Goal: Task Accomplishment & Management: Manage account settings

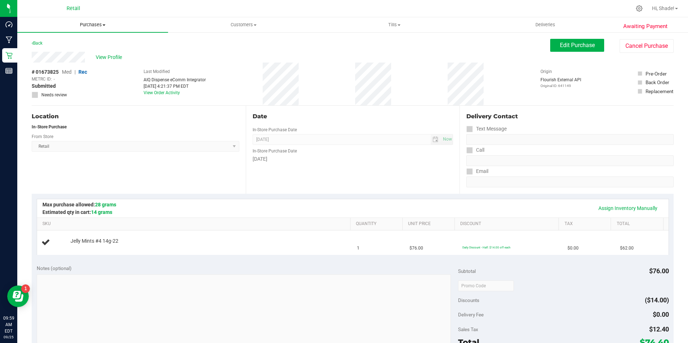
click at [87, 25] on span "Purchases" at bounding box center [92, 25] width 151 height 6
click at [67, 41] on span "Summary of purchases" at bounding box center [54, 43] width 74 height 6
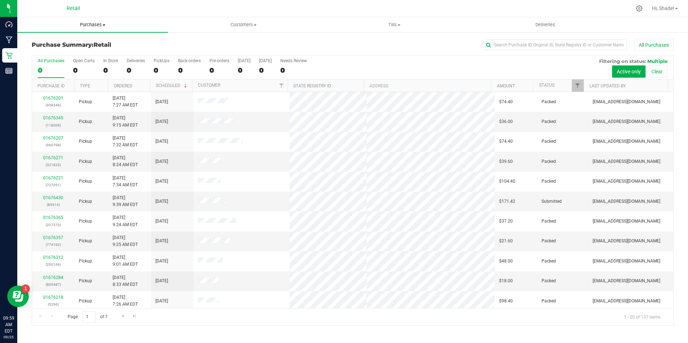
click at [90, 24] on span "Purchases" at bounding box center [92, 25] width 151 height 6
click at [51, 51] on span "Fulfillment" at bounding box center [39, 52] width 45 height 6
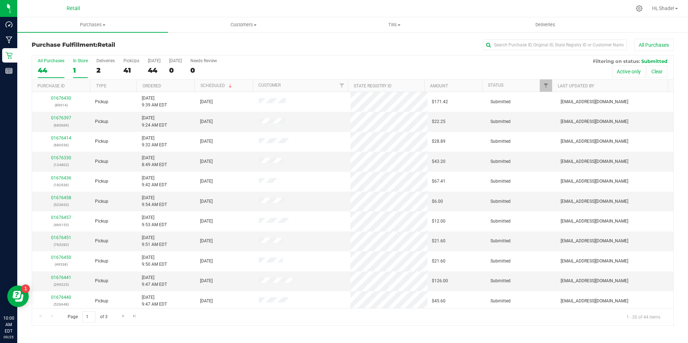
click at [74, 72] on div "1" at bounding box center [80, 70] width 15 height 8
click at [0, 0] on input "In Store 1" at bounding box center [0, 0] width 0 height 0
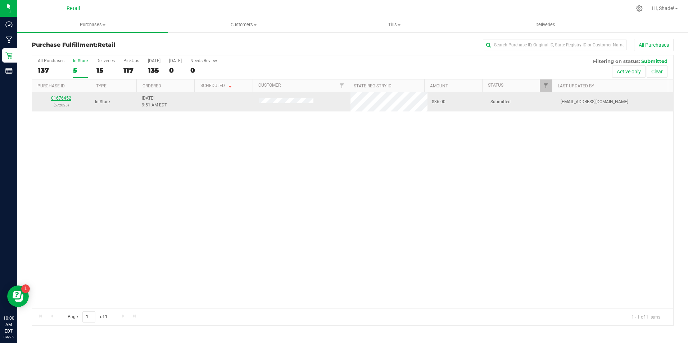
click at [60, 97] on link "01676452" at bounding box center [61, 98] width 20 height 5
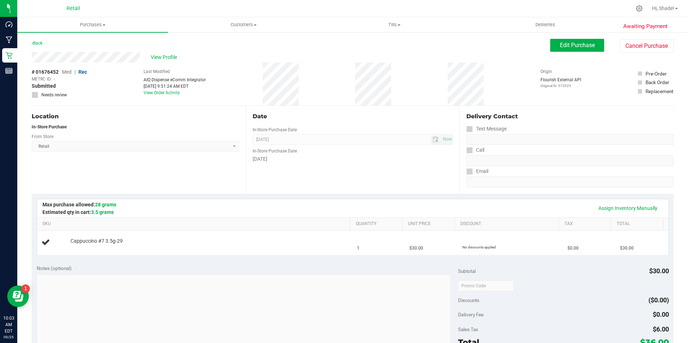
click at [355, 38] on div "Awaiting Payment Back Edit Purchase Cancel Purchase View Profile # 01676452 Med…" at bounding box center [352, 301] width 670 height 539
click at [95, 24] on span "Purchases" at bounding box center [92, 25] width 151 height 6
click at [64, 49] on li "Fulfillment" at bounding box center [92, 52] width 151 height 9
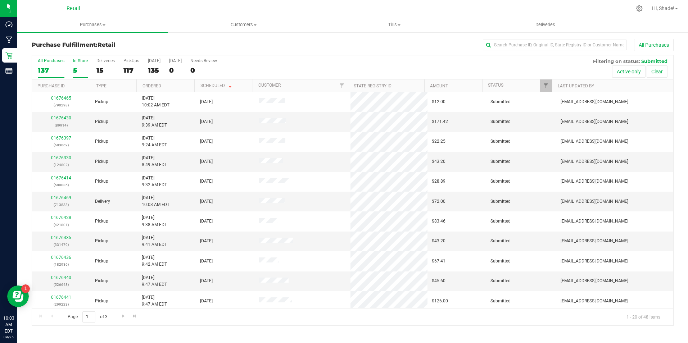
click at [75, 67] on div "5" at bounding box center [80, 70] width 15 height 8
click at [0, 0] on input "In Store 5" at bounding box center [0, 0] width 0 height 0
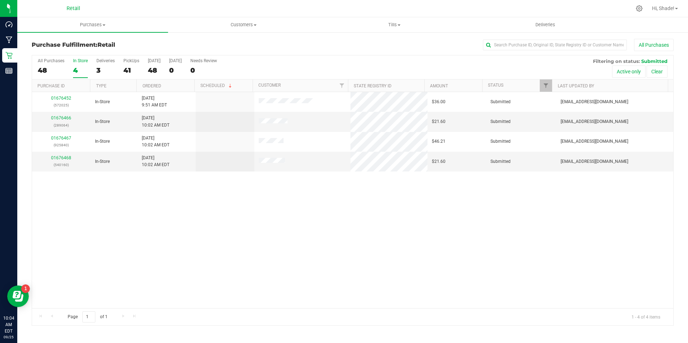
click at [122, 73] on div "All Purchases 48 In Store 4 Deliveries 3 PickUps 41 [DATE] 48 [DATE] 0 Needs Re…" at bounding box center [352, 67] width 641 height 24
click at [127, 70] on div "41" at bounding box center [131, 70] width 16 height 8
click at [0, 0] on input "PickUps 41" at bounding box center [0, 0] width 0 height 0
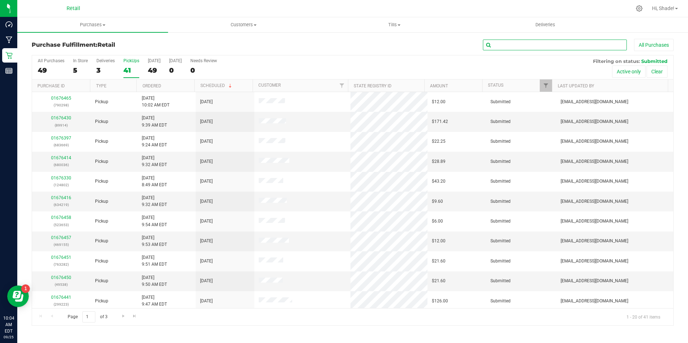
click at [509, 44] on input "text" at bounding box center [555, 45] width 144 height 11
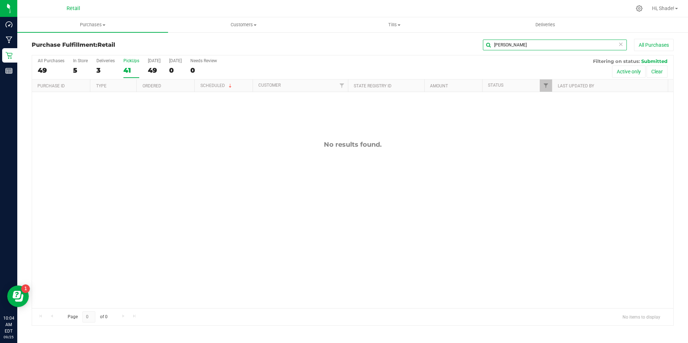
type input "[PERSON_NAME]"
drag, startPoint x: 510, startPoint y: 47, endPoint x: 431, endPoint y: 44, distance: 79.2
click at [438, 45] on div "[PERSON_NAME] All Purchases" at bounding box center [460, 45] width 428 height 12
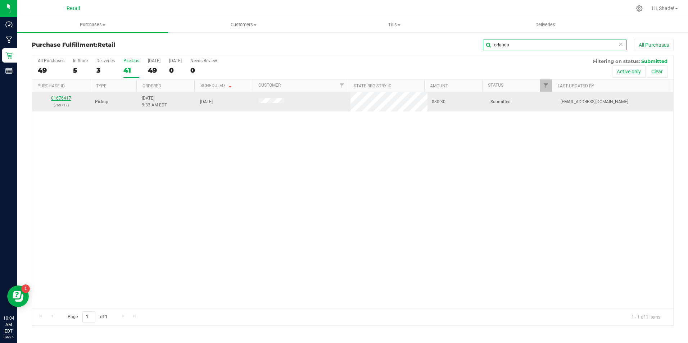
type input "orlando"
click at [57, 96] on link "01676417" at bounding box center [61, 98] width 20 height 5
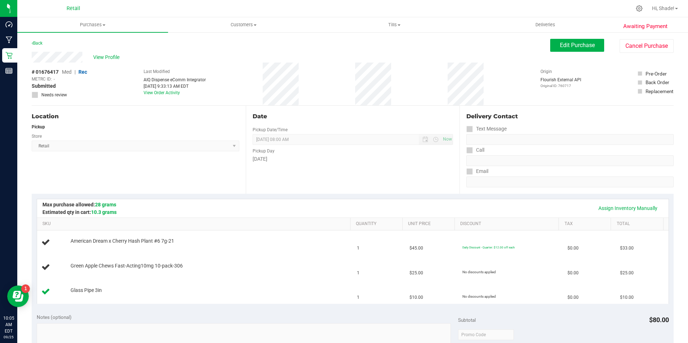
drag, startPoint x: 91, startPoint y: 27, endPoint x: 86, endPoint y: 32, distance: 7.1
click at [91, 27] on span "Purchases" at bounding box center [92, 25] width 151 height 6
click at [76, 46] on span "Summary of purchases" at bounding box center [54, 43] width 74 height 6
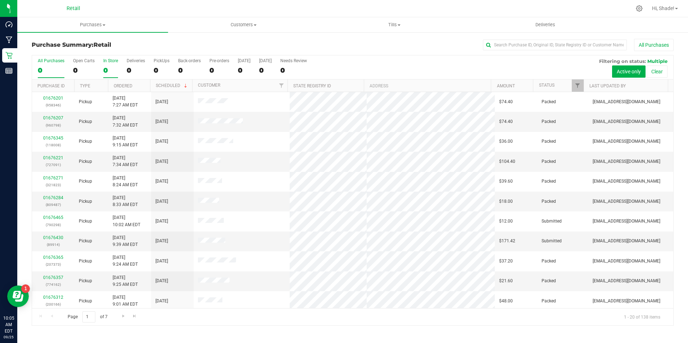
click at [108, 73] on div "0" at bounding box center [110, 70] width 15 height 8
click at [0, 0] on input "In Store 0" at bounding box center [0, 0] width 0 height 0
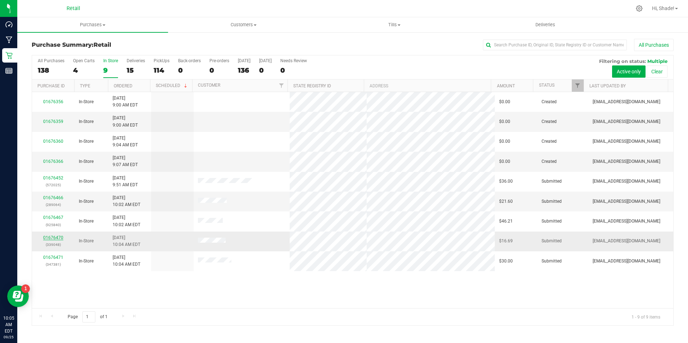
click at [53, 238] on link "01676470" at bounding box center [53, 237] width 20 height 5
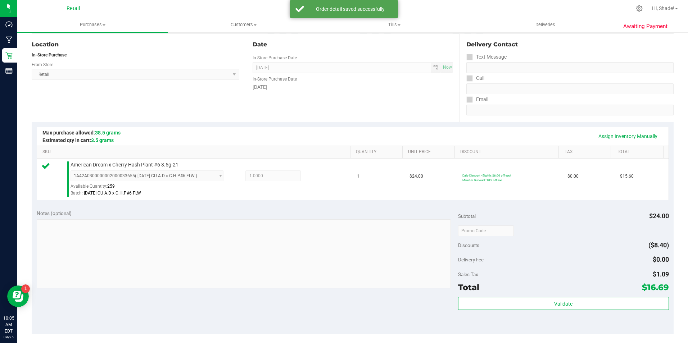
scroll to position [144, 0]
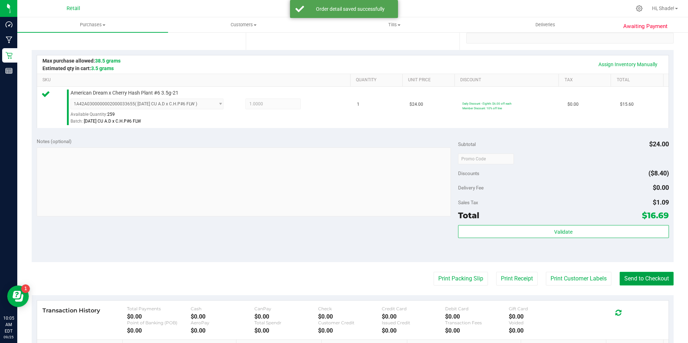
click at [640, 283] on button "Send to Checkout" at bounding box center [646, 279] width 54 height 14
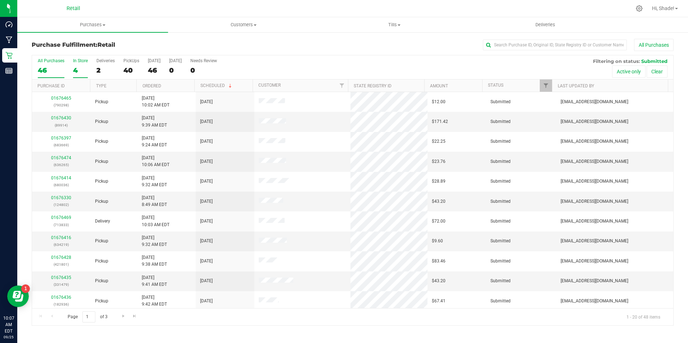
click at [77, 70] on div "4" at bounding box center [80, 70] width 15 height 8
click at [0, 0] on input "In Store 4" at bounding box center [0, 0] width 0 height 0
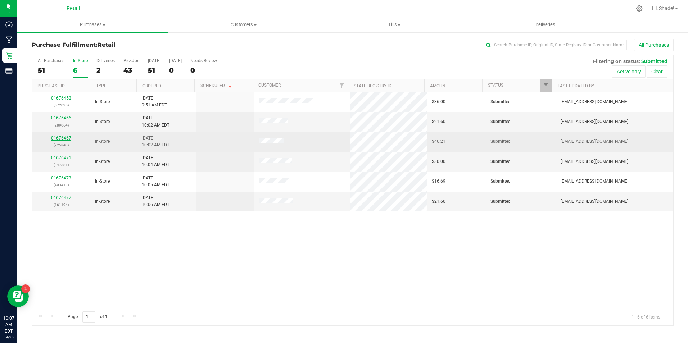
click at [61, 140] on link "01676467" at bounding box center [61, 138] width 20 height 5
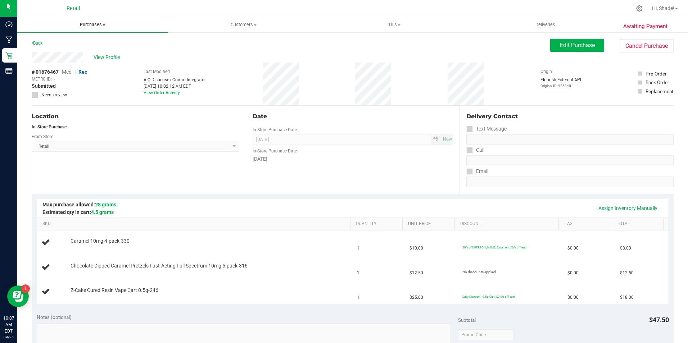
click at [96, 24] on span "Purchases" at bounding box center [92, 25] width 151 height 6
click at [67, 42] on span "Summary of purchases" at bounding box center [54, 43] width 74 height 6
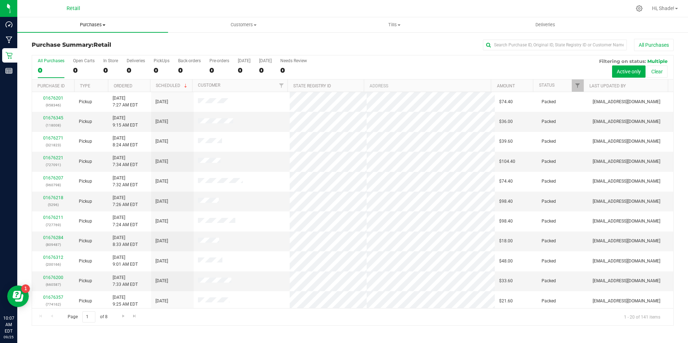
click at [84, 22] on span "Purchases" at bounding box center [92, 25] width 151 height 6
click at [88, 24] on span "Purchases" at bounding box center [92, 25] width 151 height 6
click at [90, 27] on span "Purchases" at bounding box center [92, 25] width 151 height 6
click at [52, 51] on span "Fulfillment" at bounding box center [39, 52] width 45 height 6
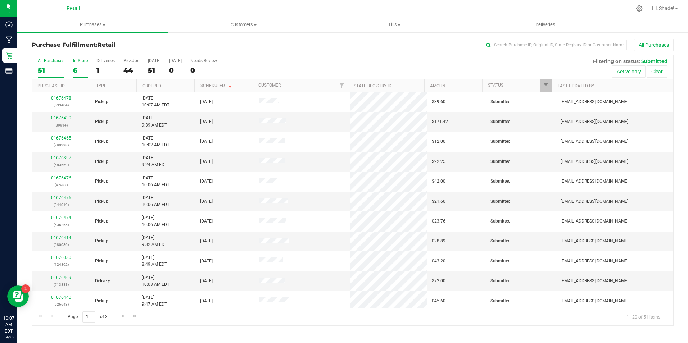
click at [77, 74] on div "6" at bounding box center [80, 70] width 15 height 8
click at [0, 0] on input "In Store 6" at bounding box center [0, 0] width 0 height 0
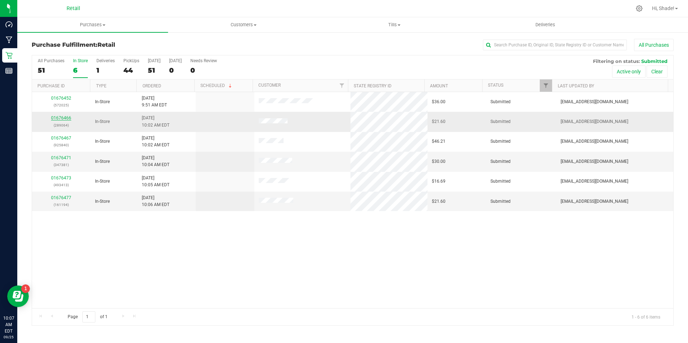
click at [56, 117] on link "01676466" at bounding box center [61, 117] width 20 height 5
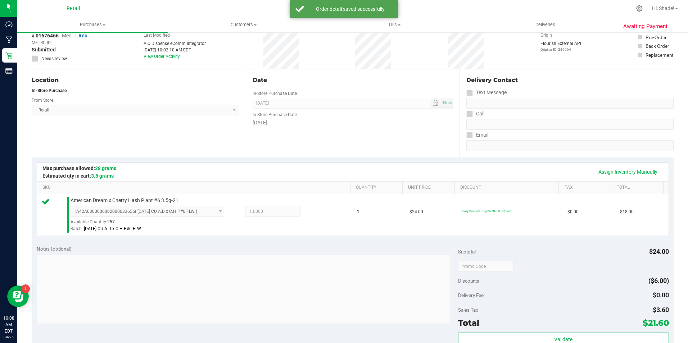
scroll to position [180, 0]
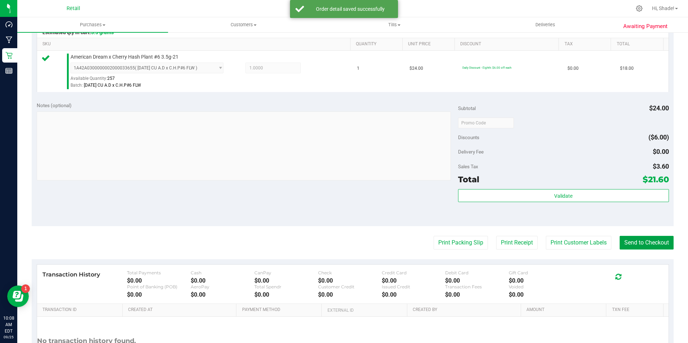
click at [643, 241] on button "Send to Checkout" at bounding box center [646, 243] width 54 height 14
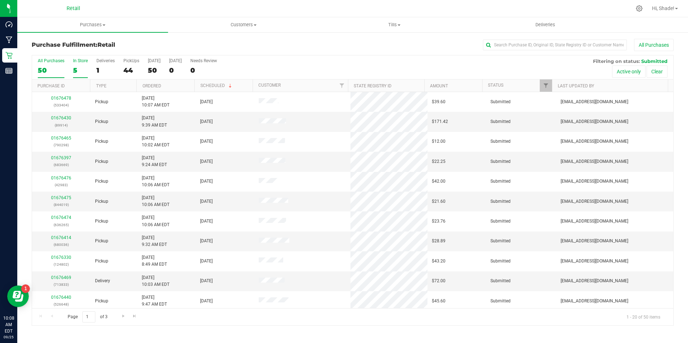
click at [75, 70] on div "5" at bounding box center [80, 70] width 15 height 8
click at [0, 0] on input "In Store 5" at bounding box center [0, 0] width 0 height 0
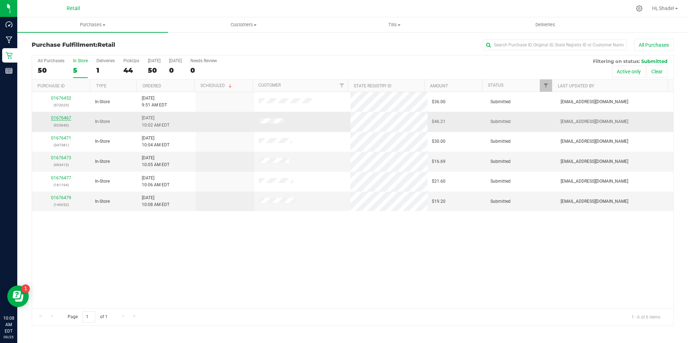
click at [60, 118] on link "01676467" at bounding box center [61, 117] width 20 height 5
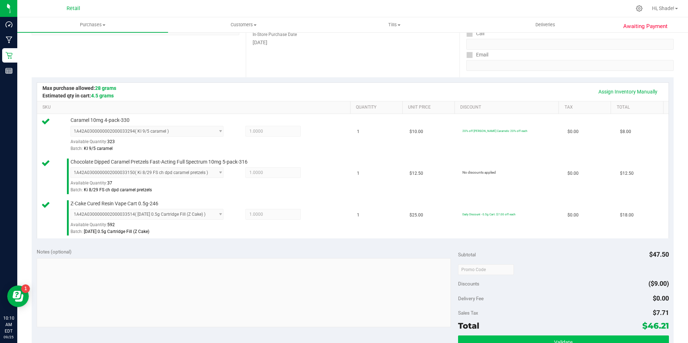
scroll to position [216, 0]
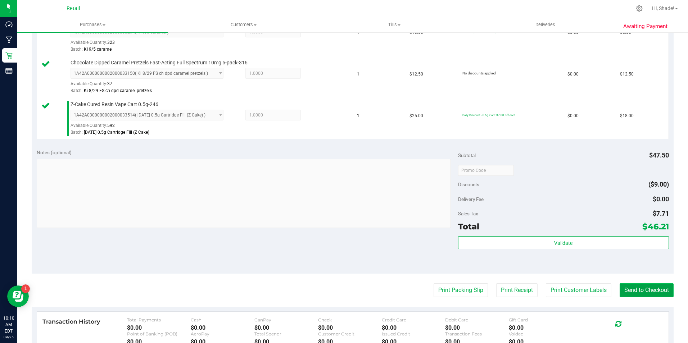
click at [635, 286] on button "Send to Checkout" at bounding box center [646, 290] width 54 height 14
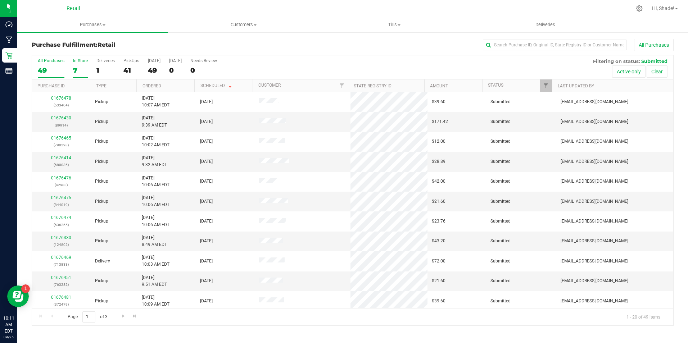
click at [83, 71] on div "7" at bounding box center [80, 70] width 15 height 8
click at [0, 0] on input "In Store 7" at bounding box center [0, 0] width 0 height 0
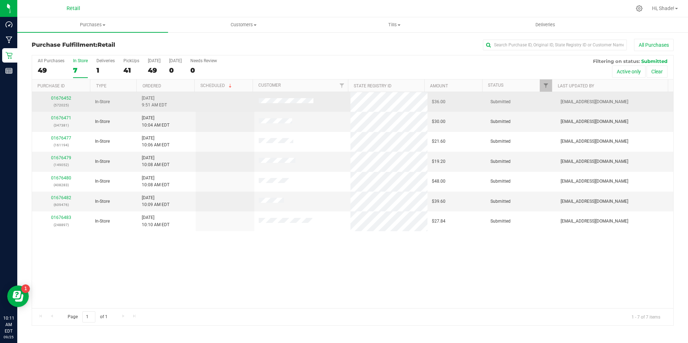
click at [61, 111] on td "01676452 (572025)" at bounding box center [61, 102] width 59 height 20
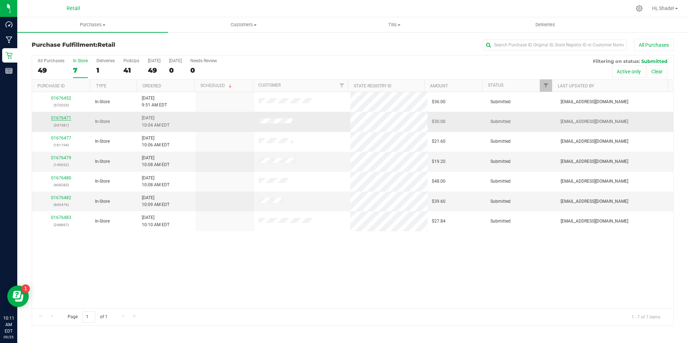
click at [59, 118] on link "01676471" at bounding box center [61, 117] width 20 height 5
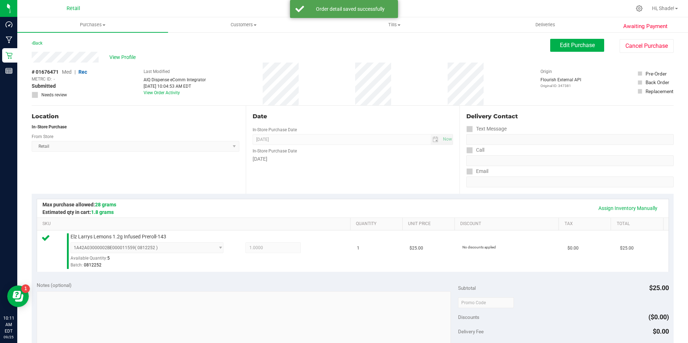
scroll to position [245, 0]
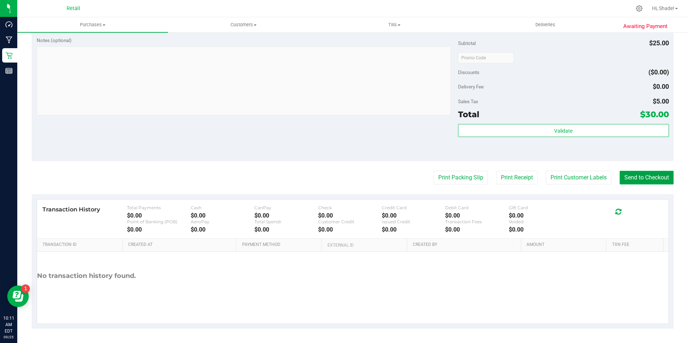
click at [655, 181] on button "Send to Checkout" at bounding box center [646, 178] width 54 height 14
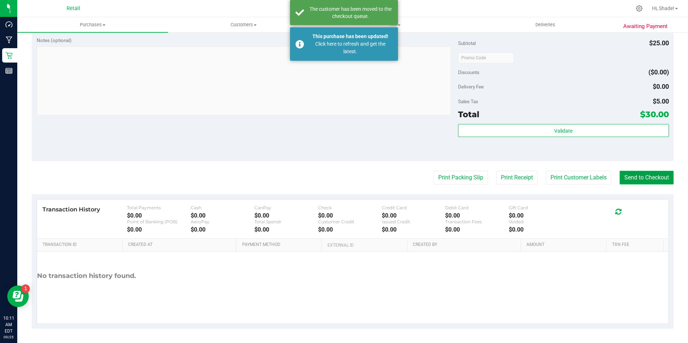
click at [655, 180] on button "Send to Checkout" at bounding box center [646, 178] width 54 height 14
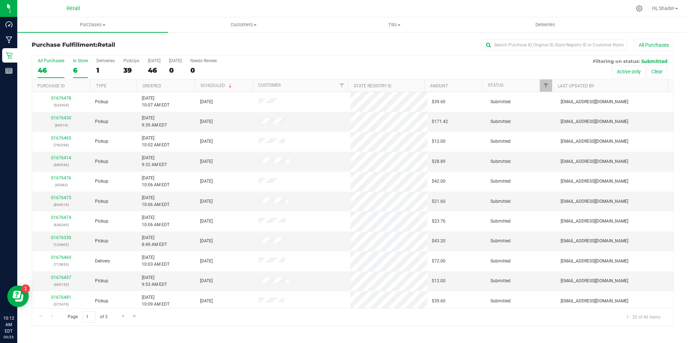
click at [74, 70] on div "6" at bounding box center [80, 70] width 15 height 8
click at [0, 0] on input "In Store 6" at bounding box center [0, 0] width 0 height 0
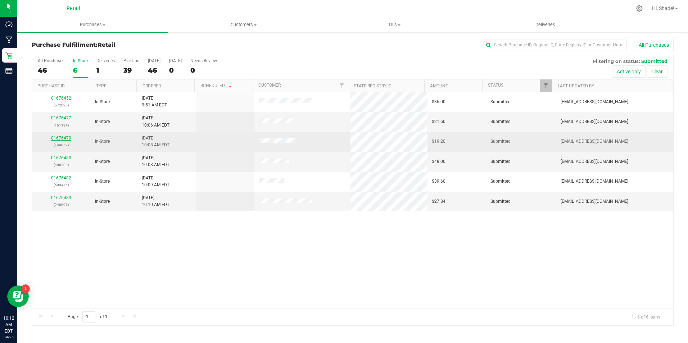
click at [61, 138] on link "01676479" at bounding box center [61, 138] width 20 height 5
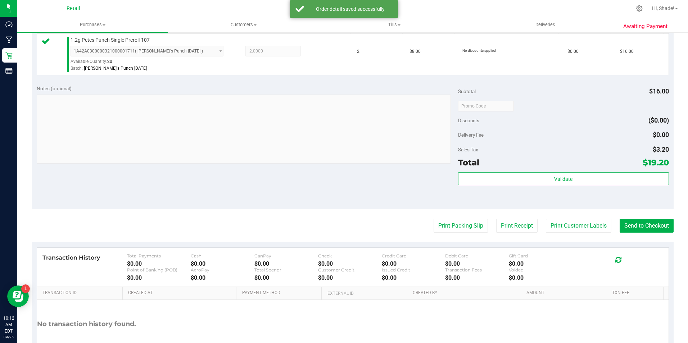
scroll to position [245, 0]
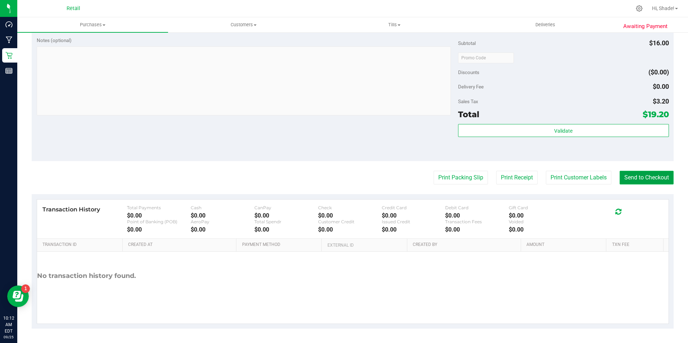
click at [619, 183] on button "Send to Checkout" at bounding box center [646, 178] width 54 height 14
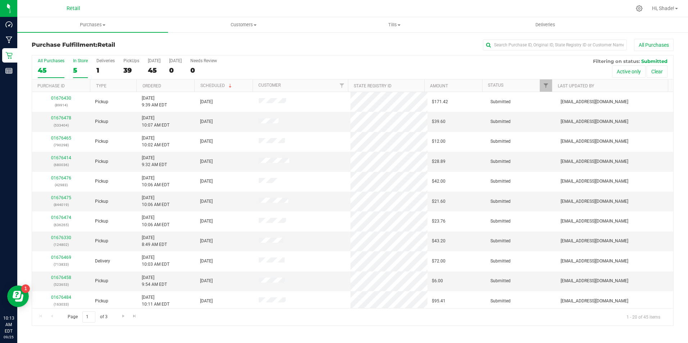
click at [77, 70] on div "5" at bounding box center [80, 70] width 15 height 8
click at [0, 0] on input "In Store 5" at bounding box center [0, 0] width 0 height 0
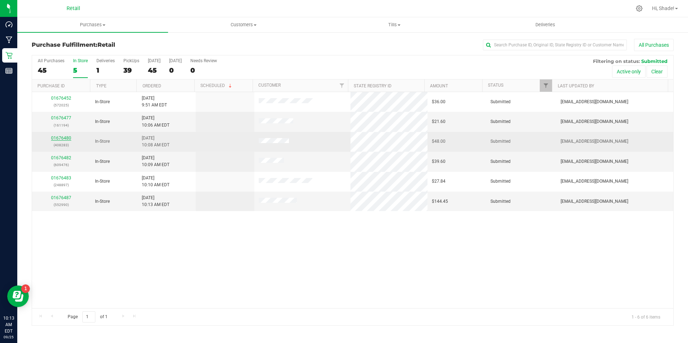
click at [56, 137] on link "01676480" at bounding box center [61, 138] width 20 height 5
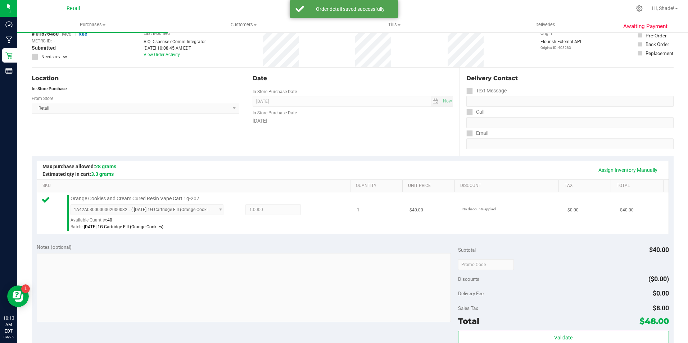
scroll to position [144, 0]
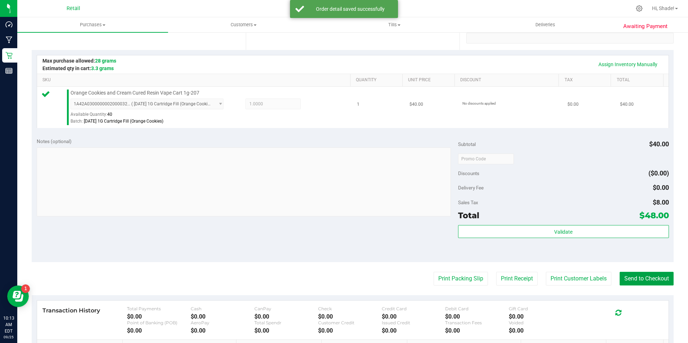
click at [641, 275] on button "Send to Checkout" at bounding box center [646, 279] width 54 height 14
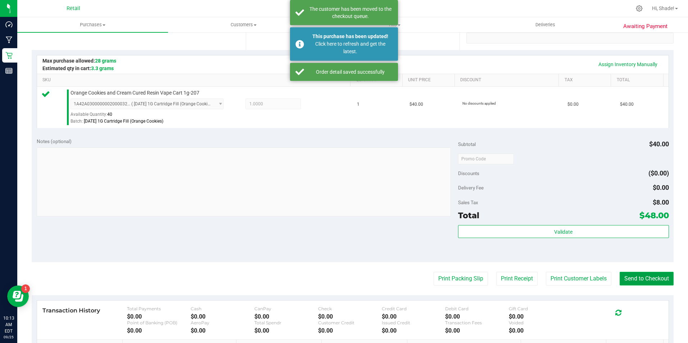
click at [632, 277] on button "Send to Checkout" at bounding box center [646, 279] width 54 height 14
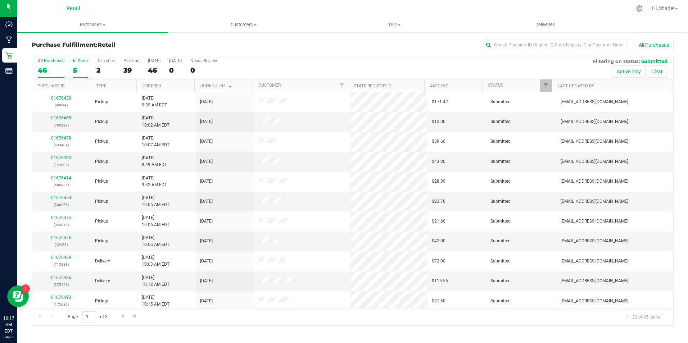
click at [79, 69] on div "5" at bounding box center [80, 70] width 15 height 8
click at [0, 0] on input "In Store 5" at bounding box center [0, 0] width 0 height 0
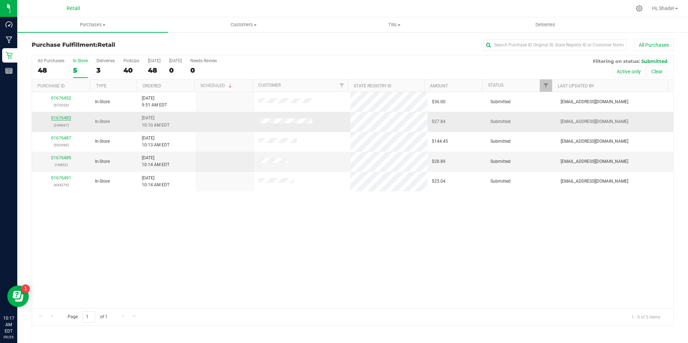
click at [60, 118] on link "01676483" at bounding box center [61, 117] width 20 height 5
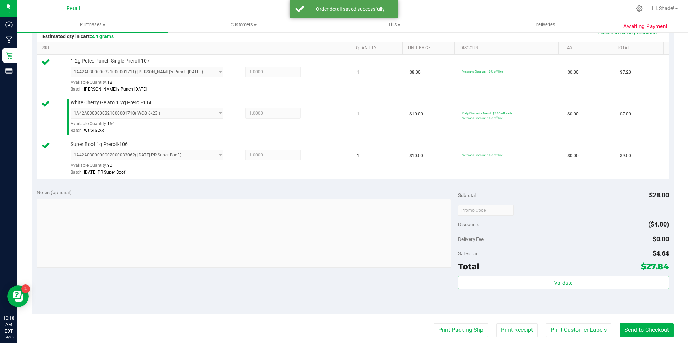
scroll to position [216, 0]
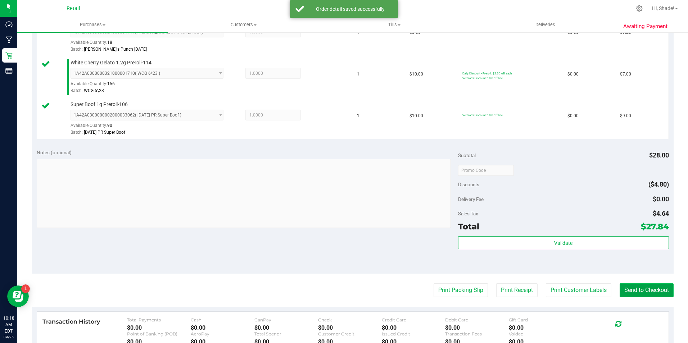
click at [642, 296] on button "Send to Checkout" at bounding box center [646, 290] width 54 height 14
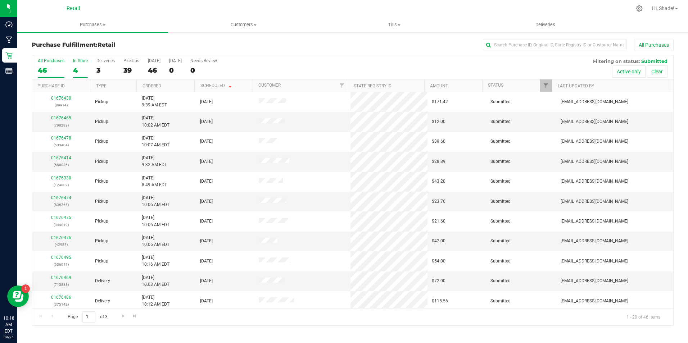
click at [74, 72] on div "4" at bounding box center [80, 70] width 15 height 8
click at [0, 0] on input "In Store 4" at bounding box center [0, 0] width 0 height 0
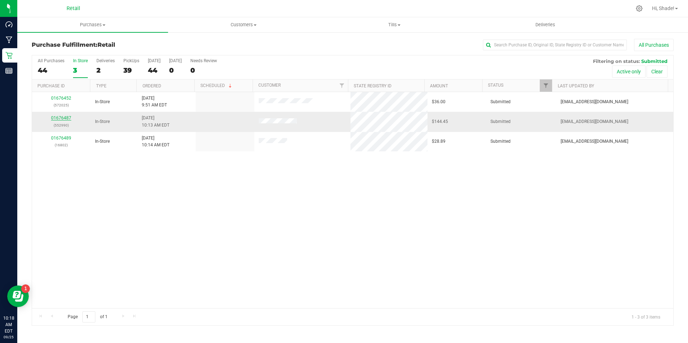
click at [63, 119] on link "01676487" at bounding box center [61, 117] width 20 height 5
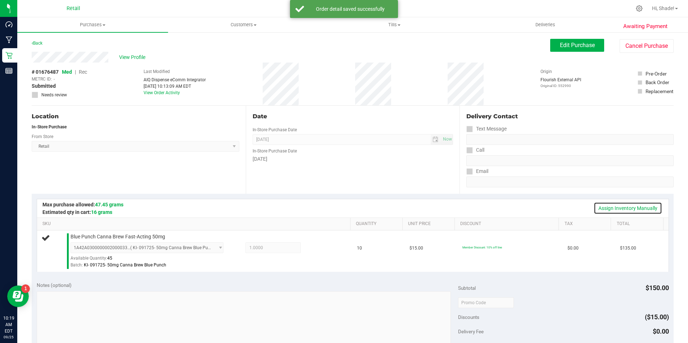
click at [624, 207] on link "Assign Inventory Manually" at bounding box center [627, 208] width 68 height 12
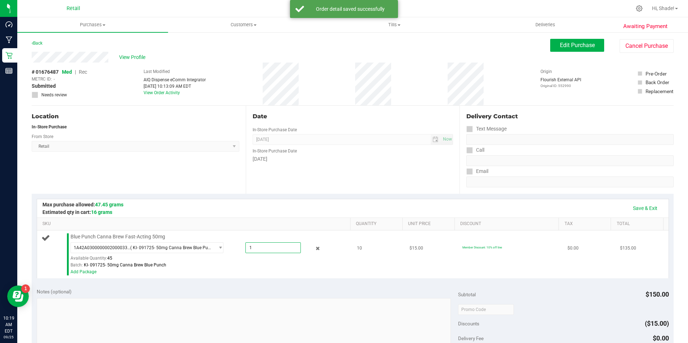
click at [260, 251] on span "1.0000 1" at bounding box center [272, 247] width 55 height 11
type input "10"
type input "10.0000"
click at [267, 259] on div "1A42A0300000002000033603 ( KI- 091725- 50mg Canna Brew Blue Punch ) 1A42A030000…" at bounding box center [208, 255] width 276 height 26
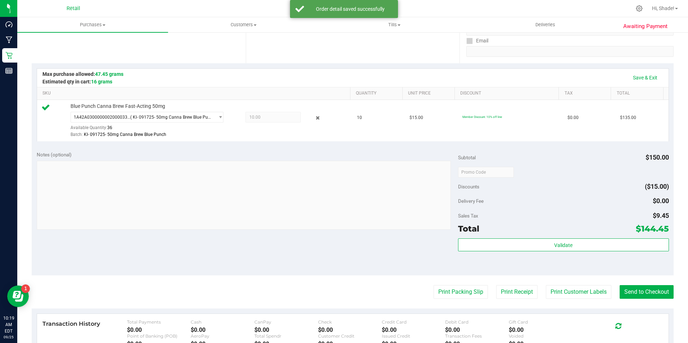
scroll to position [108, 0]
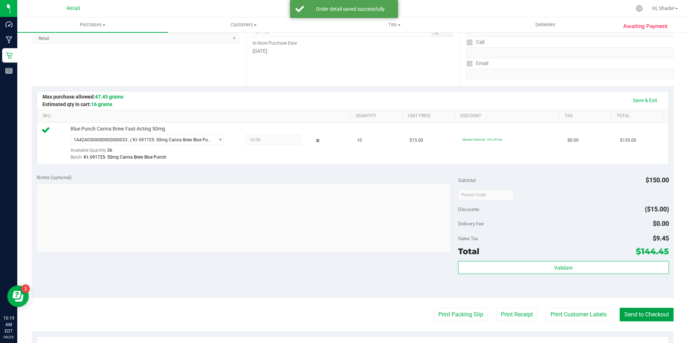
click at [636, 315] on button "Send to Checkout" at bounding box center [646, 315] width 54 height 14
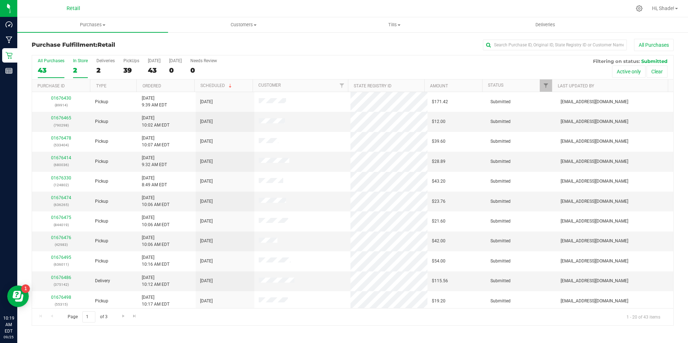
click at [81, 70] on div "2" at bounding box center [80, 70] width 15 height 8
click at [0, 0] on input "In Store 2" at bounding box center [0, 0] width 0 height 0
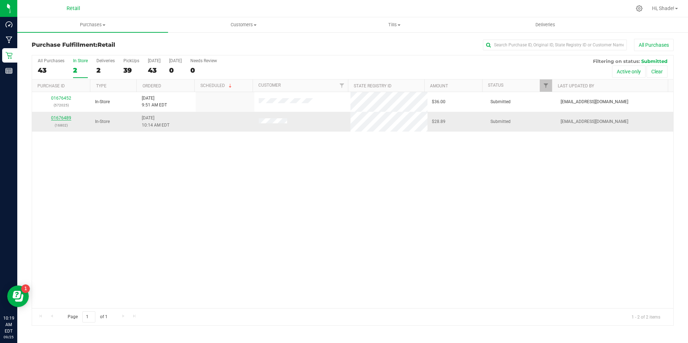
click at [65, 117] on link "01676489" at bounding box center [61, 117] width 20 height 5
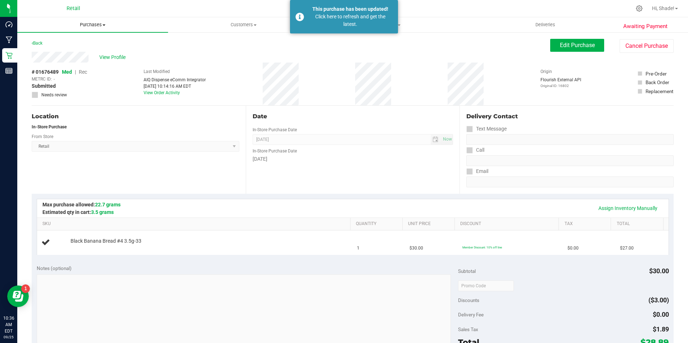
click at [92, 24] on span "Purchases" at bounding box center [92, 25] width 151 height 6
click at [72, 51] on li "Fulfillment" at bounding box center [92, 52] width 151 height 9
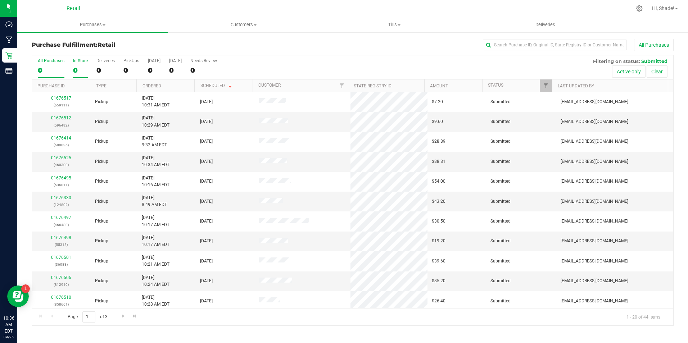
click at [81, 73] on div "0" at bounding box center [80, 70] width 15 height 8
click at [0, 0] on input "In Store 0" at bounding box center [0, 0] width 0 height 0
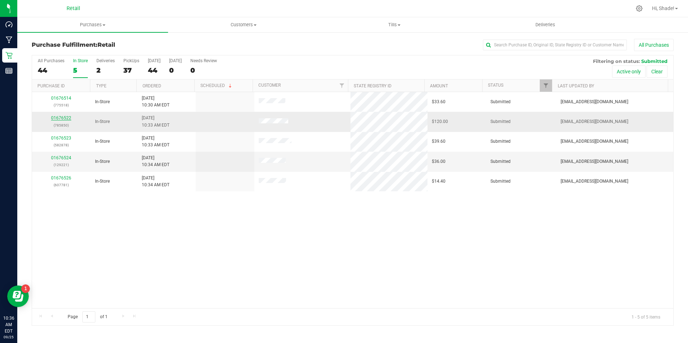
click at [63, 118] on link "01676522" at bounding box center [61, 117] width 20 height 5
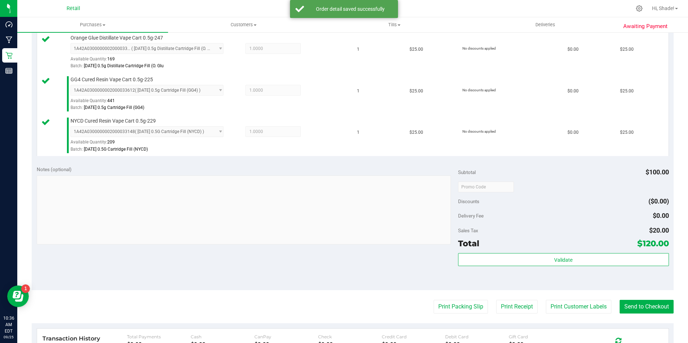
scroll to position [252, 0]
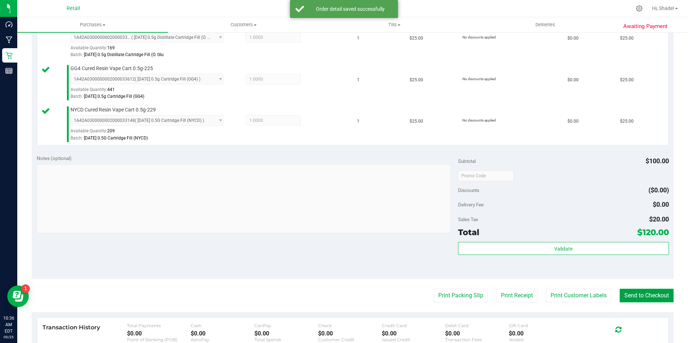
click at [652, 292] on button "Send to Checkout" at bounding box center [646, 296] width 54 height 14
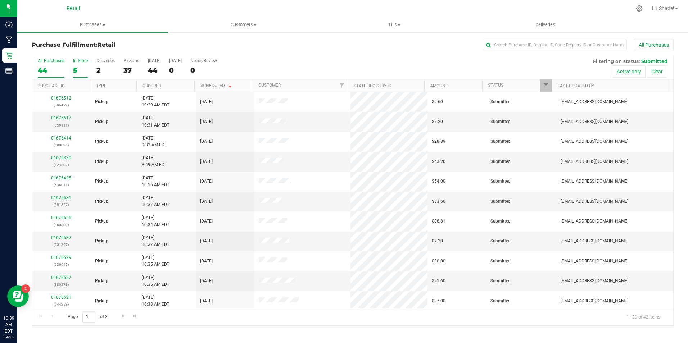
click at [78, 65] on label "In Store 5" at bounding box center [80, 68] width 15 height 20
click at [0, 0] on input "In Store 5" at bounding box center [0, 0] width 0 height 0
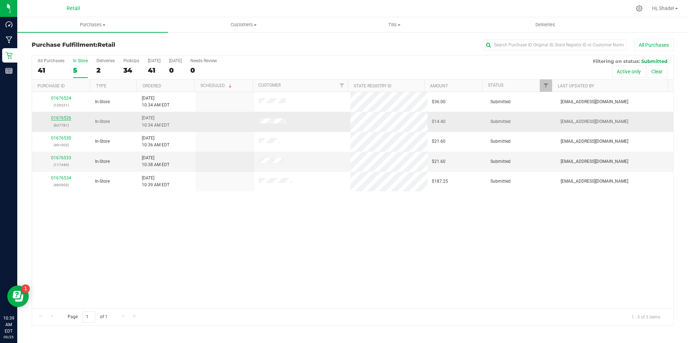
click at [64, 116] on link "01676526" at bounding box center [61, 117] width 20 height 5
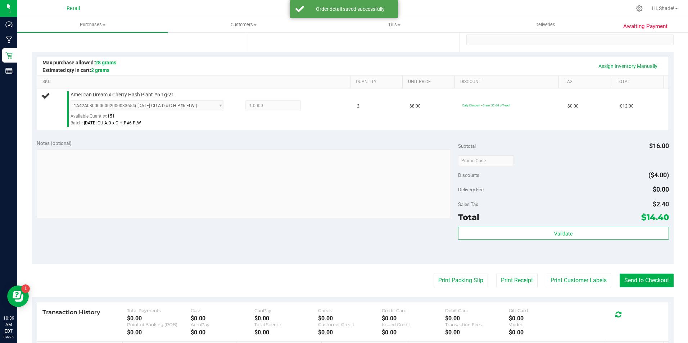
scroll to position [144, 0]
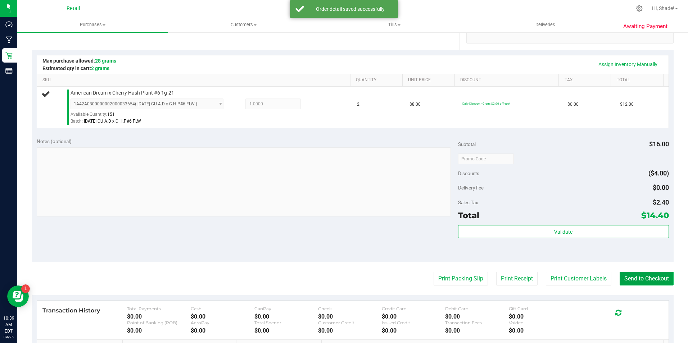
click at [630, 279] on button "Send to Checkout" at bounding box center [646, 279] width 54 height 14
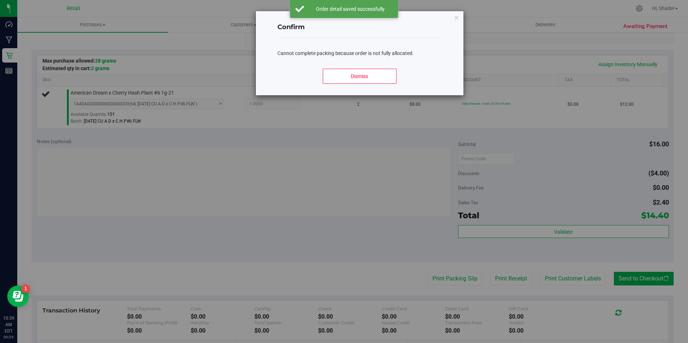
click at [450, 19] on div "Confirm Cannot complete packing because order is not fully allocated. Dismiss" at bounding box center [359, 53] width 207 height 84
click at [379, 67] on div "Dismiss" at bounding box center [359, 79] width 164 height 32
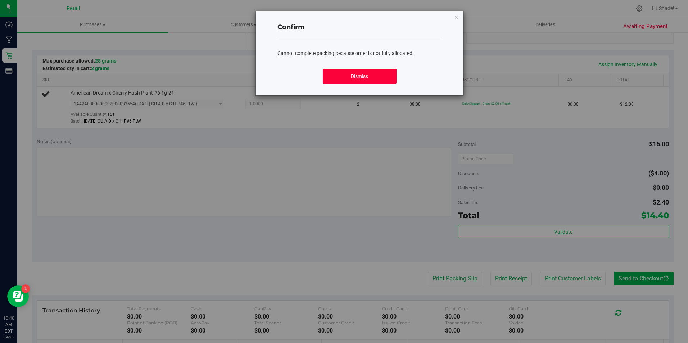
click at [373, 77] on button "Dismiss" at bounding box center [360, 76] width 74 height 15
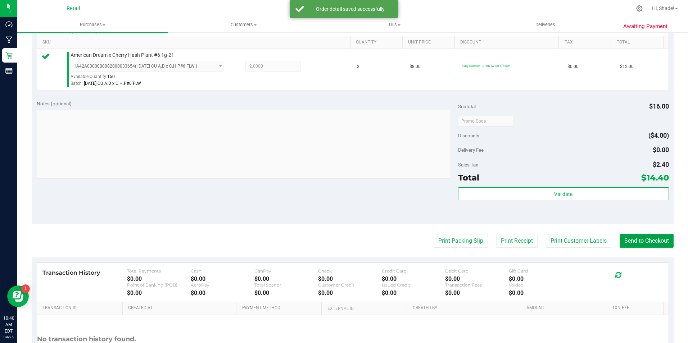
scroll to position [245, 0]
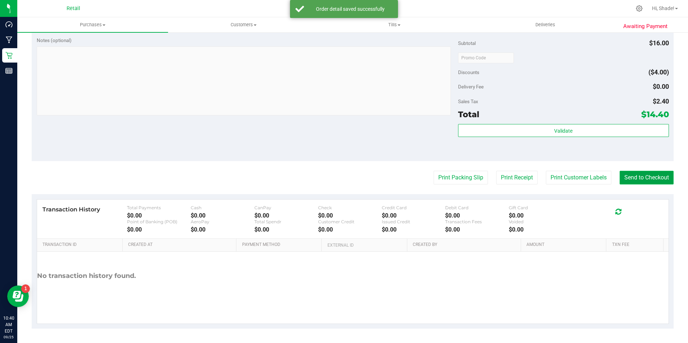
click at [639, 182] on button "Send to Checkout" at bounding box center [646, 178] width 54 height 14
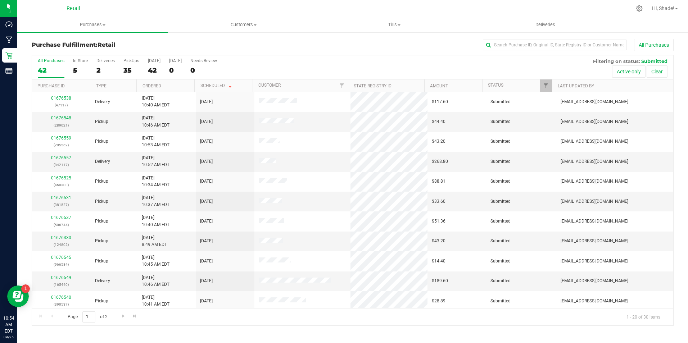
click at [73, 69] on div "5" at bounding box center [80, 70] width 15 height 8
click at [0, 0] on input "In Store 5" at bounding box center [0, 0] width 0 height 0
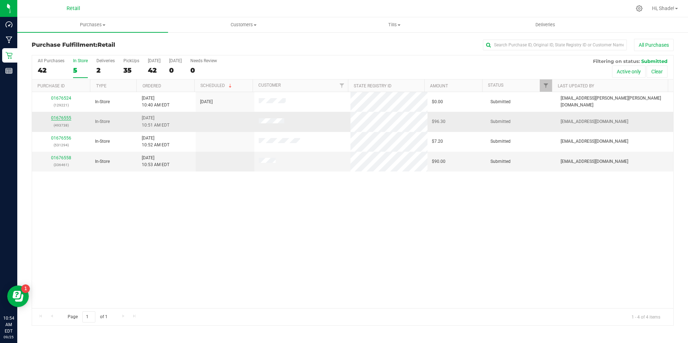
click at [69, 118] on link "01676555" at bounding box center [61, 117] width 20 height 5
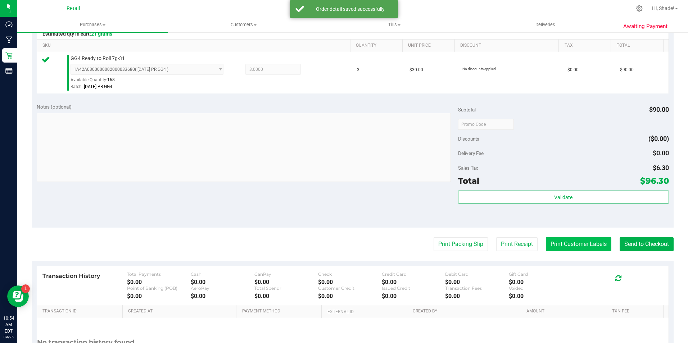
scroll to position [180, 0]
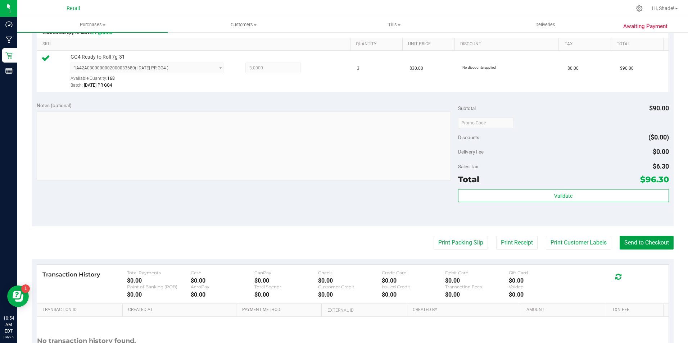
click at [635, 237] on button "Send to Checkout" at bounding box center [646, 243] width 54 height 14
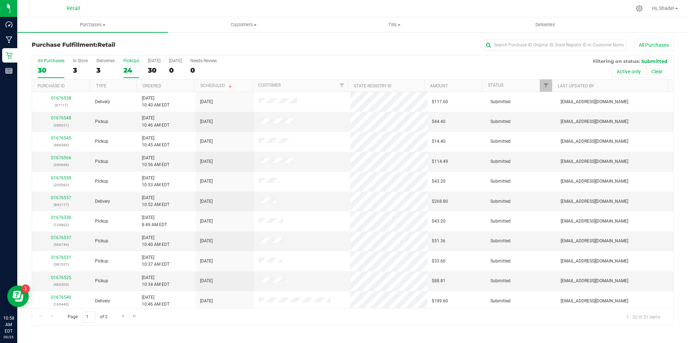
click at [132, 68] on div "24" at bounding box center [131, 70] width 16 height 8
click at [0, 0] on input "PickUps 24" at bounding box center [0, 0] width 0 height 0
click at [517, 46] on input "text" at bounding box center [555, 45] width 144 height 11
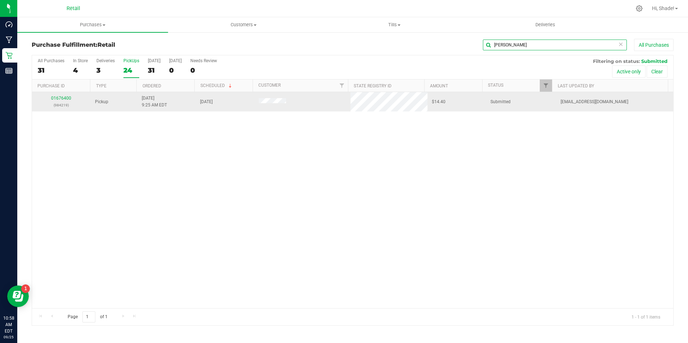
type input "[PERSON_NAME]"
click at [67, 102] on p "(984219)" at bounding box center [61, 105] width 50 height 7
click at [69, 98] on link "01676400" at bounding box center [61, 98] width 20 height 5
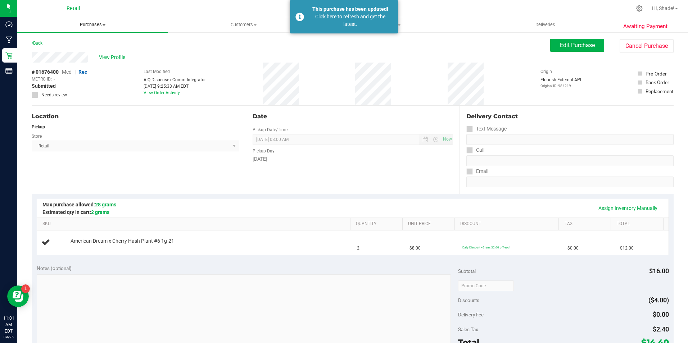
drag, startPoint x: 87, startPoint y: 27, endPoint x: 86, endPoint y: 31, distance: 3.9
click at [87, 27] on span "Purchases" at bounding box center [92, 25] width 151 height 6
click at [80, 46] on span "Summary of purchases" at bounding box center [54, 43] width 74 height 6
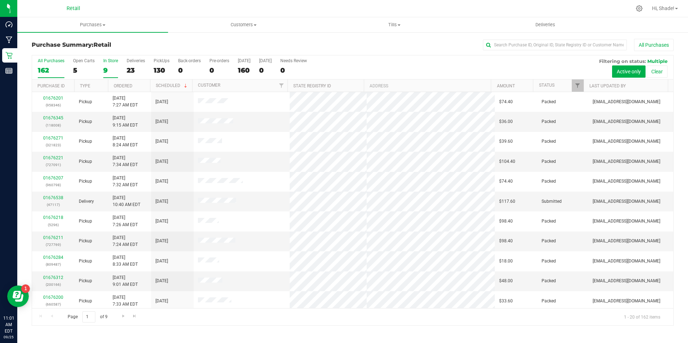
click at [109, 67] on div "9" at bounding box center [110, 70] width 15 height 8
click at [0, 0] on input "In Store 9" at bounding box center [0, 0] width 0 height 0
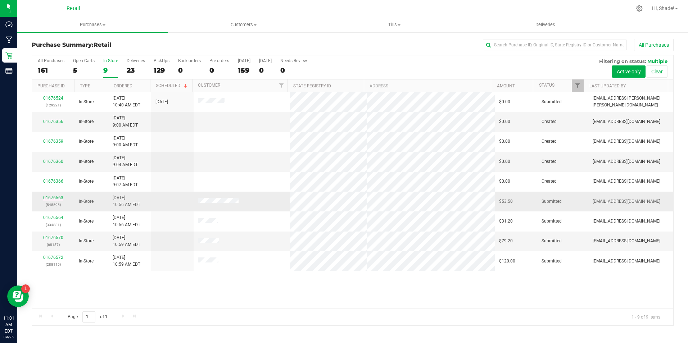
click at [57, 199] on link "01676563" at bounding box center [53, 197] width 20 height 5
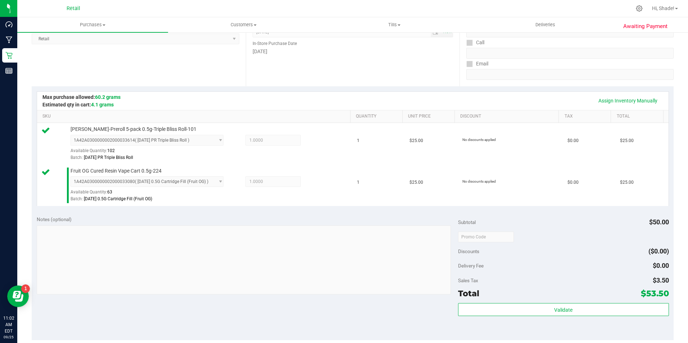
scroll to position [180, 0]
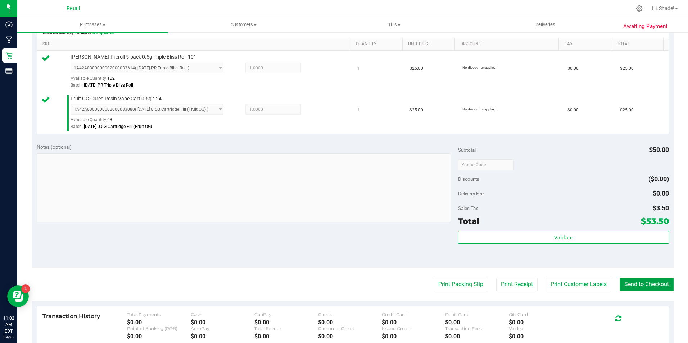
click at [626, 285] on button "Send to Checkout" at bounding box center [646, 285] width 54 height 14
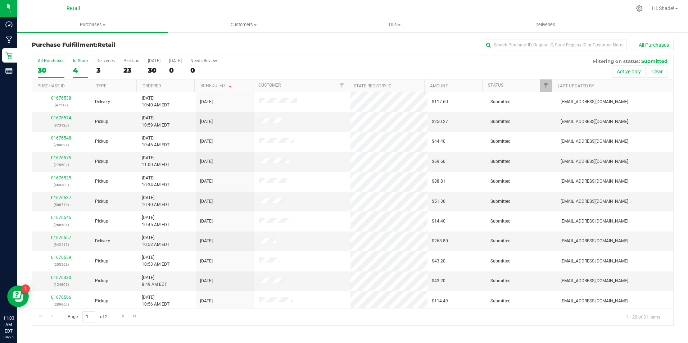
click at [78, 71] on div "4" at bounding box center [80, 70] width 15 height 8
click at [0, 0] on input "In Store 4" at bounding box center [0, 0] width 0 height 0
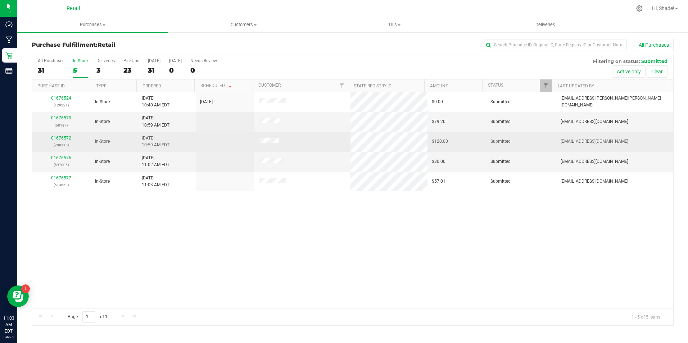
click at [68, 141] on div "01676572 (288115)" at bounding box center [61, 142] width 50 height 14
click at [65, 138] on link "01676572" at bounding box center [61, 138] width 20 height 5
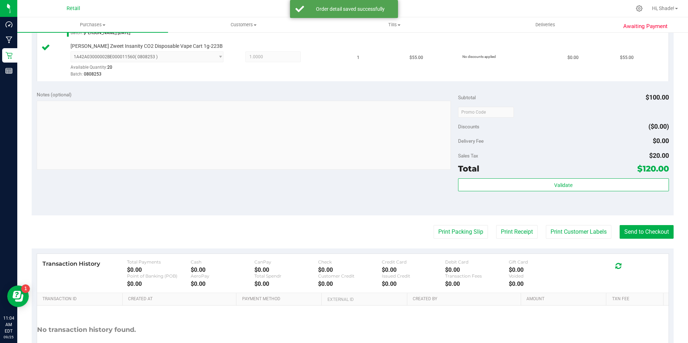
scroll to position [287, 0]
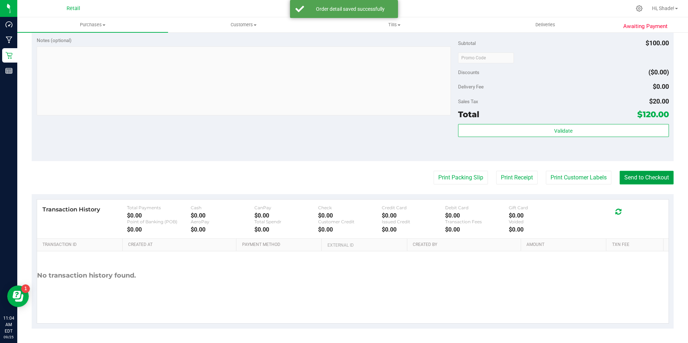
drag, startPoint x: 647, startPoint y: 179, endPoint x: 636, endPoint y: 175, distance: 10.8
click at [647, 179] on button "Send to Checkout" at bounding box center [646, 178] width 54 height 14
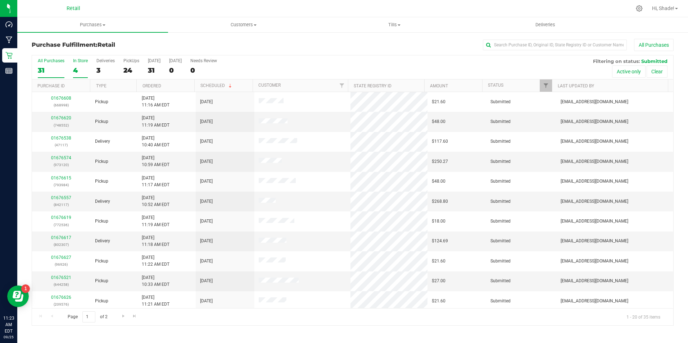
click at [74, 69] on div "4" at bounding box center [80, 70] width 15 height 8
click at [0, 0] on input "In Store 4" at bounding box center [0, 0] width 0 height 0
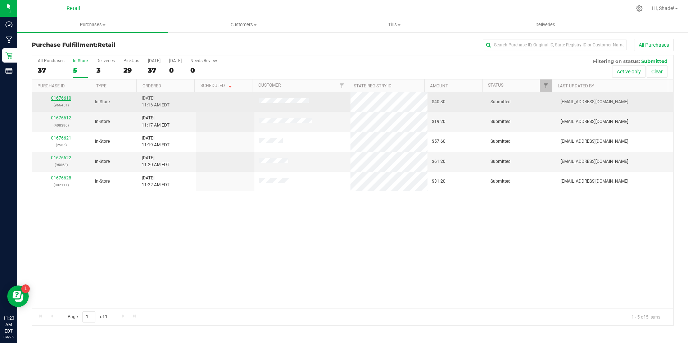
click at [62, 96] on link "01676610" at bounding box center [61, 98] width 20 height 5
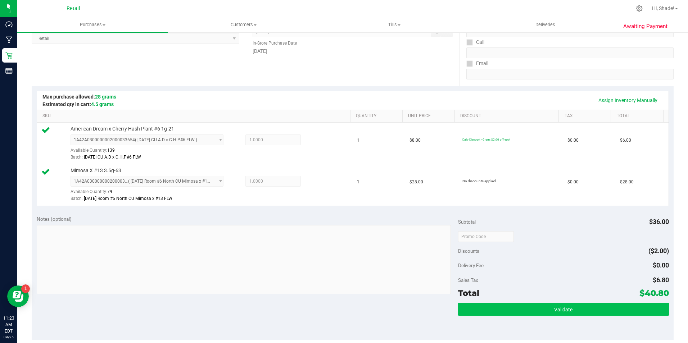
scroll to position [180, 0]
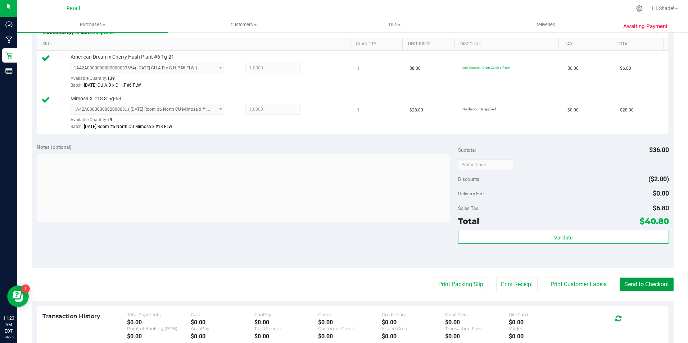
click at [647, 288] on button "Send to Checkout" at bounding box center [646, 285] width 54 height 14
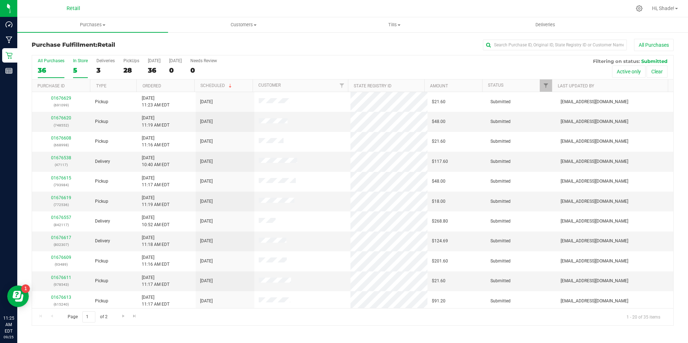
click at [73, 72] on div "5" at bounding box center [80, 70] width 15 height 8
click at [0, 0] on input "In Store 5" at bounding box center [0, 0] width 0 height 0
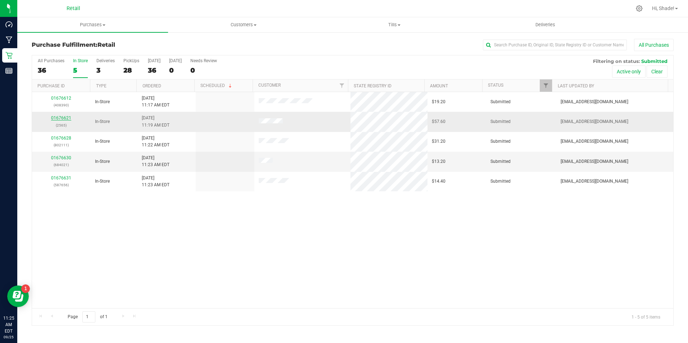
click at [64, 120] on link "01676621" at bounding box center [61, 117] width 20 height 5
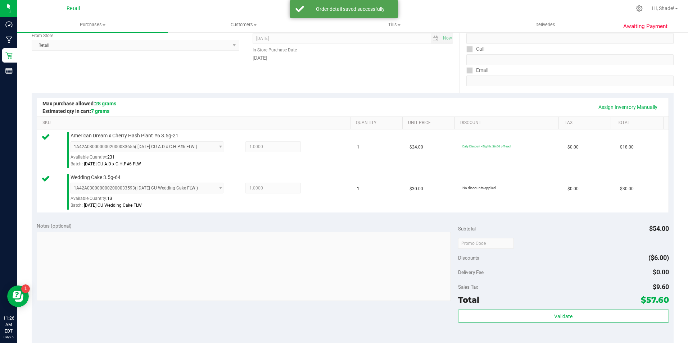
scroll to position [144, 0]
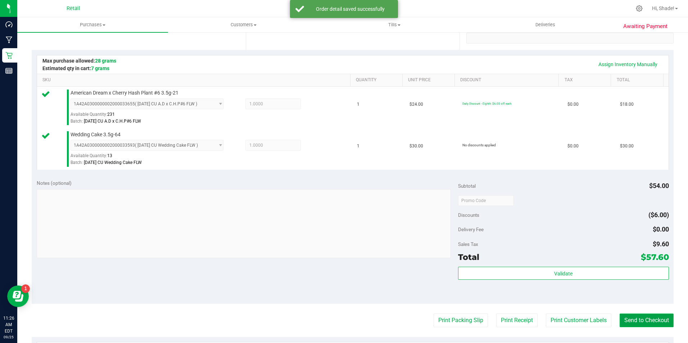
click at [636, 324] on button "Send to Checkout" at bounding box center [646, 321] width 54 height 14
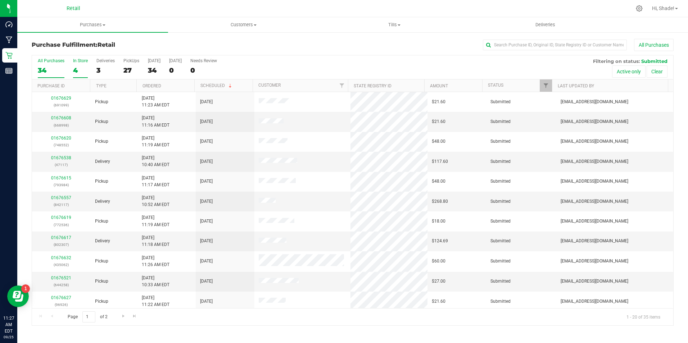
click at [78, 70] on div "4" at bounding box center [80, 70] width 15 height 8
click at [0, 0] on input "In Store 4" at bounding box center [0, 0] width 0 height 0
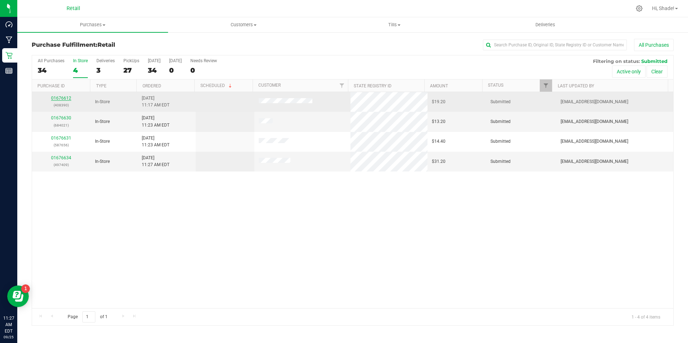
click at [61, 100] on link "01676612" at bounding box center [61, 98] width 20 height 5
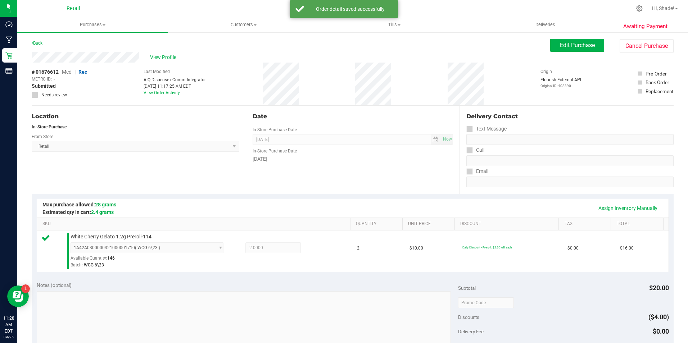
scroll to position [180, 0]
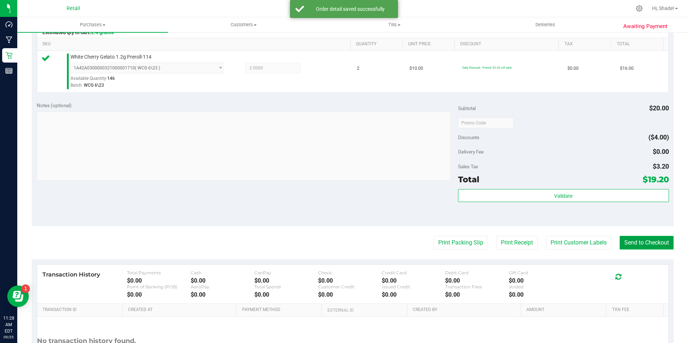
click at [636, 248] on button "Send to Checkout" at bounding box center [646, 243] width 54 height 14
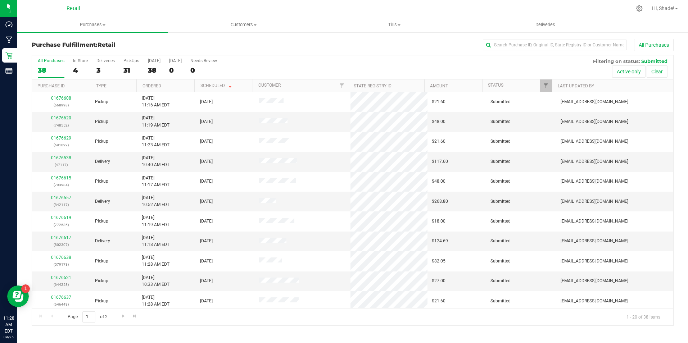
click at [78, 78] on div "All Purchases 38 In Store 4 Deliveries 3 PickUps 31 [DATE] 38 [DATE] 0 Needs Re…" at bounding box center [352, 67] width 641 height 24
click at [78, 77] on label "In Store 4" at bounding box center [80, 68] width 15 height 20
click at [0, 0] on input "In Store 4" at bounding box center [0, 0] width 0 height 0
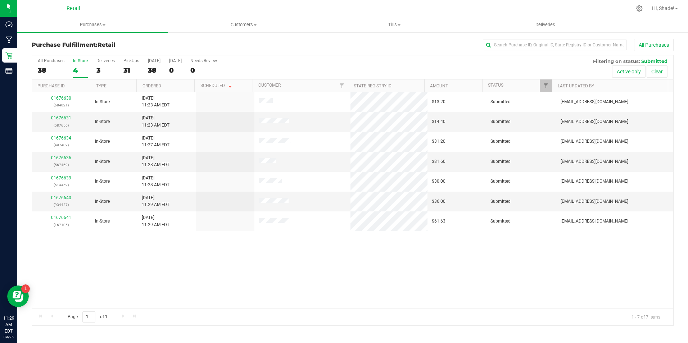
click at [77, 70] on div "4" at bounding box center [80, 70] width 15 height 8
click at [0, 0] on input "In Store 4" at bounding box center [0, 0] width 0 height 0
click at [56, 119] on link "01676631" at bounding box center [61, 117] width 20 height 5
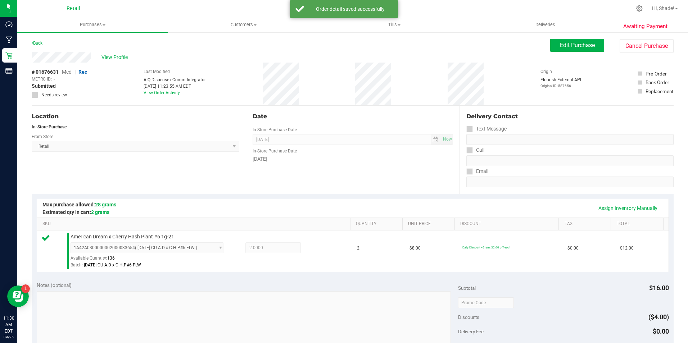
scroll to position [144, 0]
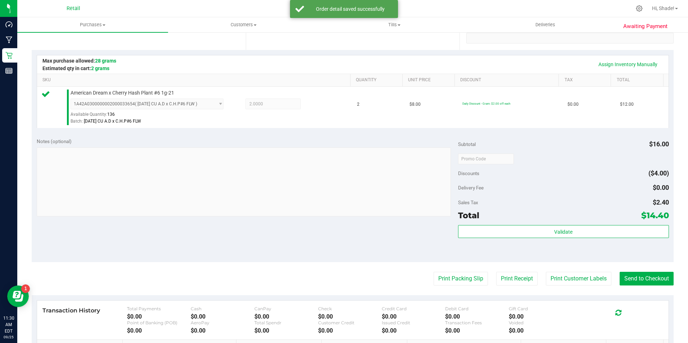
click at [632, 286] on purchase-details "Back Edit Purchase Cancel Purchase View Profile # 01676631 Med | Rec METRC ID: …" at bounding box center [353, 162] width 642 height 535
click at [633, 279] on button "Send to Checkout" at bounding box center [646, 279] width 54 height 14
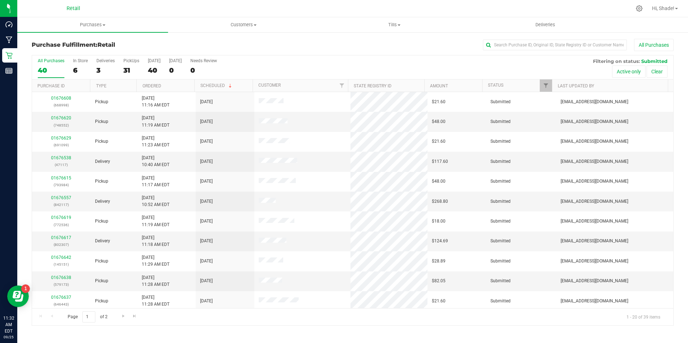
click at [68, 70] on div "All Purchases 40 In Store 6 Deliveries 3 PickUps 31 [DATE] 40 [DATE] 0 Needs Re…" at bounding box center [352, 67] width 641 height 24
click at [77, 68] on div "6" at bounding box center [80, 70] width 15 height 8
click at [0, 0] on input "In Store 6" at bounding box center [0, 0] width 0 height 0
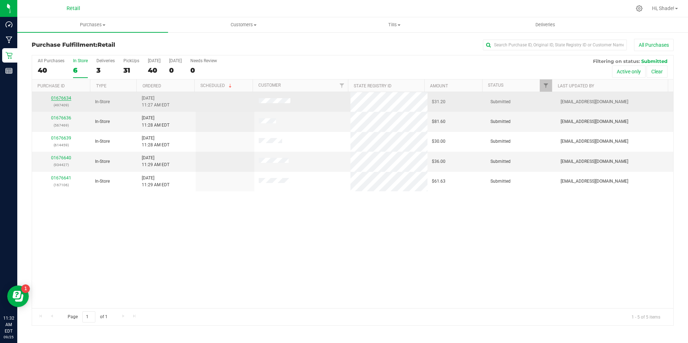
click at [55, 96] on link "01676634" at bounding box center [61, 98] width 20 height 5
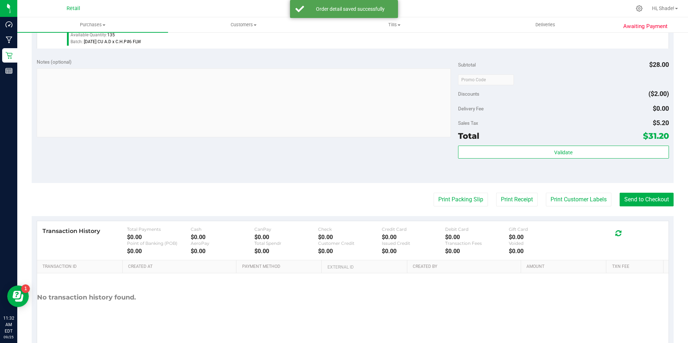
scroll to position [328, 0]
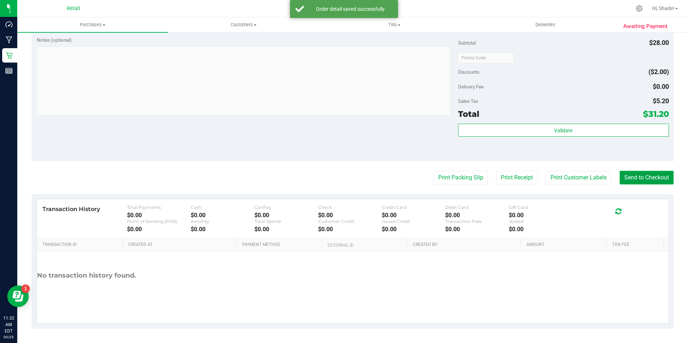
drag, startPoint x: 639, startPoint y: 171, endPoint x: 627, endPoint y: 175, distance: 12.6
click at [639, 171] on button "Send to Checkout" at bounding box center [646, 178] width 54 height 14
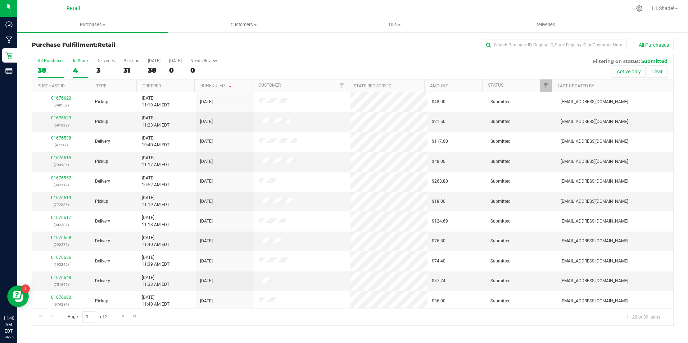
click at [76, 70] on div "4" at bounding box center [80, 70] width 15 height 8
click at [0, 0] on input "In Store 4" at bounding box center [0, 0] width 0 height 0
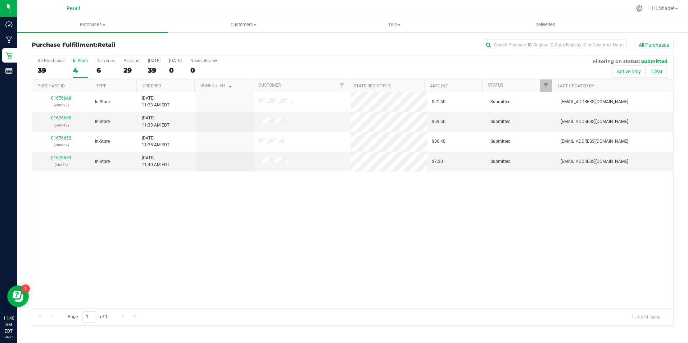
click at [76, 70] on div "4" at bounding box center [80, 70] width 15 height 8
click at [0, 0] on input "In Store 4" at bounding box center [0, 0] width 0 height 0
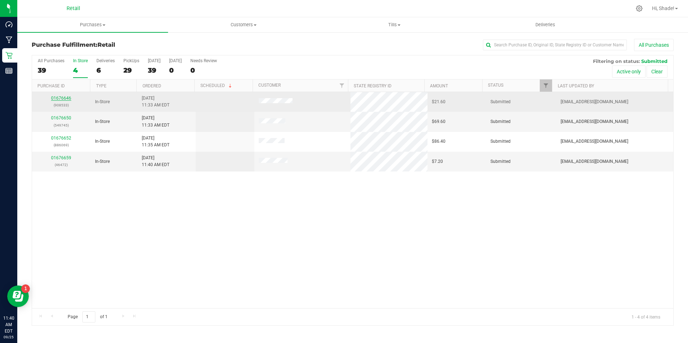
click at [66, 98] on link "01676646" at bounding box center [61, 98] width 20 height 5
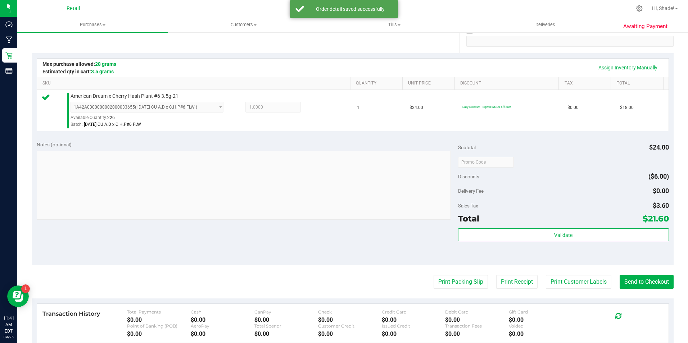
scroll to position [144, 0]
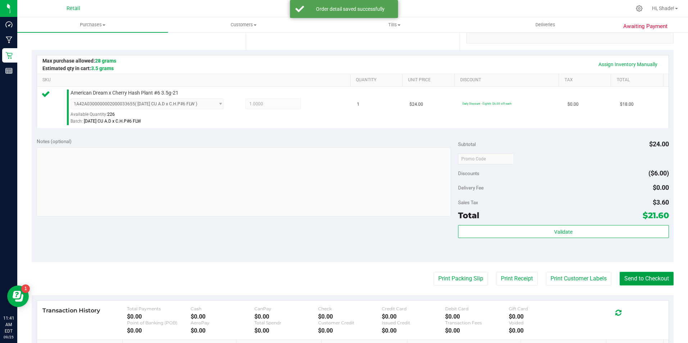
click at [654, 278] on button "Send to Checkout" at bounding box center [646, 279] width 54 height 14
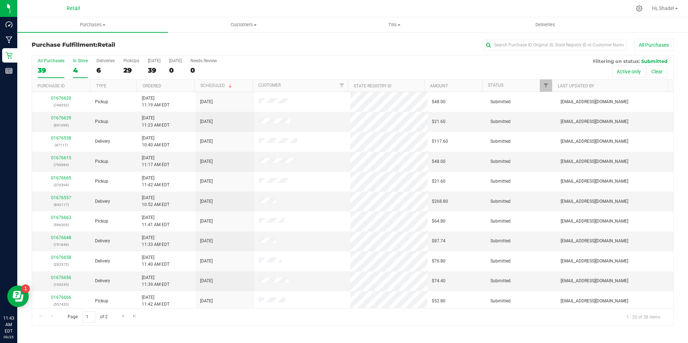
click at [77, 70] on div "4" at bounding box center [80, 70] width 15 height 8
click at [0, 0] on input "In Store 4" at bounding box center [0, 0] width 0 height 0
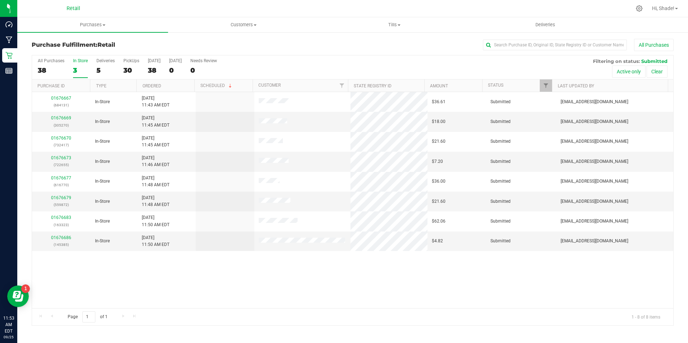
click at [74, 71] on div "3" at bounding box center [80, 70] width 15 height 8
click at [62, 99] on link "01676667" at bounding box center [61, 98] width 20 height 5
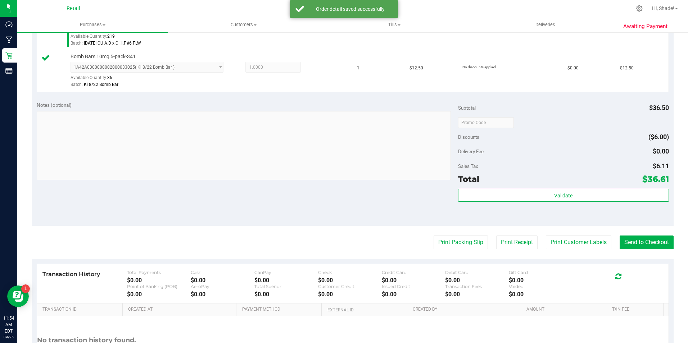
scroll to position [287, 0]
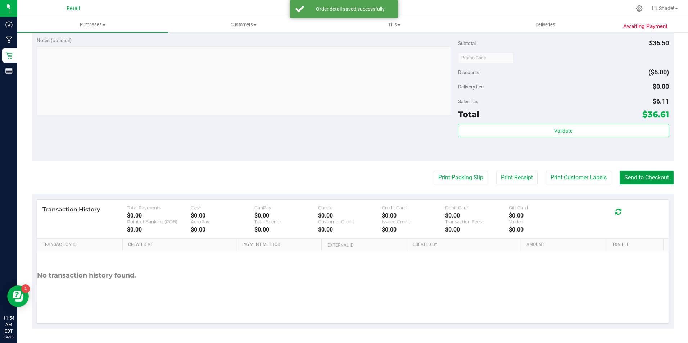
click at [629, 172] on button "Send to Checkout" at bounding box center [646, 178] width 54 height 14
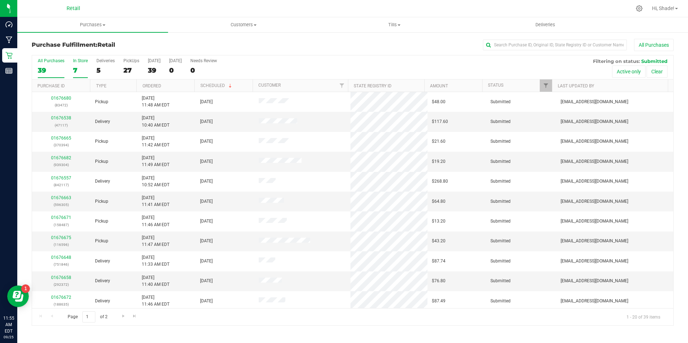
click at [81, 67] on div "7" at bounding box center [80, 70] width 15 height 8
click at [0, 0] on input "In Store 7" at bounding box center [0, 0] width 0 height 0
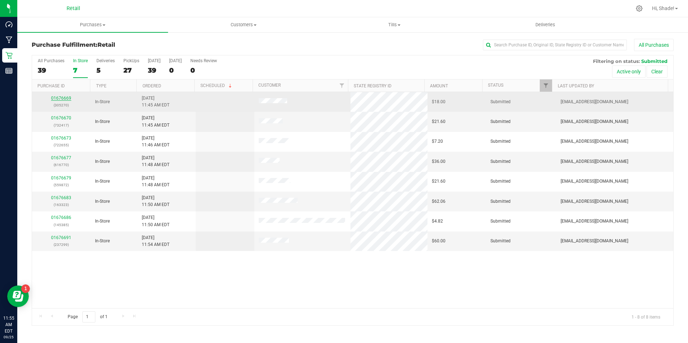
click at [65, 99] on link "01676669" at bounding box center [61, 98] width 20 height 5
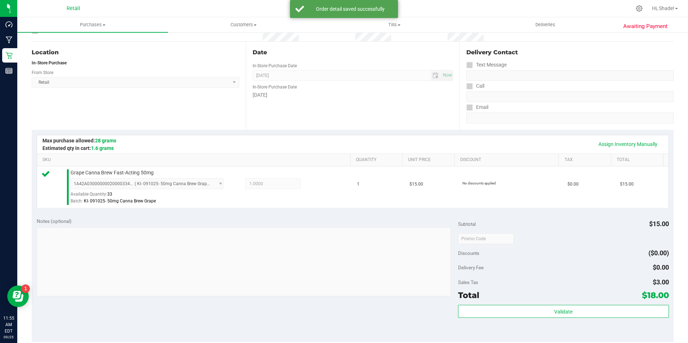
scroll to position [216, 0]
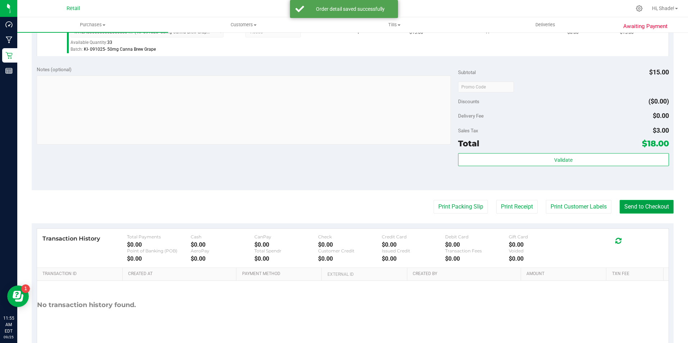
click at [627, 203] on button "Send to Checkout" at bounding box center [646, 207] width 54 height 14
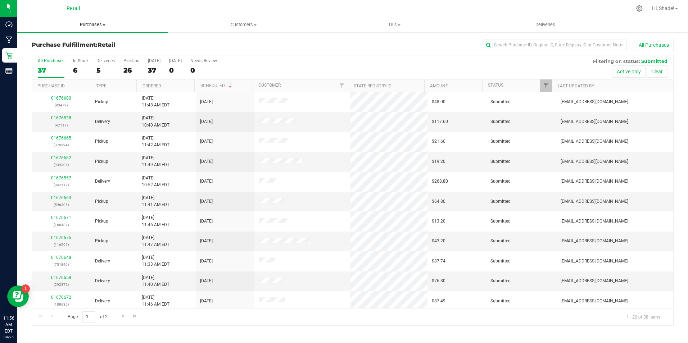
click at [90, 27] on span "Purchases" at bounding box center [92, 25] width 151 height 6
click at [71, 60] on li "All purchases" at bounding box center [92, 60] width 151 height 9
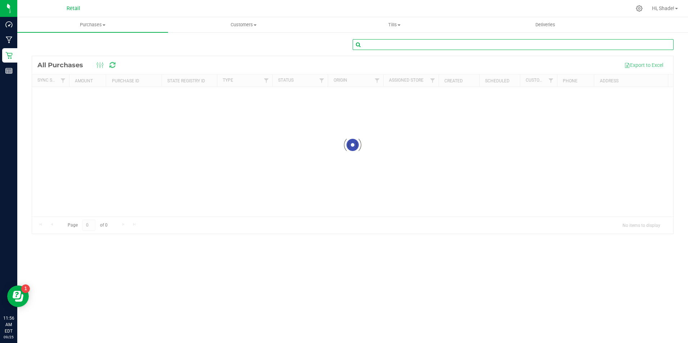
click at [462, 45] on input "text" at bounding box center [512, 44] width 321 height 11
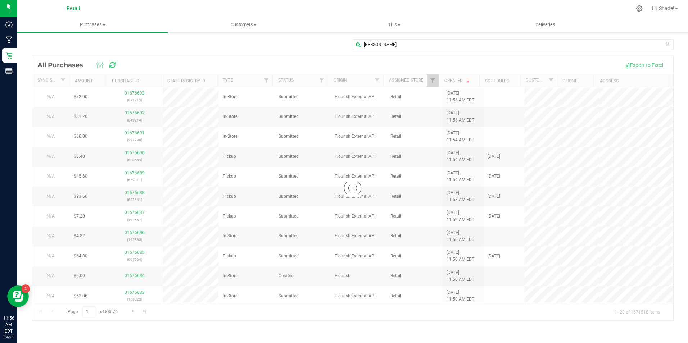
click at [461, 11] on div at bounding box center [380, 8] width 502 height 14
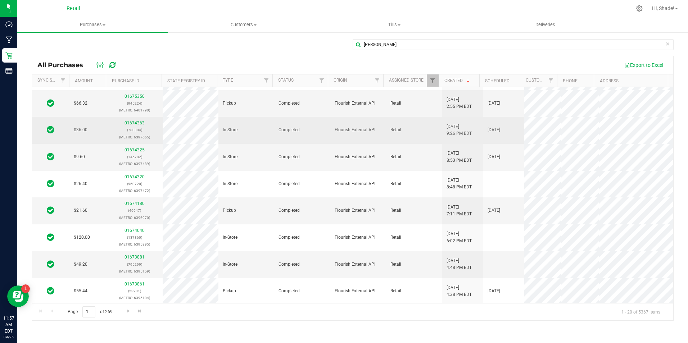
scroll to position [252, 0]
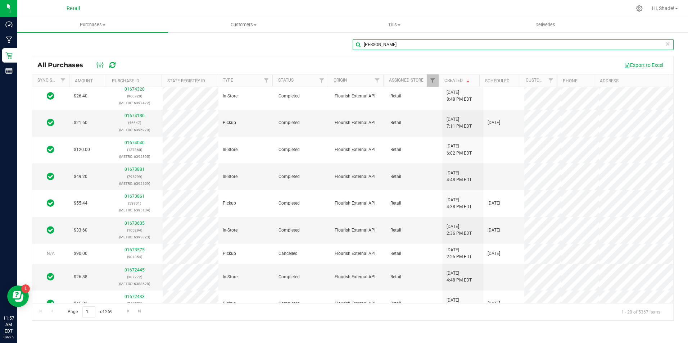
click at [385, 44] on input "[PERSON_NAME]" at bounding box center [512, 44] width 321 height 11
type input "[PERSON_NAME] on"
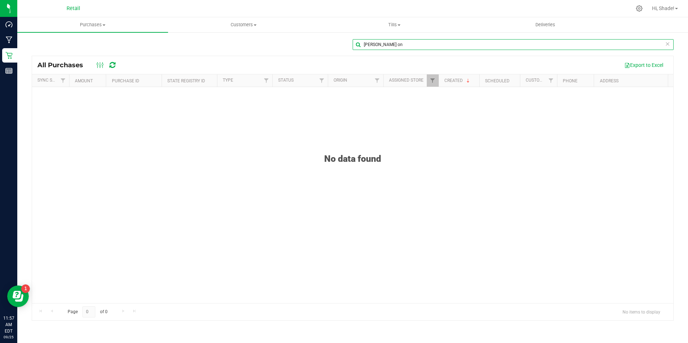
drag, startPoint x: 415, startPoint y: 43, endPoint x: 340, endPoint y: 45, distance: 74.8
click at [340, 45] on div "[PERSON_NAME] on" at bounding box center [353, 47] width 642 height 17
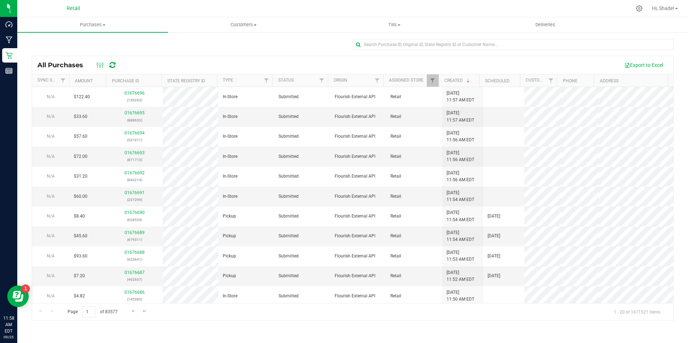
click at [311, 5] on div at bounding box center [380, 8] width 502 height 14
click at [372, 45] on input "text" at bounding box center [512, 44] width 321 height 11
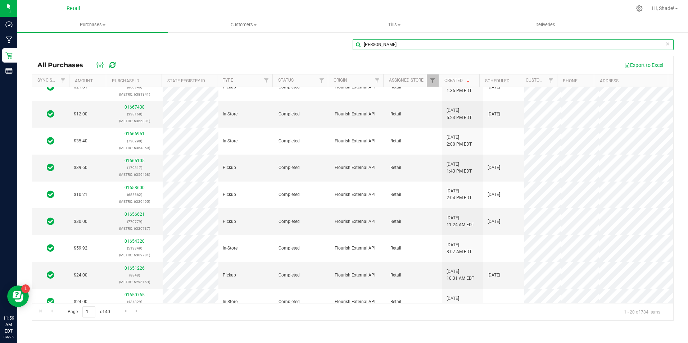
scroll to position [91, 0]
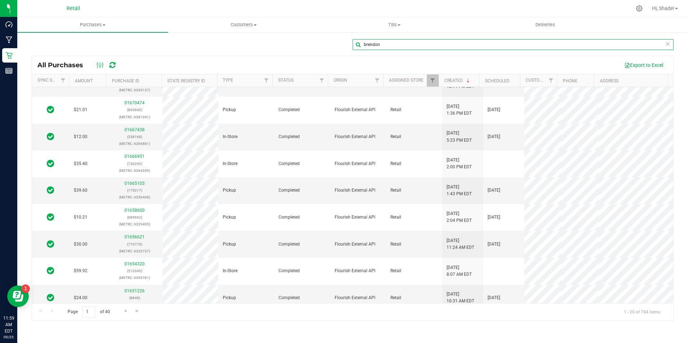
type input "brendon"
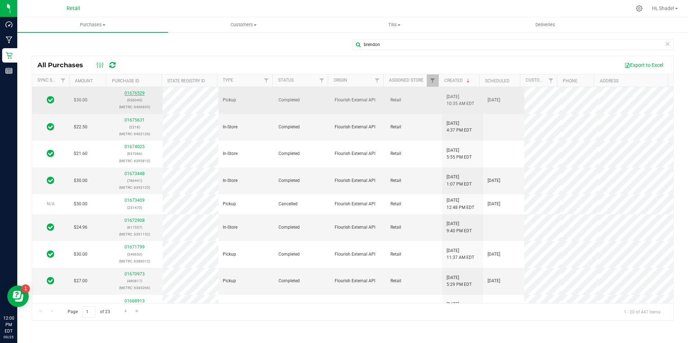
click at [132, 91] on link "01676529" at bounding box center [134, 93] width 20 height 5
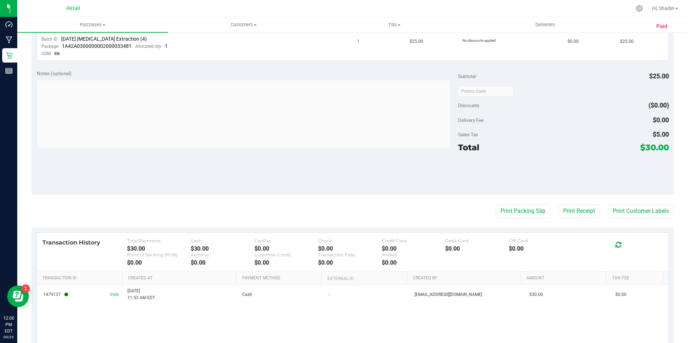
scroll to position [216, 0]
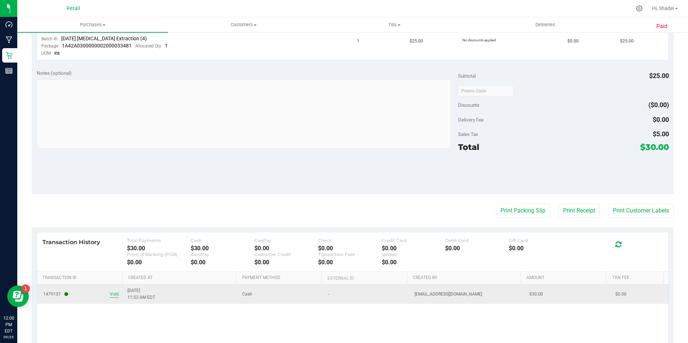
click at [112, 293] on span "Void" at bounding box center [114, 294] width 9 height 7
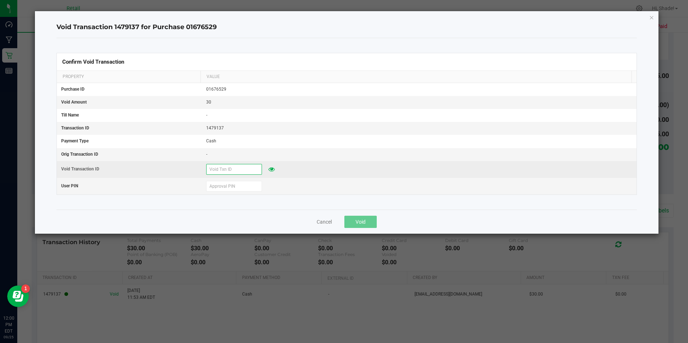
click at [240, 166] on input "text" at bounding box center [234, 169] width 56 height 11
type input "92525"
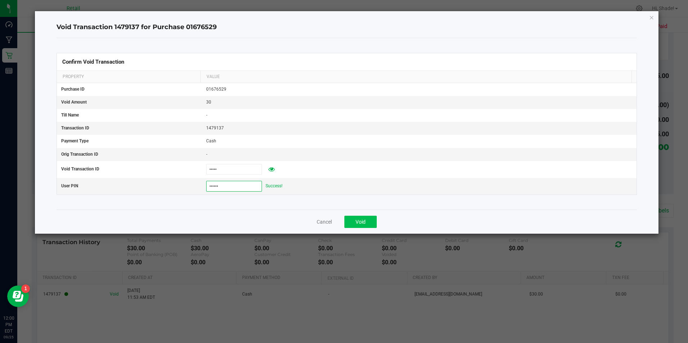
type input "532189"
click at [361, 223] on span "Void" at bounding box center [360, 222] width 10 height 6
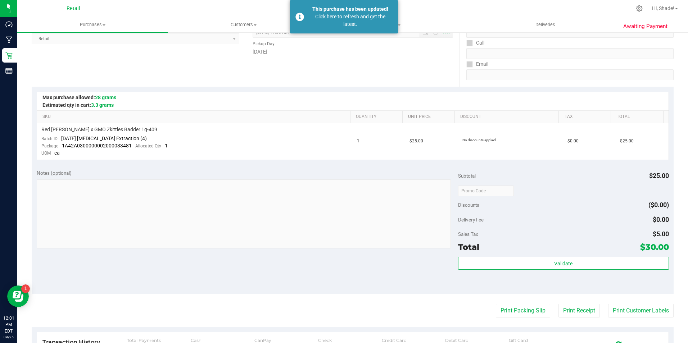
scroll to position [102, 0]
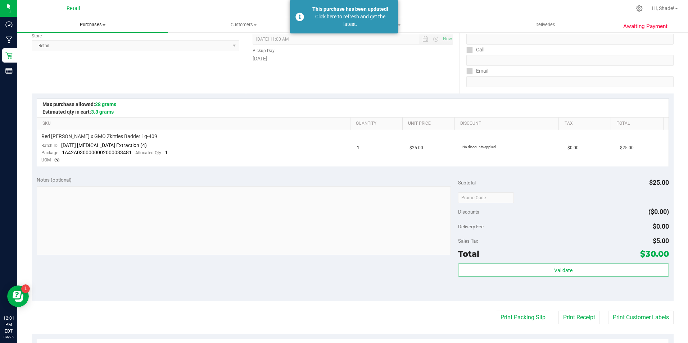
click at [93, 24] on span "Purchases" at bounding box center [92, 25] width 151 height 6
click at [70, 49] on li "Fulfillment" at bounding box center [92, 52] width 151 height 9
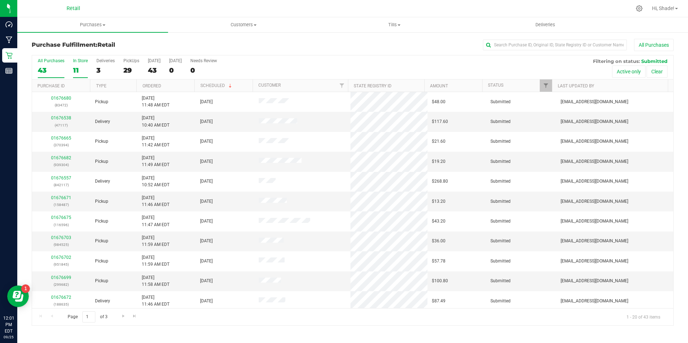
click at [78, 70] on div "11" at bounding box center [80, 70] width 15 height 8
click at [0, 0] on input "In Store 11" at bounding box center [0, 0] width 0 height 0
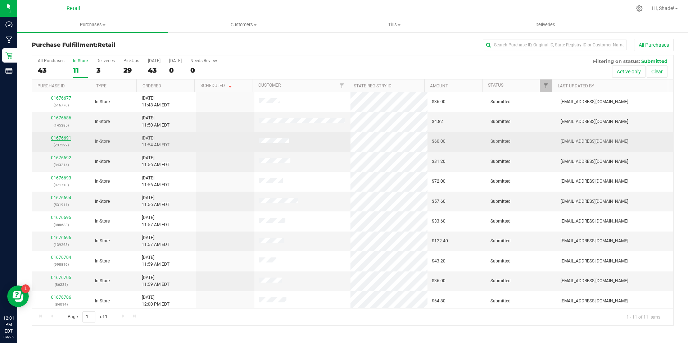
click at [61, 137] on link "01676691" at bounding box center [61, 138] width 20 height 5
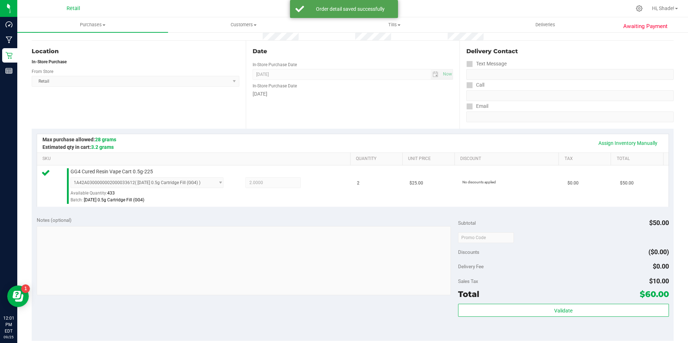
scroll to position [144, 0]
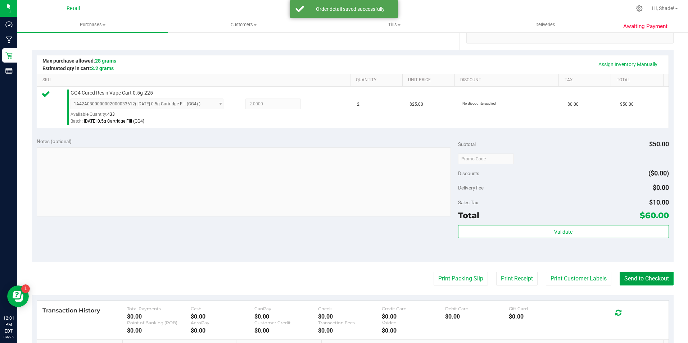
click at [633, 272] on button "Send to Checkout" at bounding box center [646, 279] width 54 height 14
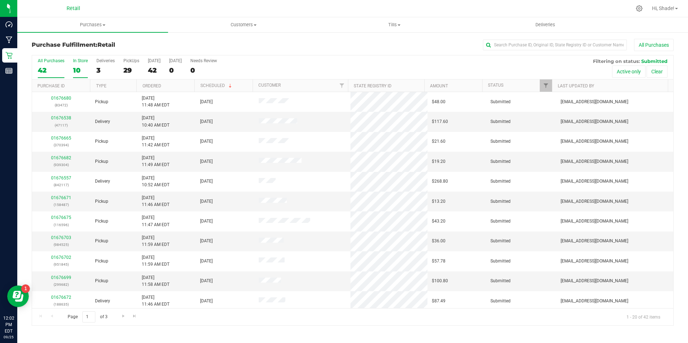
click at [84, 73] on div "10" at bounding box center [80, 70] width 15 height 8
click at [0, 0] on input "In Store 10" at bounding box center [0, 0] width 0 height 0
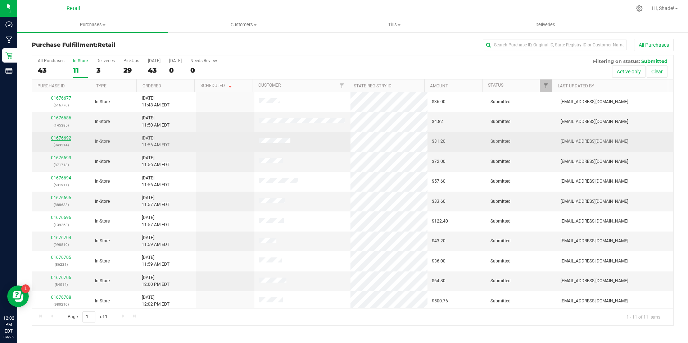
click at [64, 137] on link "01676692" at bounding box center [61, 138] width 20 height 5
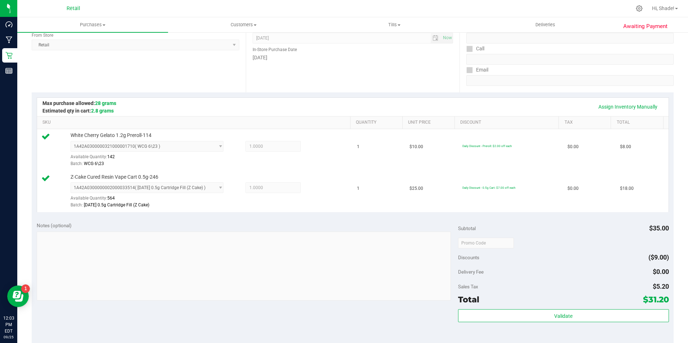
scroll to position [216, 0]
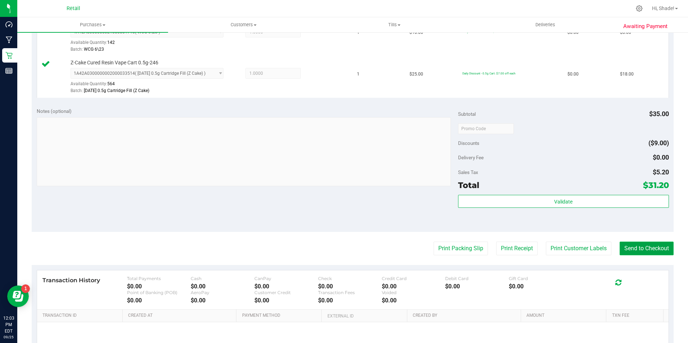
click at [630, 250] on button "Send to Checkout" at bounding box center [646, 249] width 54 height 14
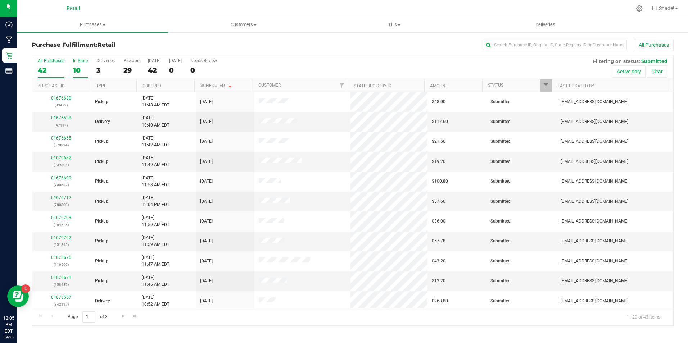
click at [77, 71] on div "10" at bounding box center [80, 70] width 15 height 8
click at [0, 0] on input "In Store 10" at bounding box center [0, 0] width 0 height 0
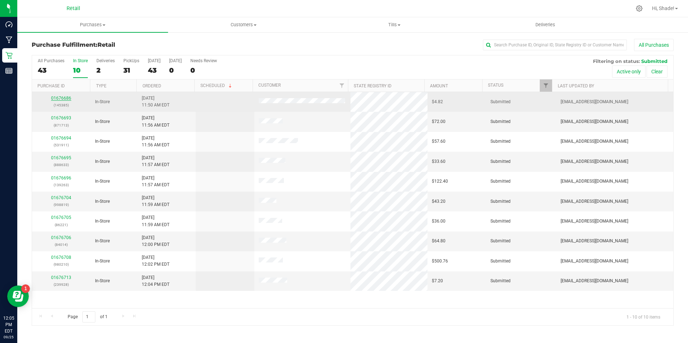
click at [69, 97] on link "01676686" at bounding box center [61, 98] width 20 height 5
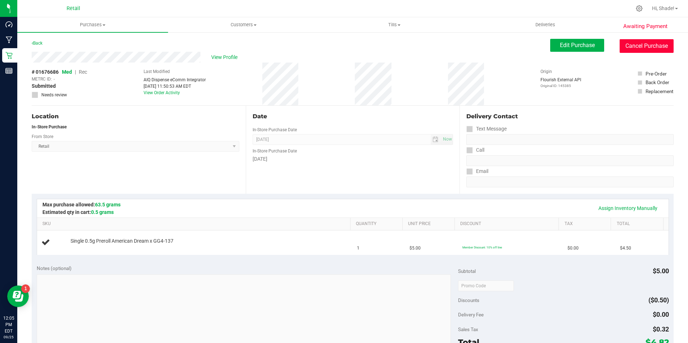
click at [647, 43] on button "Cancel Purchase" at bounding box center [646, 46] width 54 height 14
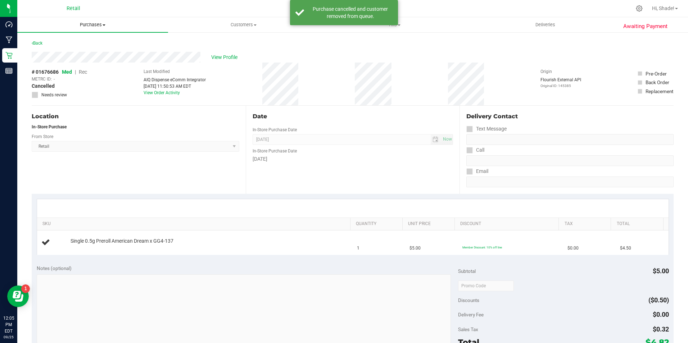
click at [87, 23] on span "Purchases" at bounding box center [92, 25] width 151 height 6
click at [59, 54] on span "Fulfillment" at bounding box center [39, 52] width 45 height 6
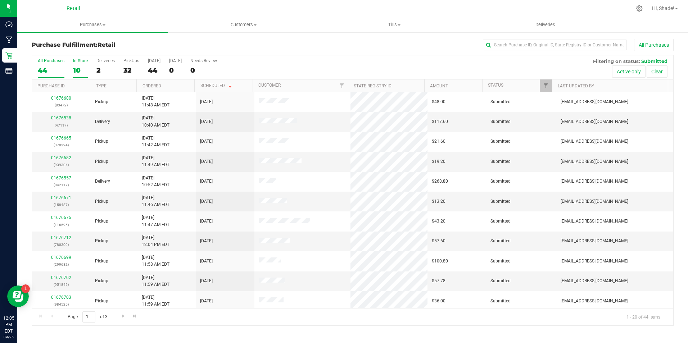
click at [74, 70] on div "10" at bounding box center [80, 70] width 15 height 8
click at [0, 0] on input "In Store 10" at bounding box center [0, 0] width 0 height 0
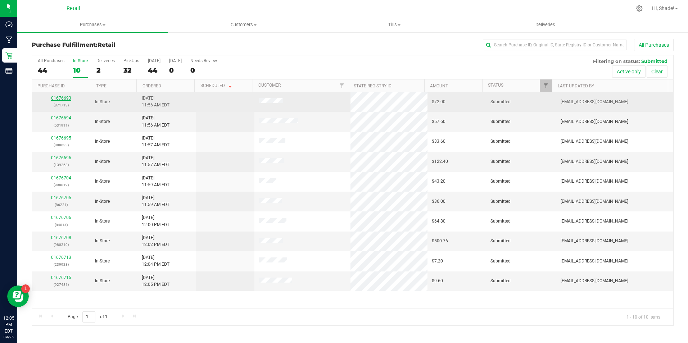
click at [52, 100] on link "01676693" at bounding box center [61, 98] width 20 height 5
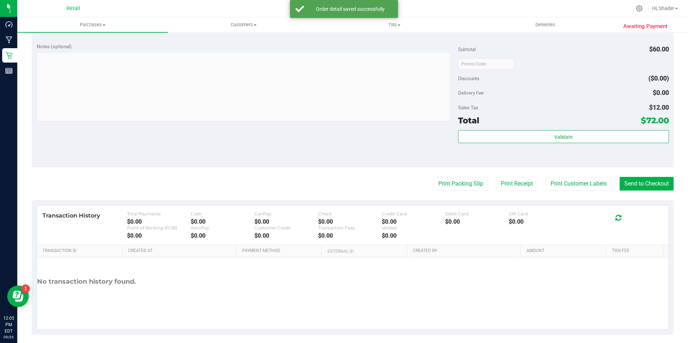
scroll to position [287, 0]
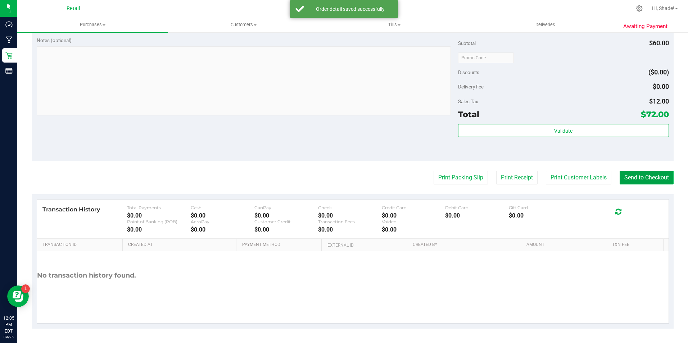
click at [652, 184] on button "Send to Checkout" at bounding box center [646, 178] width 54 height 14
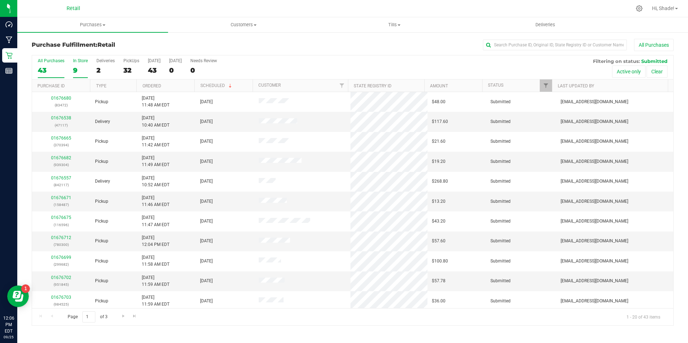
click at [74, 67] on div "9" at bounding box center [80, 70] width 15 height 8
click at [0, 0] on input "In Store 9" at bounding box center [0, 0] width 0 height 0
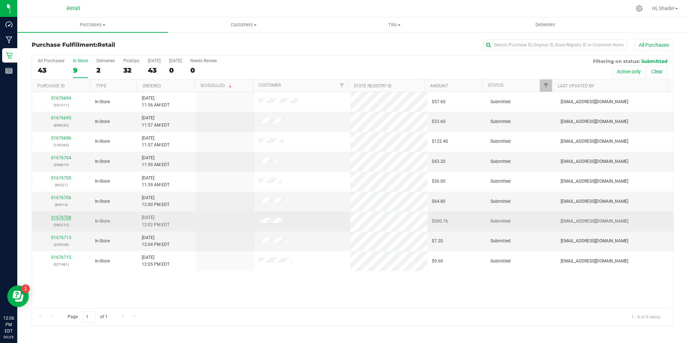
click at [58, 217] on link "01676708" at bounding box center [61, 217] width 20 height 5
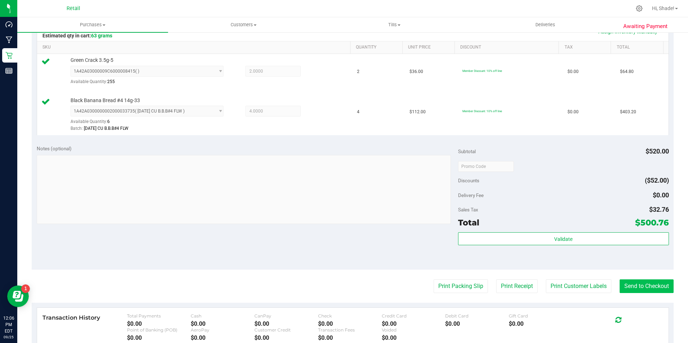
scroll to position [216, 0]
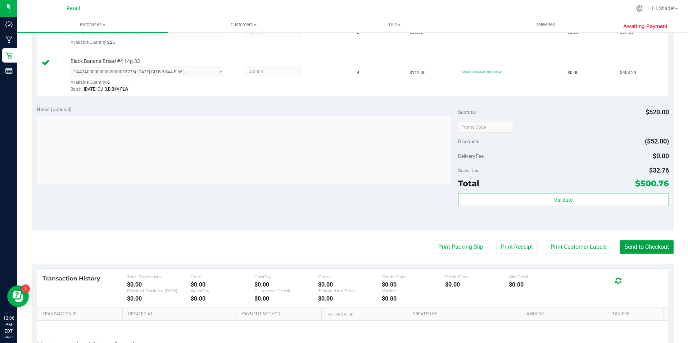
click at [631, 245] on button "Send to Checkout" at bounding box center [646, 247] width 54 height 14
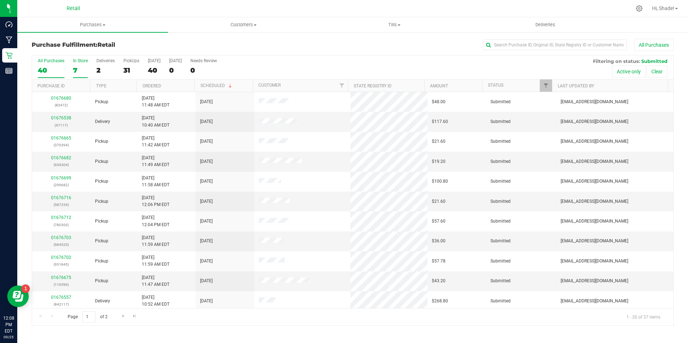
click at [77, 69] on div "7" at bounding box center [80, 70] width 15 height 8
click at [0, 0] on input "In Store 7" at bounding box center [0, 0] width 0 height 0
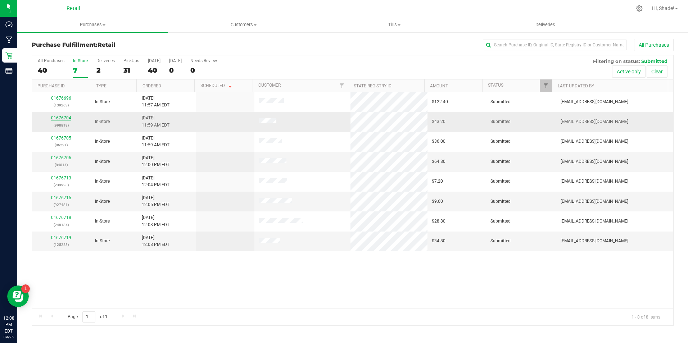
click at [64, 117] on link "01676704" at bounding box center [61, 117] width 20 height 5
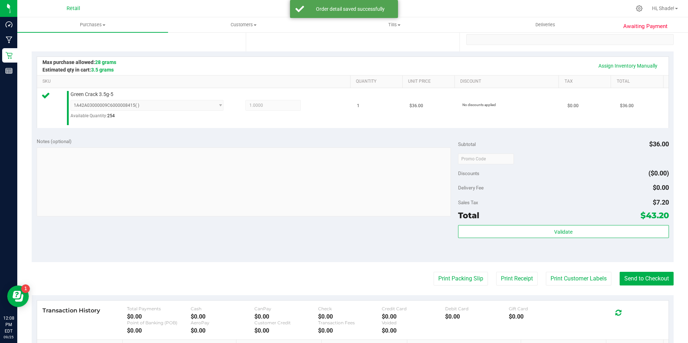
scroll to position [144, 0]
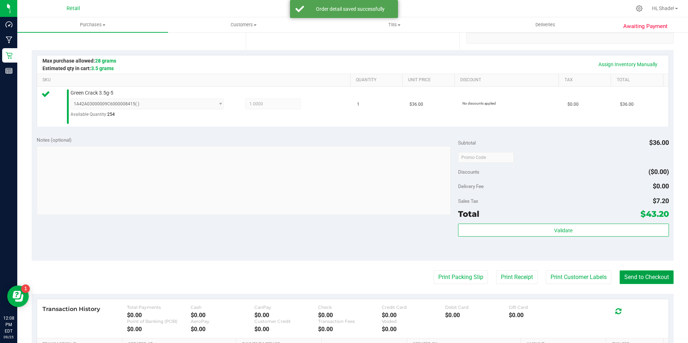
click at [641, 275] on button "Send to Checkout" at bounding box center [646, 277] width 54 height 14
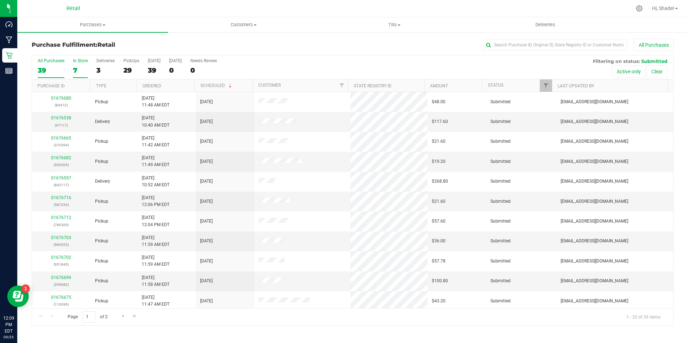
click at [78, 65] on label "In Store 7" at bounding box center [80, 68] width 15 height 20
click at [0, 0] on input "In Store 7" at bounding box center [0, 0] width 0 height 0
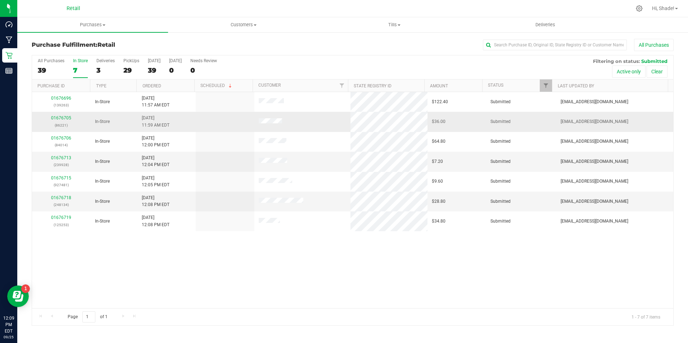
click at [63, 115] on div "01676705 (86221)" at bounding box center [61, 122] width 50 height 14
click at [63, 118] on link "01676705" at bounding box center [61, 117] width 20 height 5
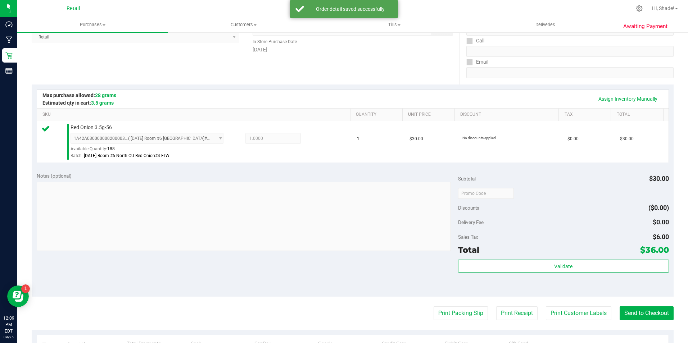
scroll to position [180, 0]
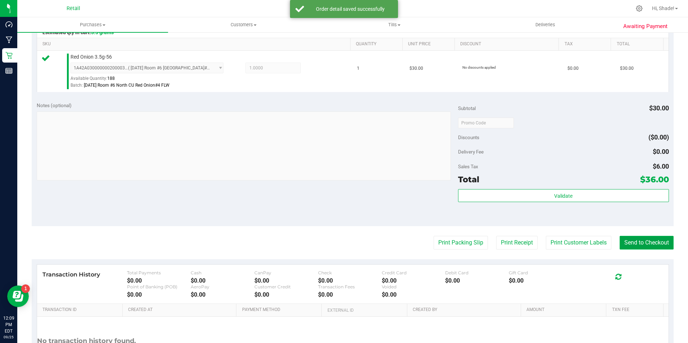
click at [657, 242] on button "Send to Checkout" at bounding box center [646, 243] width 54 height 14
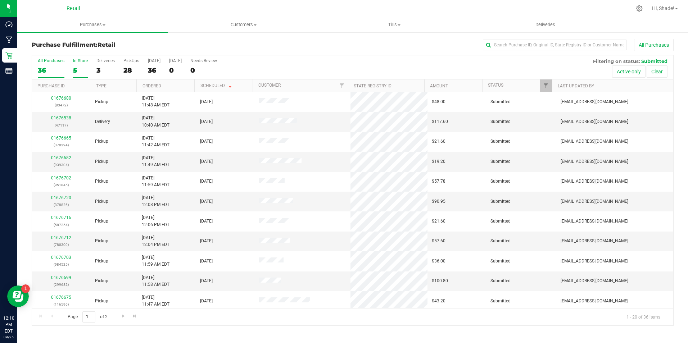
click at [74, 68] on div "5" at bounding box center [80, 70] width 15 height 8
click at [0, 0] on input "In Store 5" at bounding box center [0, 0] width 0 height 0
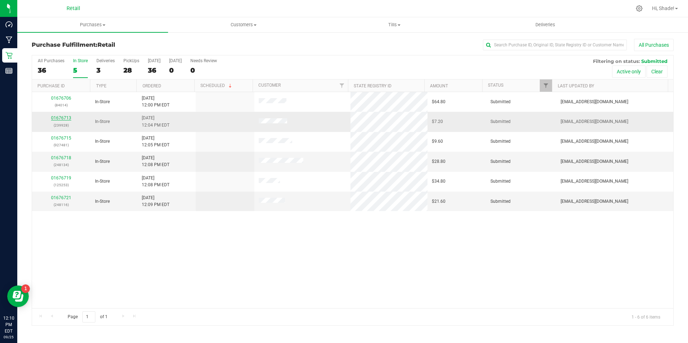
click at [60, 119] on link "01676713" at bounding box center [61, 117] width 20 height 5
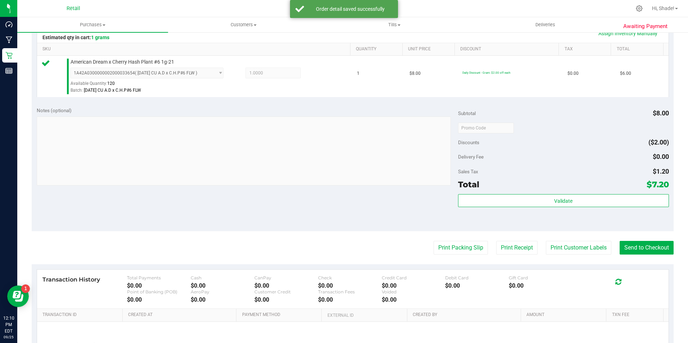
scroll to position [180, 0]
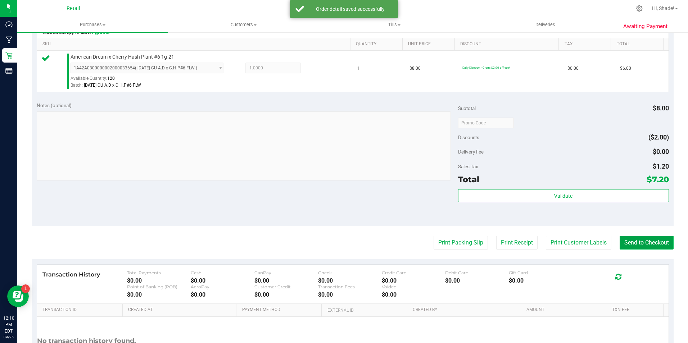
click at [635, 246] on button "Send to Checkout" at bounding box center [646, 243] width 54 height 14
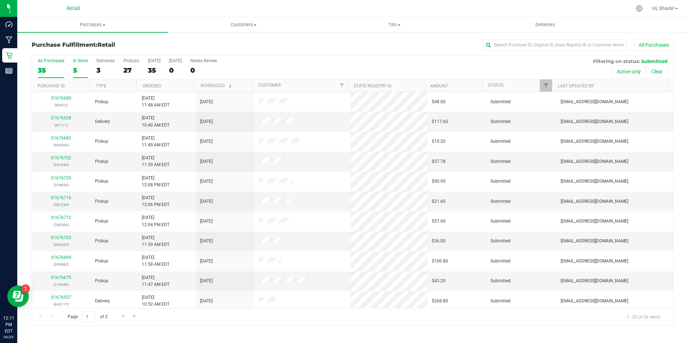
click at [73, 65] on label "In Store 5" at bounding box center [80, 68] width 15 height 20
click at [0, 0] on input "In Store 5" at bounding box center [0, 0] width 0 height 0
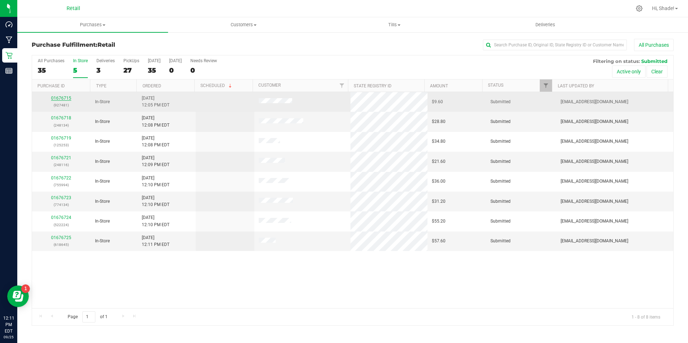
click at [58, 100] on link "01676715" at bounding box center [61, 98] width 20 height 5
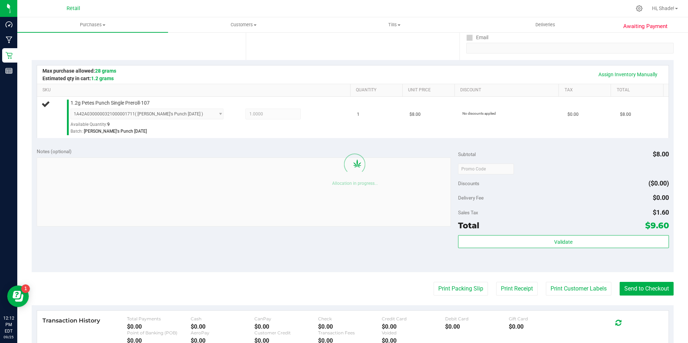
scroll to position [144, 0]
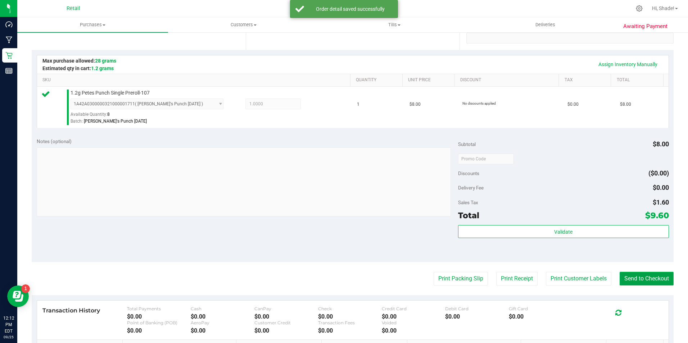
click at [652, 272] on button "Send to Checkout" at bounding box center [646, 279] width 54 height 14
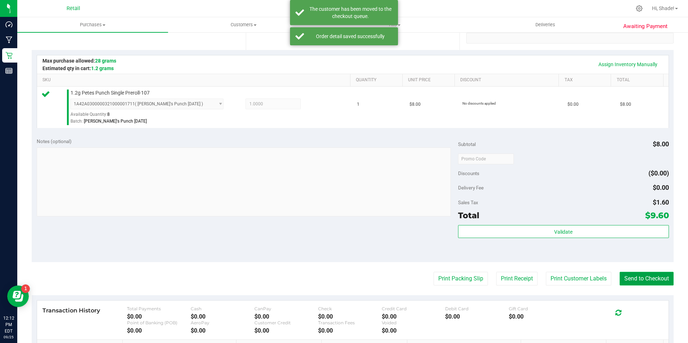
click at [643, 285] on button "Send to Checkout" at bounding box center [646, 279] width 54 height 14
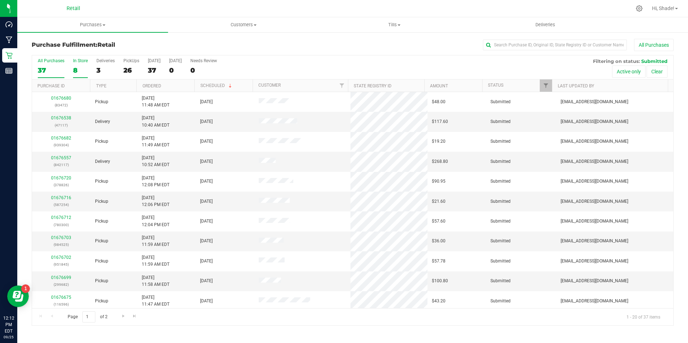
click at [76, 72] on div "8" at bounding box center [80, 70] width 15 height 8
click at [0, 0] on input "In Store 8" at bounding box center [0, 0] width 0 height 0
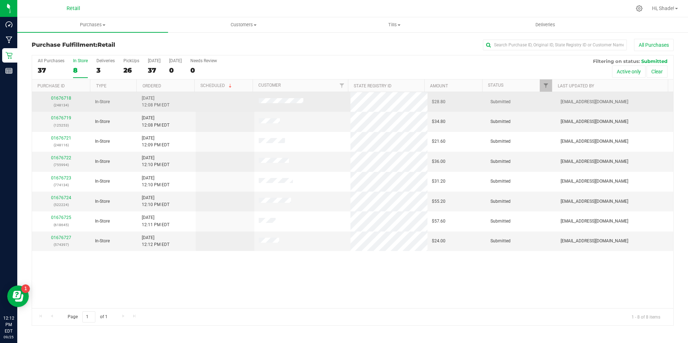
click at [63, 101] on div "01676718 (248134)" at bounding box center [61, 102] width 50 height 14
click at [63, 99] on link "01676718" at bounding box center [61, 98] width 20 height 5
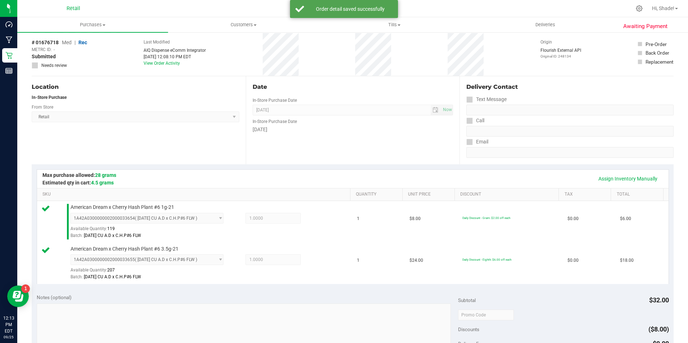
scroll to position [180, 0]
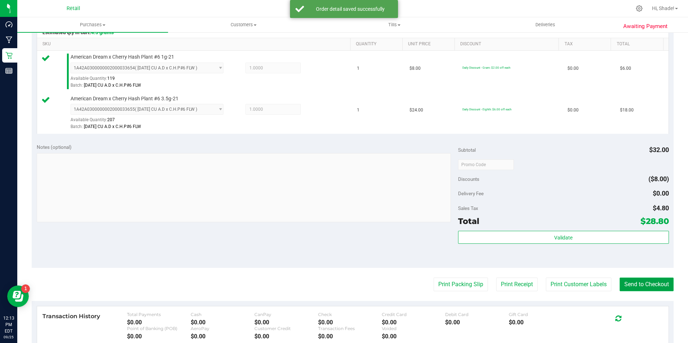
click at [630, 281] on button "Send to Checkout" at bounding box center [646, 285] width 54 height 14
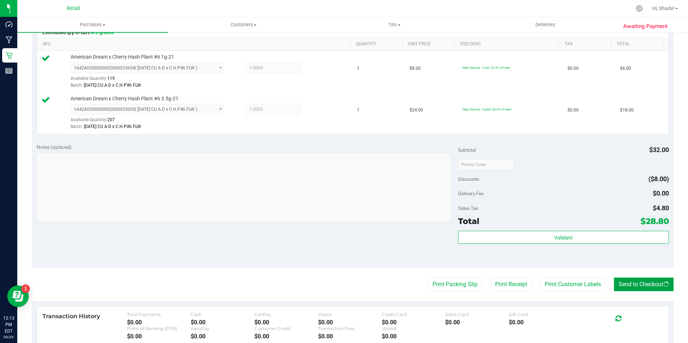
click at [618, 282] on button "Send to Checkout" at bounding box center [643, 285] width 60 height 14
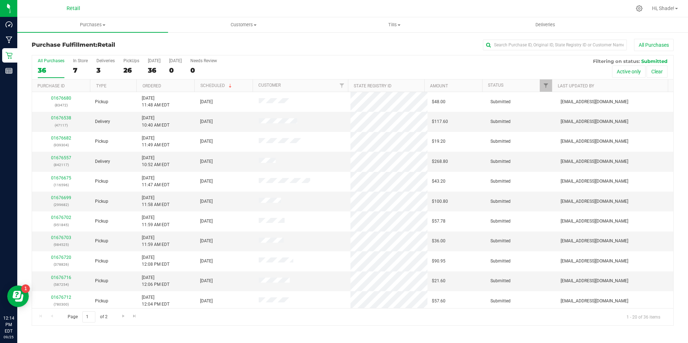
click at [71, 65] on div "All Purchases 36 In Store 7 Deliveries 3 PickUps 26 [DATE] 36 [DATE] 0 Needs Re…" at bounding box center [352, 67] width 641 height 24
click at [74, 69] on div "7" at bounding box center [80, 70] width 15 height 8
click at [0, 0] on input "In Store 7" at bounding box center [0, 0] width 0 height 0
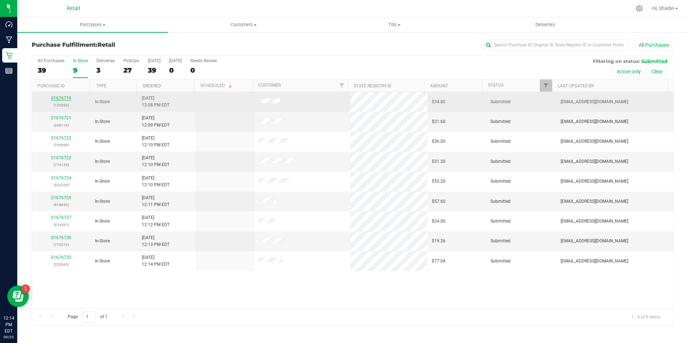
click at [52, 97] on link "01676719" at bounding box center [61, 98] width 20 height 5
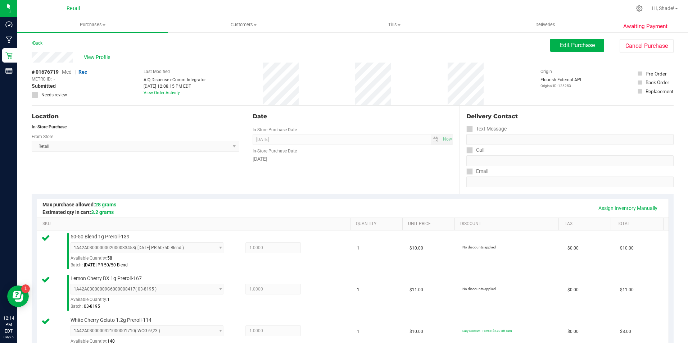
scroll to position [180, 0]
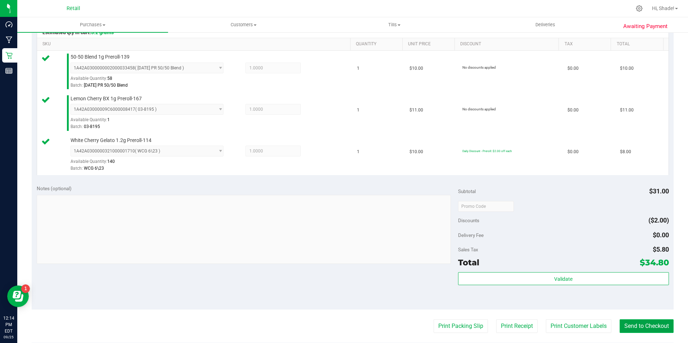
click at [640, 323] on button "Send to Checkout" at bounding box center [646, 326] width 54 height 14
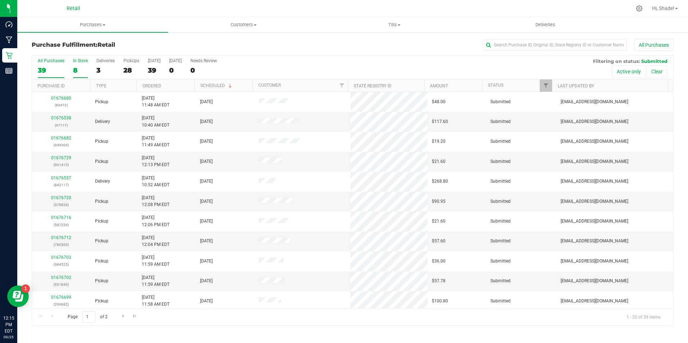
click at [81, 67] on div "8" at bounding box center [80, 70] width 15 height 8
click at [0, 0] on input "In Store 8" at bounding box center [0, 0] width 0 height 0
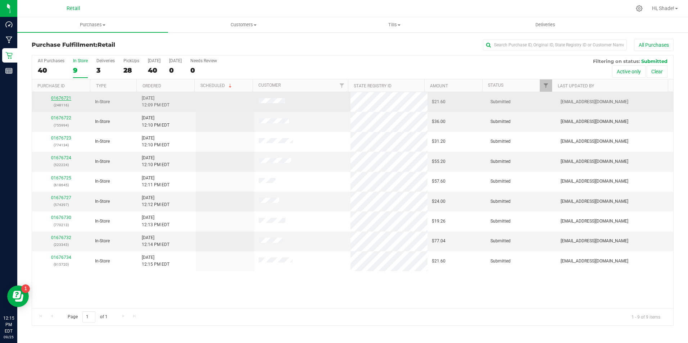
click at [63, 99] on link "01676721" at bounding box center [61, 98] width 20 height 5
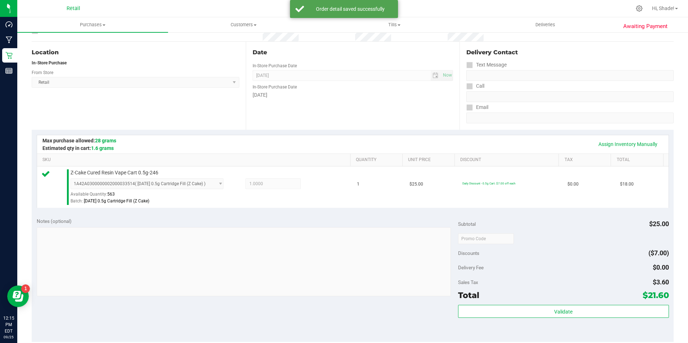
scroll to position [144, 0]
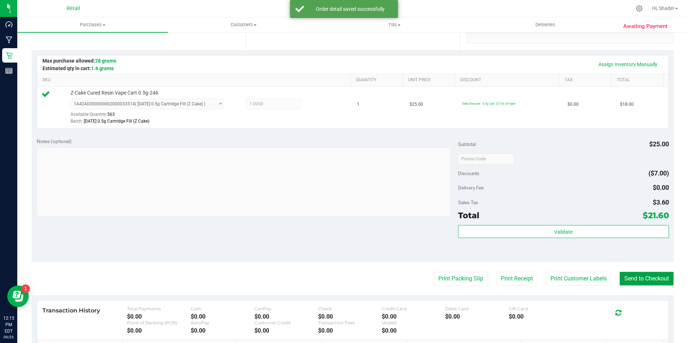
click at [646, 277] on button "Send to Checkout" at bounding box center [646, 279] width 54 height 14
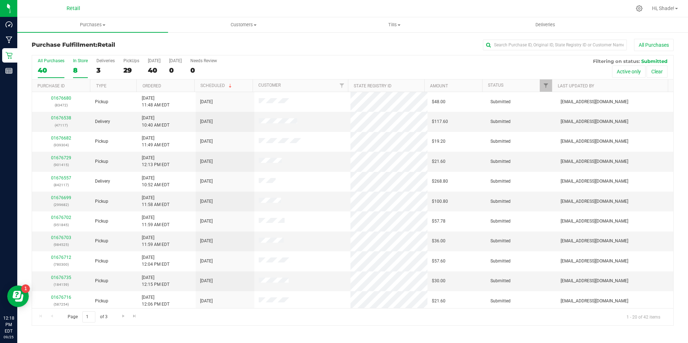
click at [79, 69] on div "8" at bounding box center [80, 70] width 15 height 8
click at [0, 0] on input "In Store 8" at bounding box center [0, 0] width 0 height 0
click at [56, 116] on link "01676723" at bounding box center [61, 117] width 20 height 5
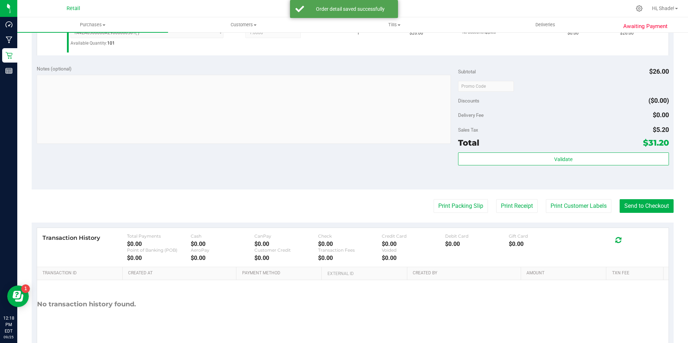
scroll to position [216, 0]
click at [652, 206] on button "Send to Checkout" at bounding box center [646, 205] width 54 height 14
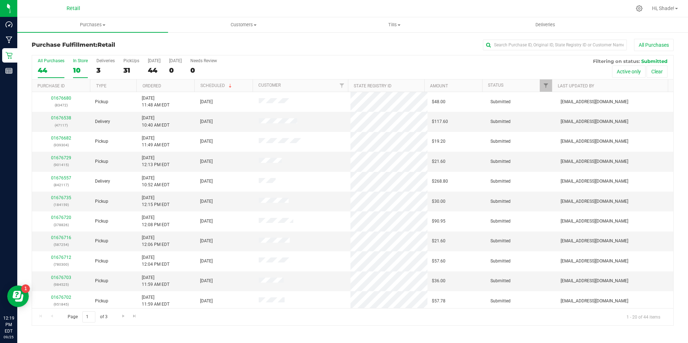
click at [86, 69] on div "10" at bounding box center [80, 70] width 15 height 8
click at [0, 0] on input "In Store 10" at bounding box center [0, 0] width 0 height 0
click at [76, 69] on div "11" at bounding box center [80, 70] width 15 height 8
click at [0, 0] on input "In Store 11" at bounding box center [0, 0] width 0 height 0
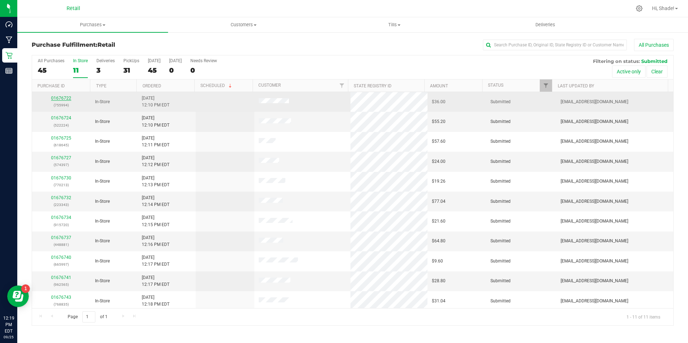
click at [67, 96] on link "01676722" at bounding box center [61, 98] width 20 height 5
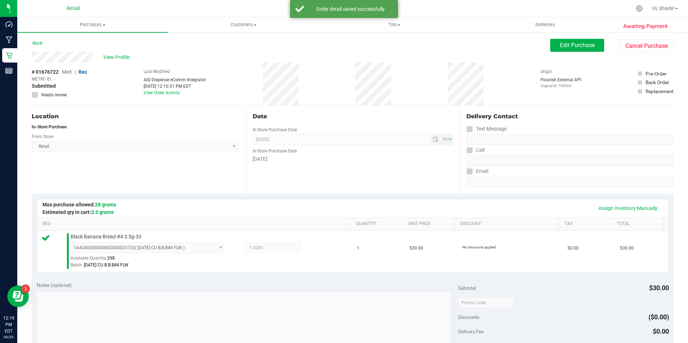
scroll to position [245, 0]
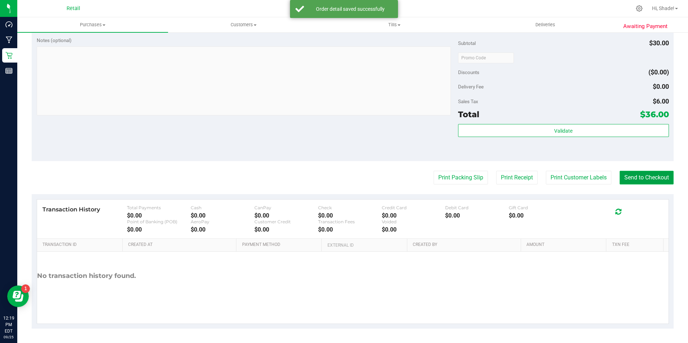
click at [648, 179] on button "Send to Checkout" at bounding box center [646, 178] width 54 height 14
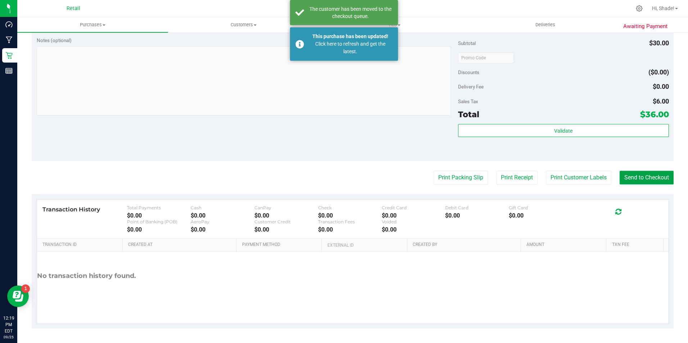
drag, startPoint x: 626, startPoint y: 179, endPoint x: 551, endPoint y: 164, distance: 76.2
click at [626, 179] on button "Send to Checkout" at bounding box center [646, 178] width 54 height 14
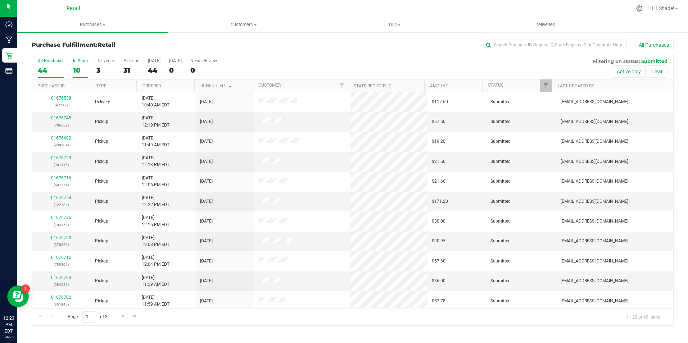
click at [76, 66] on div "10" at bounding box center [80, 70] width 15 height 8
click at [0, 0] on input "In Store 10" at bounding box center [0, 0] width 0 height 0
click at [66, 160] on link "01676734" at bounding box center [61, 157] width 20 height 5
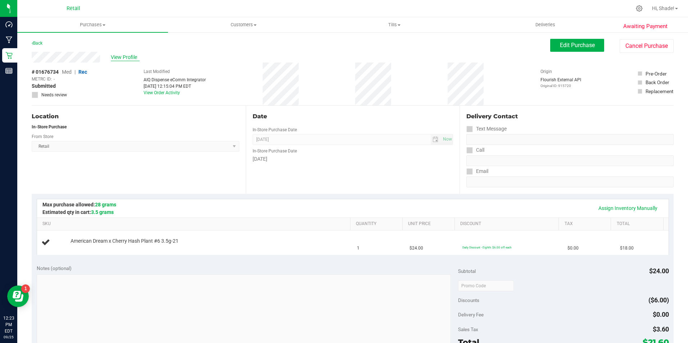
click at [118, 57] on span "View Profile" at bounding box center [125, 58] width 29 height 8
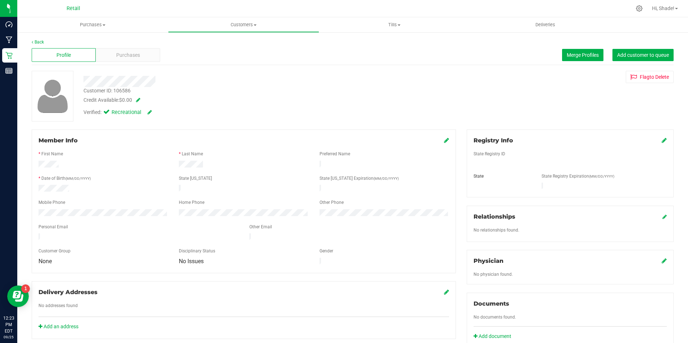
click at [444, 140] on icon at bounding box center [446, 140] width 5 height 6
click at [443, 140] on icon at bounding box center [445, 141] width 6 height 6
click at [98, 28] on uib-tab-heading "Purchases Summary of purchases Fulfillment All purchases" at bounding box center [92, 24] width 151 height 15
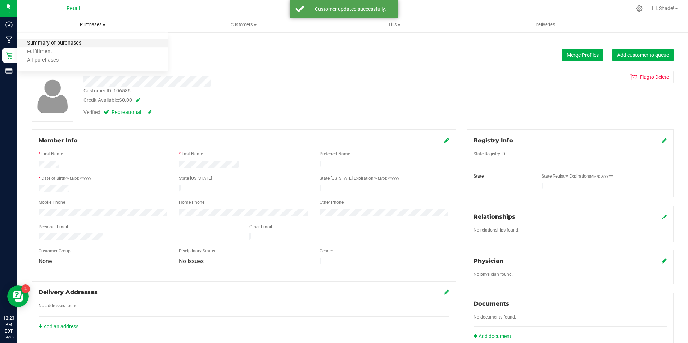
click at [65, 42] on span "Summary of purchases" at bounding box center [54, 43] width 74 height 6
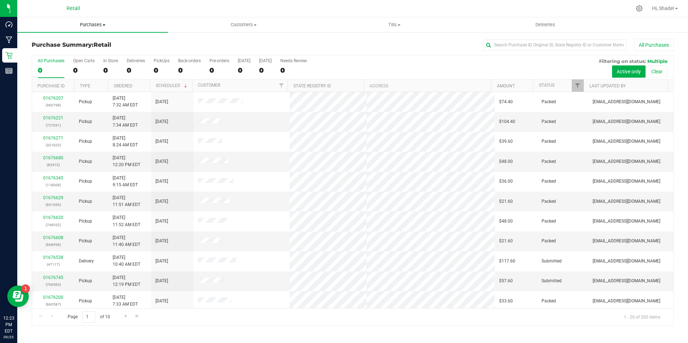
click at [86, 26] on span "Purchases" at bounding box center [92, 25] width 151 height 6
click at [60, 52] on span "Fulfillment" at bounding box center [39, 52] width 45 height 6
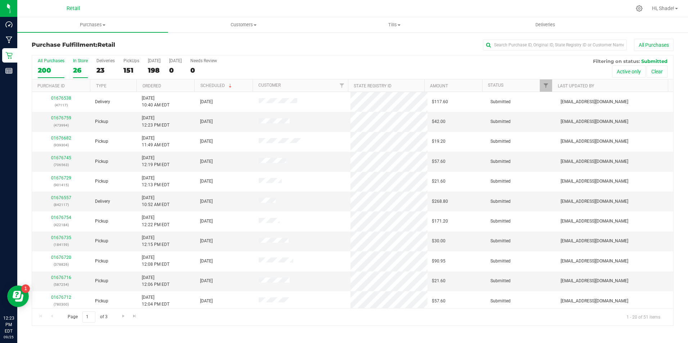
click at [76, 65] on label "In Store 26" at bounding box center [80, 68] width 15 height 20
click at [0, 0] on input "In Store 26" at bounding box center [0, 0] width 0 height 0
click at [519, 49] on input "text" at bounding box center [555, 45] width 144 height 11
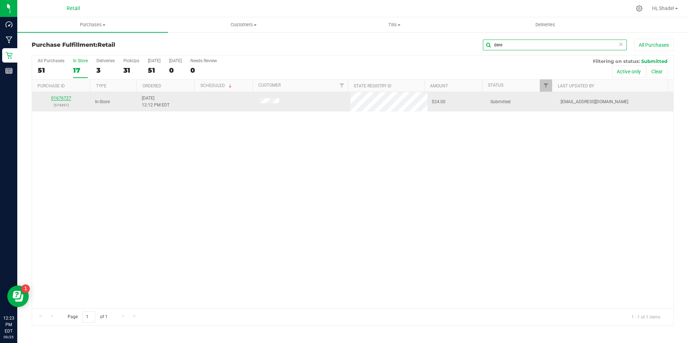
type input "dere"
click at [68, 96] on link "01676727" at bounding box center [61, 98] width 20 height 5
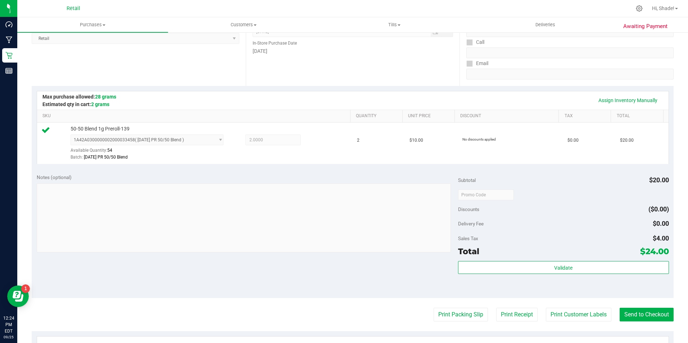
scroll to position [180, 0]
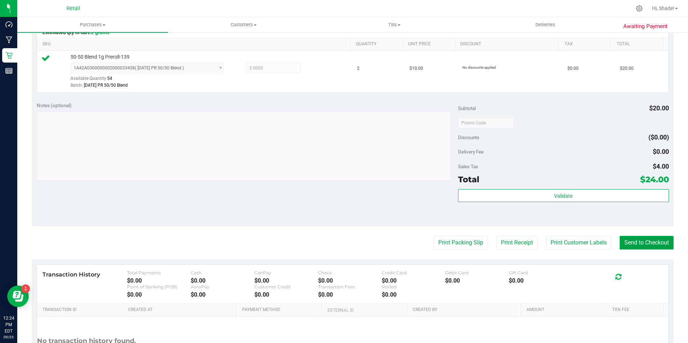
click at [622, 239] on button "Send to Checkout" at bounding box center [646, 243] width 54 height 14
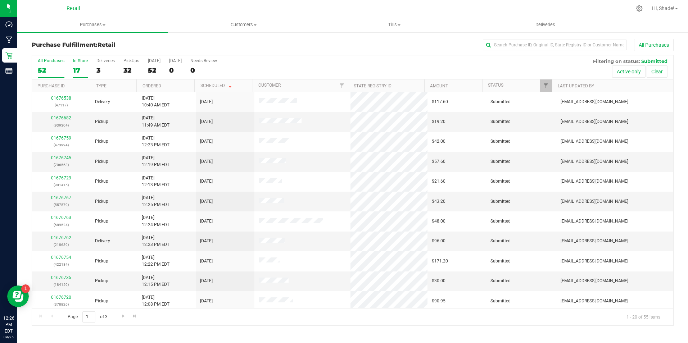
click at [77, 70] on div "17" at bounding box center [80, 70] width 15 height 8
click at [0, 0] on input "In Store 17" at bounding box center [0, 0] width 0 height 0
click at [554, 41] on input "text" at bounding box center [555, 45] width 144 height 11
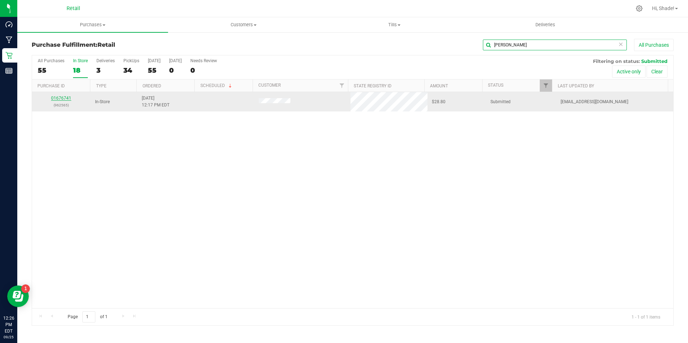
type input "[PERSON_NAME]"
click at [61, 99] on link "01676741" at bounding box center [61, 98] width 20 height 5
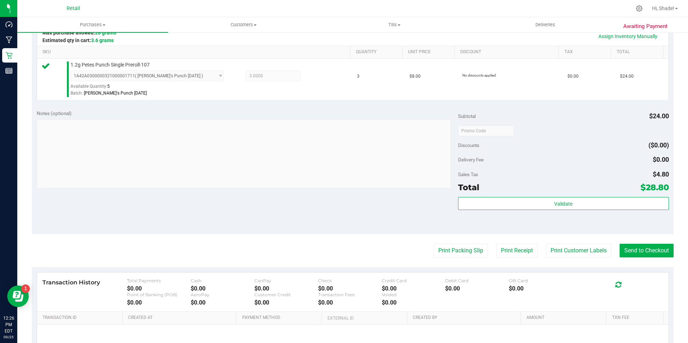
scroll to position [180, 0]
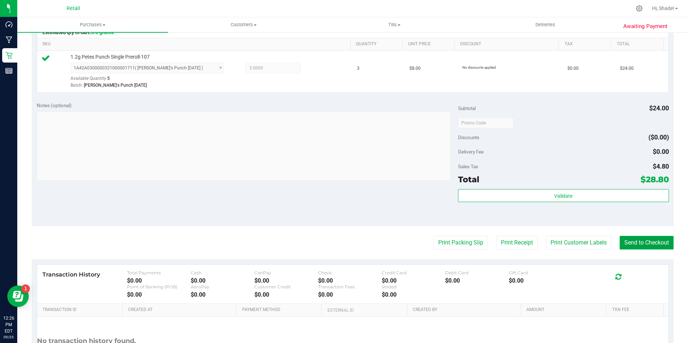
click at [643, 242] on button "Send to Checkout" at bounding box center [646, 243] width 54 height 14
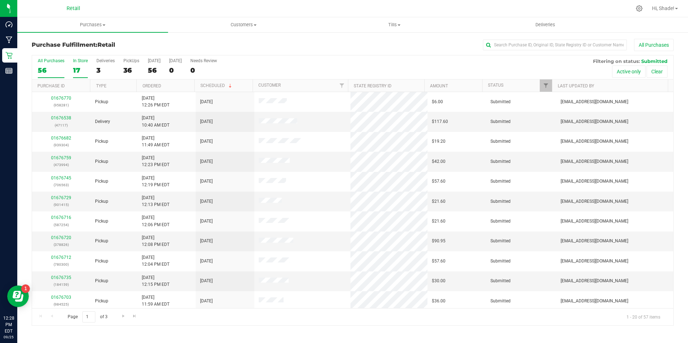
click at [80, 66] on div "17" at bounding box center [80, 70] width 15 height 8
click at [0, 0] on input "In Store 17" at bounding box center [0, 0] width 0 height 0
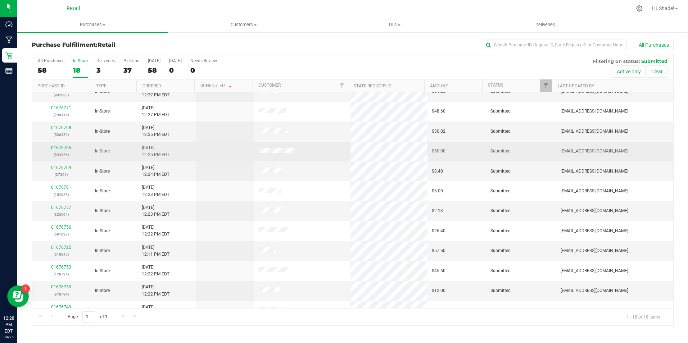
scroll to position [72, 0]
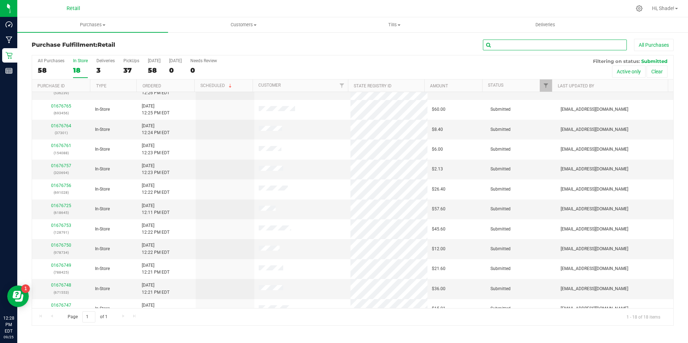
click at [545, 48] on input "text" at bounding box center [555, 45] width 144 height 11
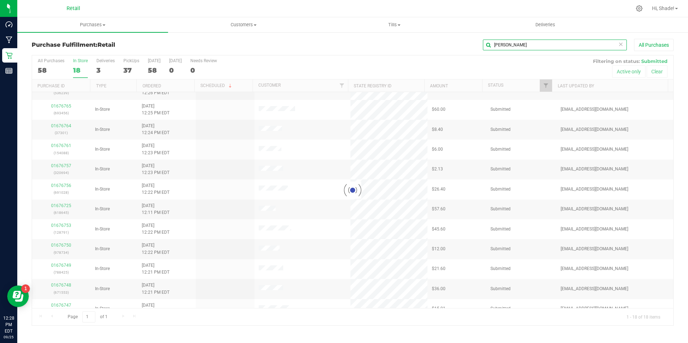
scroll to position [0, 0]
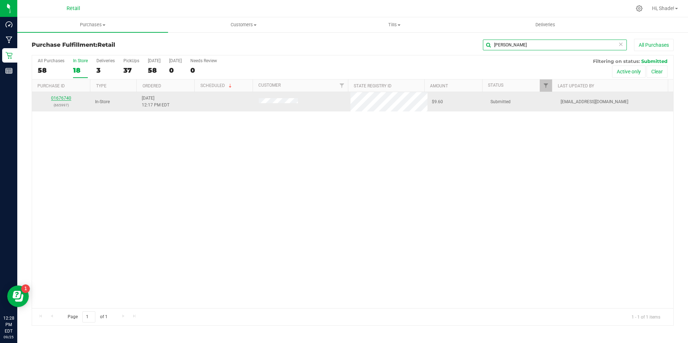
type input "[PERSON_NAME]"
click at [60, 98] on link "01676740" at bounding box center [61, 98] width 20 height 5
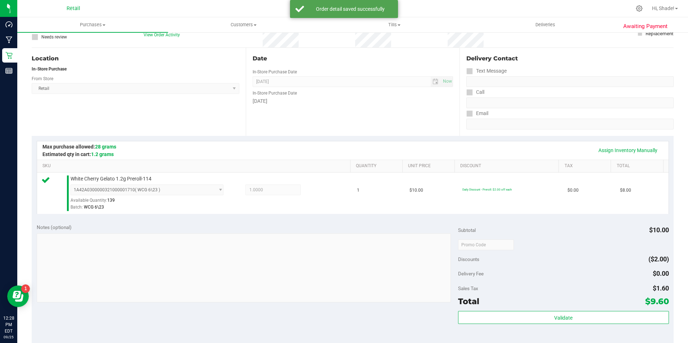
scroll to position [144, 0]
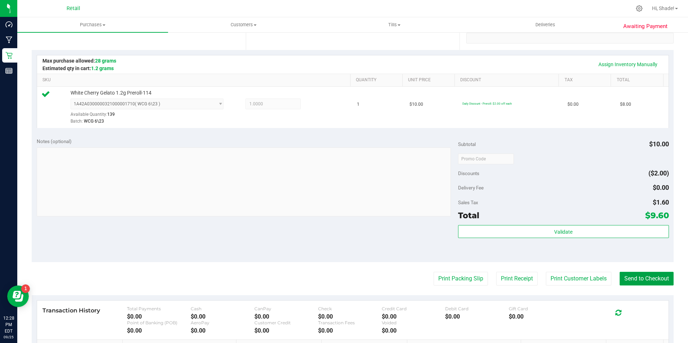
drag, startPoint x: 640, startPoint y: 275, endPoint x: 605, endPoint y: 261, distance: 37.8
click at [640, 275] on button "Send to Checkout" at bounding box center [646, 279] width 54 height 14
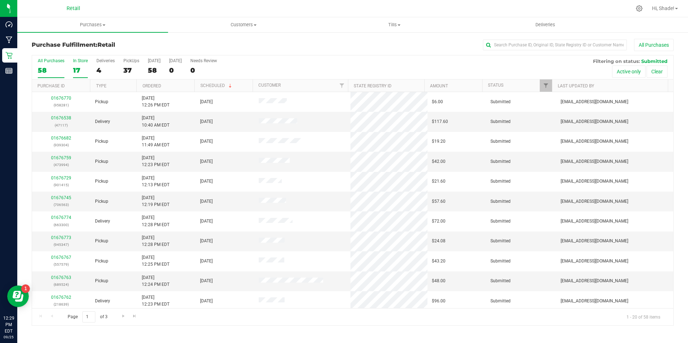
click at [83, 66] on div "17" at bounding box center [80, 70] width 15 height 8
click at [0, 0] on input "In Store 17" at bounding box center [0, 0] width 0 height 0
click at [547, 45] on input "text" at bounding box center [555, 45] width 144 height 11
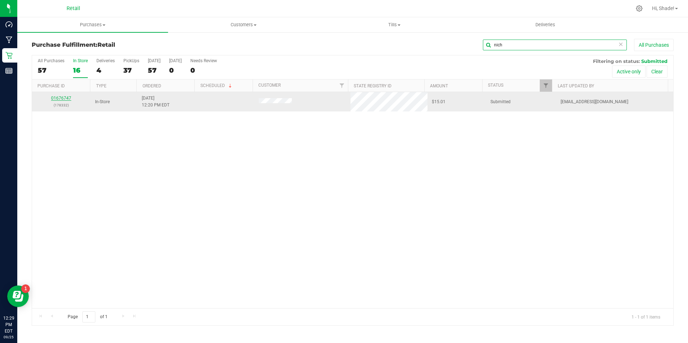
type input "nich"
click at [59, 99] on link "01676747" at bounding box center [61, 98] width 20 height 5
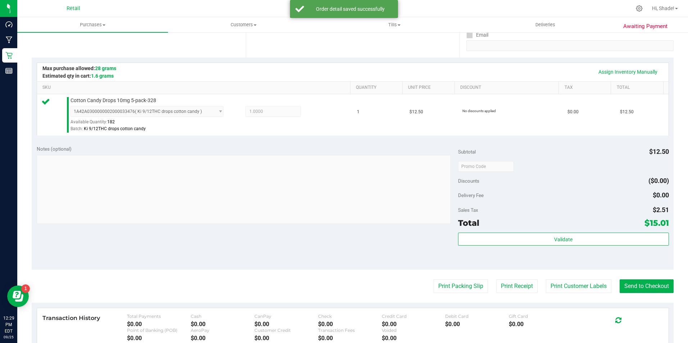
scroll to position [144, 0]
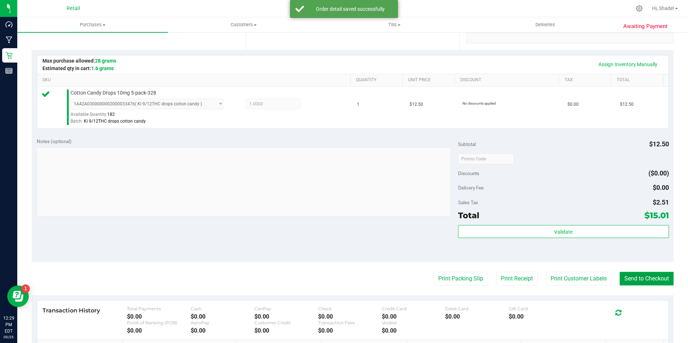
click at [659, 279] on button "Send to Checkout" at bounding box center [646, 279] width 54 height 14
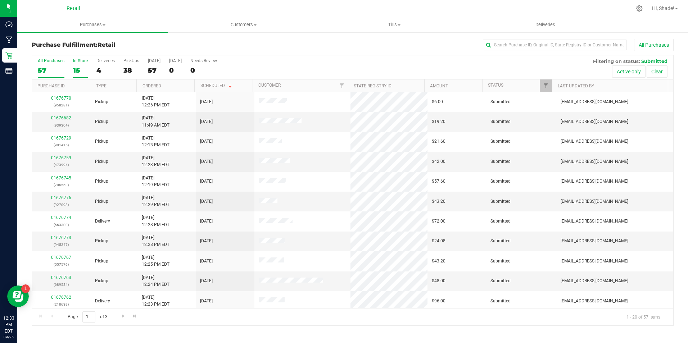
click at [80, 72] on div "15" at bounding box center [80, 70] width 15 height 8
click at [0, 0] on input "In Store 15" at bounding box center [0, 0] width 0 height 0
click at [58, 198] on link "01676764" at bounding box center [61, 197] width 20 height 5
click at [65, 197] on link "01676764" at bounding box center [61, 197] width 20 height 5
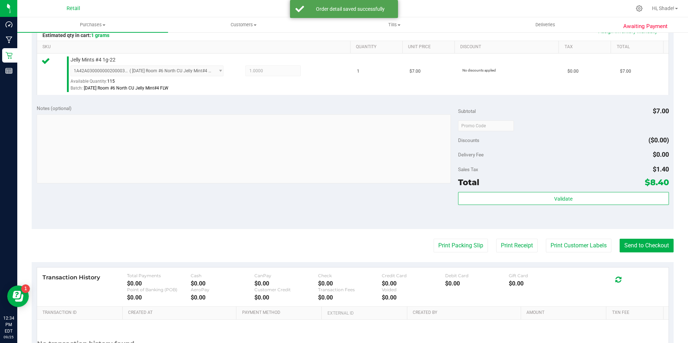
scroll to position [180, 0]
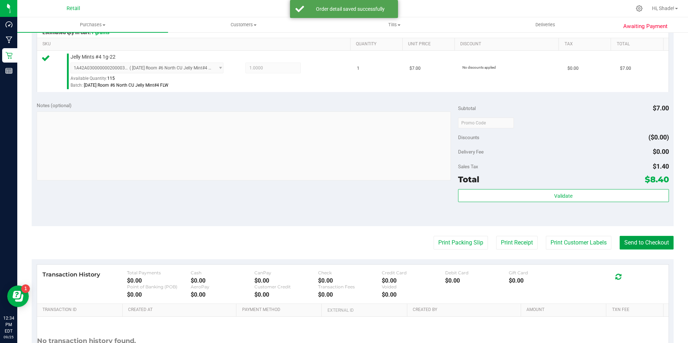
click at [631, 241] on button "Send to Checkout" at bounding box center [646, 243] width 54 height 14
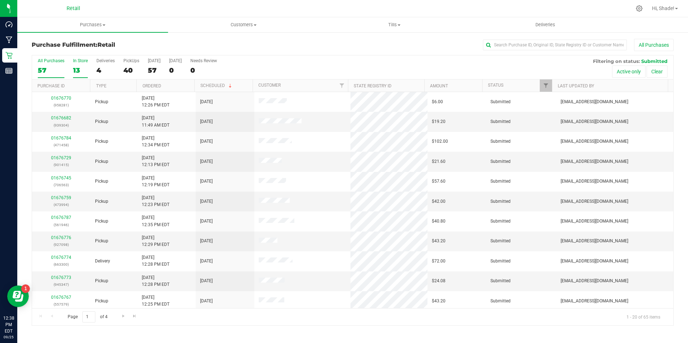
click at [75, 69] on div "13" at bounding box center [80, 70] width 15 height 8
click at [0, 0] on input "In Store 13" at bounding box center [0, 0] width 0 height 0
click at [68, 197] on link "01676772" at bounding box center [61, 197] width 20 height 5
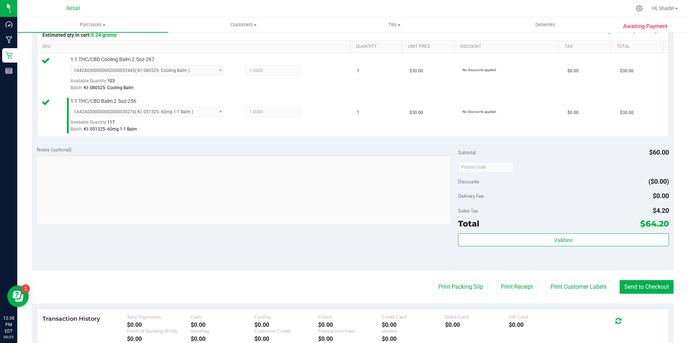
scroll to position [180, 0]
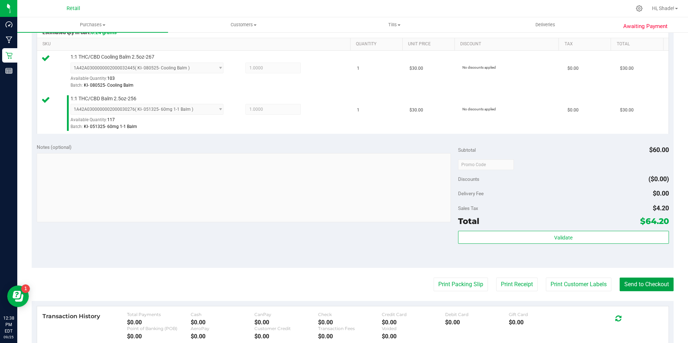
click at [642, 284] on button "Send to Checkout" at bounding box center [646, 285] width 54 height 14
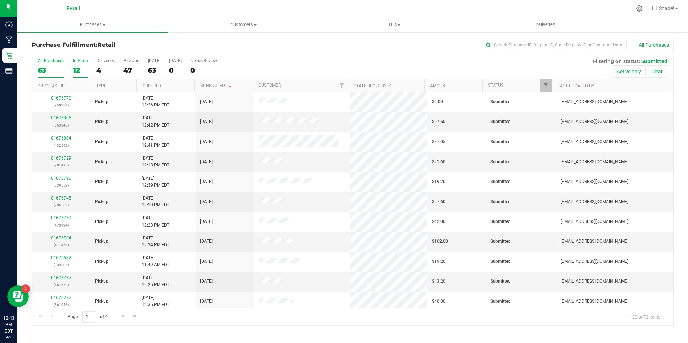
click at [78, 70] on div "12" at bounding box center [80, 70] width 15 height 8
click at [0, 0] on input "In Store 12" at bounding box center [0, 0] width 0 height 0
click at [41, 66] on div "73" at bounding box center [51, 70] width 27 height 8
click at [0, 0] on input "All Purchases 73" at bounding box center [0, 0] width 0 height 0
click at [503, 44] on input "text" at bounding box center [555, 45] width 144 height 11
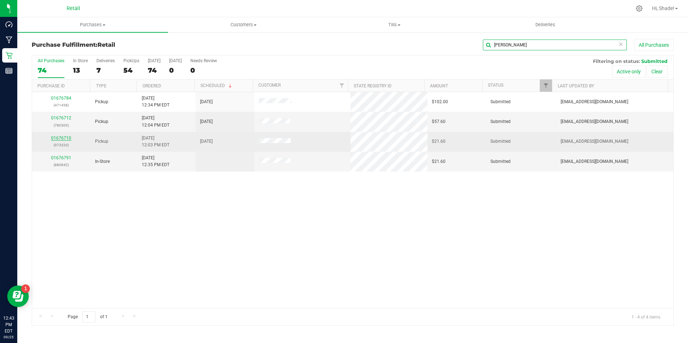
type input "[PERSON_NAME]"
click at [61, 136] on link "01676710" at bounding box center [61, 138] width 20 height 5
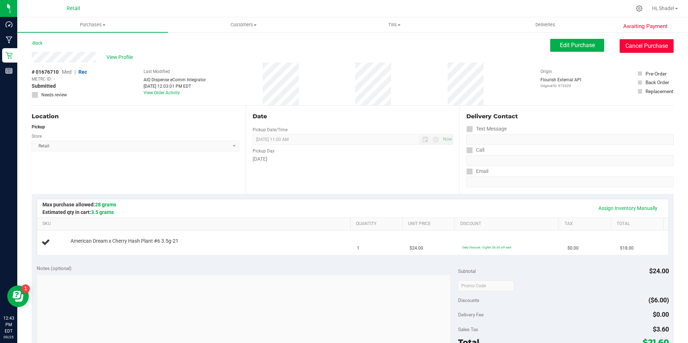
click at [659, 46] on button "Cancel Purchase" at bounding box center [646, 46] width 54 height 14
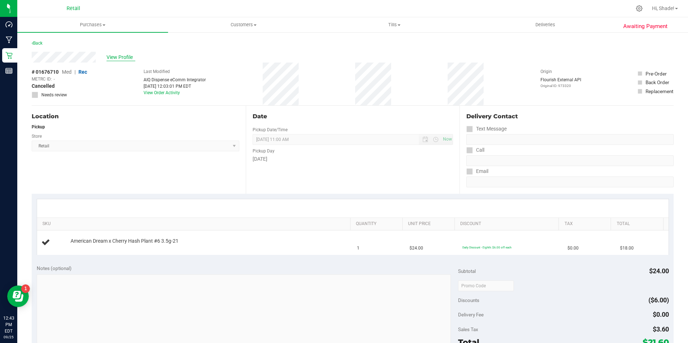
click at [120, 56] on span "View Profile" at bounding box center [120, 58] width 29 height 8
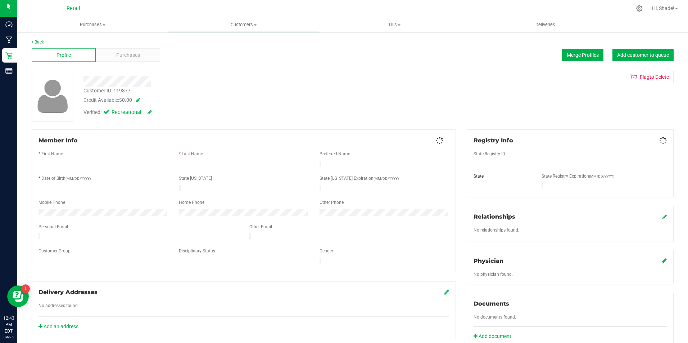
click at [120, 56] on span "Purchases" at bounding box center [128, 55] width 24 height 8
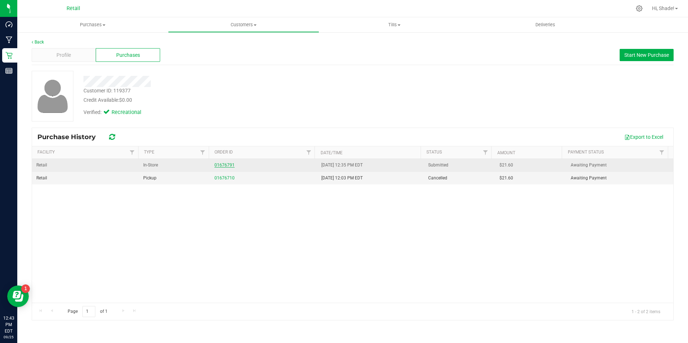
click at [226, 164] on link "01676791" at bounding box center [224, 165] width 20 height 5
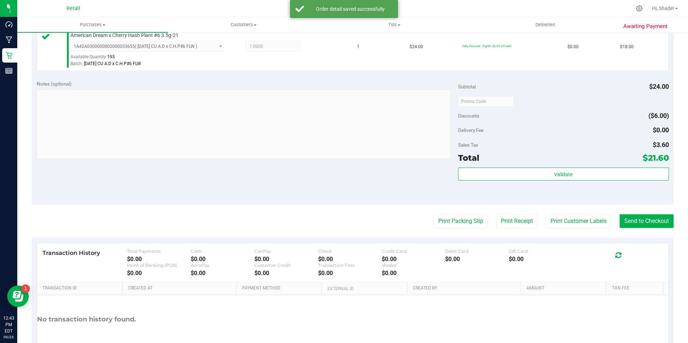
scroll to position [245, 0]
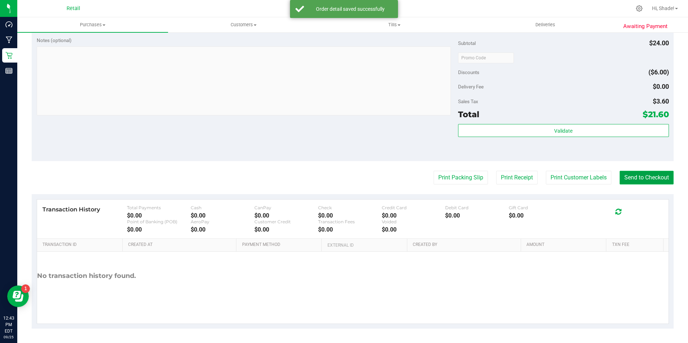
click at [630, 177] on button "Send to Checkout" at bounding box center [646, 178] width 54 height 14
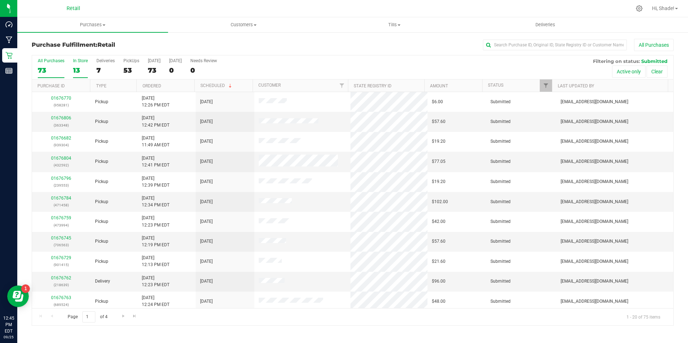
click at [79, 72] on div "13" at bounding box center [80, 70] width 15 height 8
click at [0, 0] on input "In Store 13" at bounding box center [0, 0] width 0 height 0
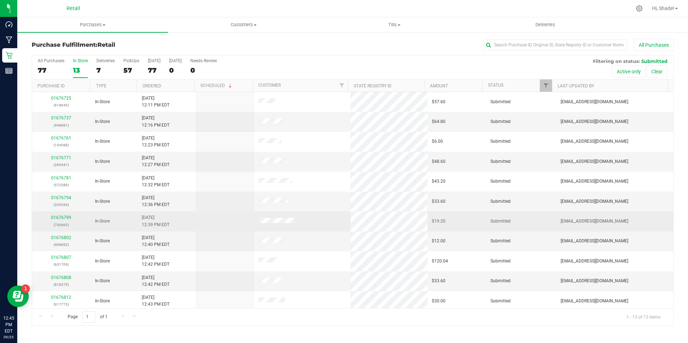
click at [63, 221] on div "01676799 (750663)" at bounding box center [61, 221] width 50 height 14
click at [62, 218] on link "01676799" at bounding box center [61, 217] width 20 height 5
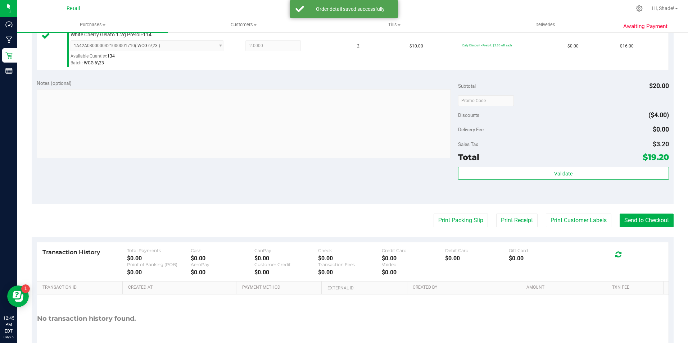
scroll to position [245, 0]
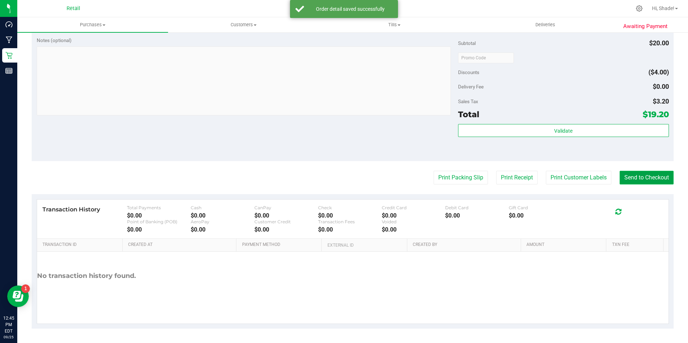
click at [650, 180] on button "Send to Checkout" at bounding box center [646, 178] width 54 height 14
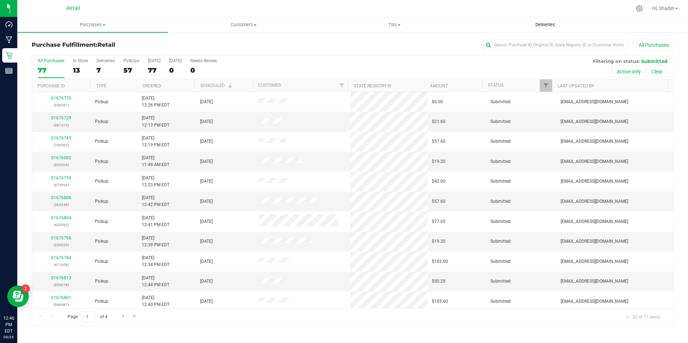
click at [534, 22] on span "Deliveries" at bounding box center [544, 25] width 39 height 6
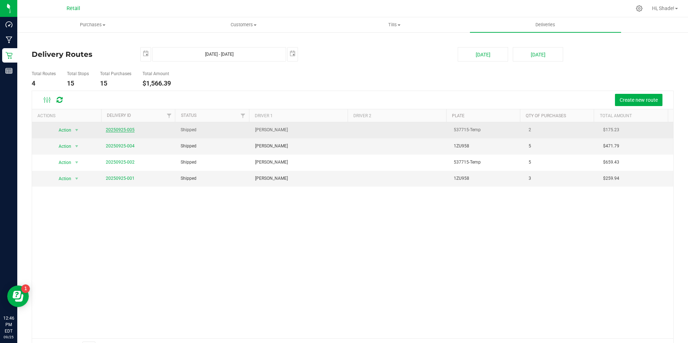
click at [119, 130] on link "20250925-005" at bounding box center [120, 129] width 29 height 5
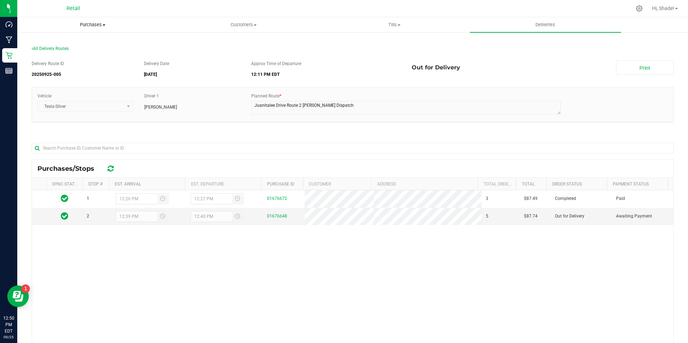
click at [89, 24] on span "Purchases" at bounding box center [93, 25] width 150 height 6
click at [67, 43] on span "Summary of purchases" at bounding box center [54, 43] width 74 height 6
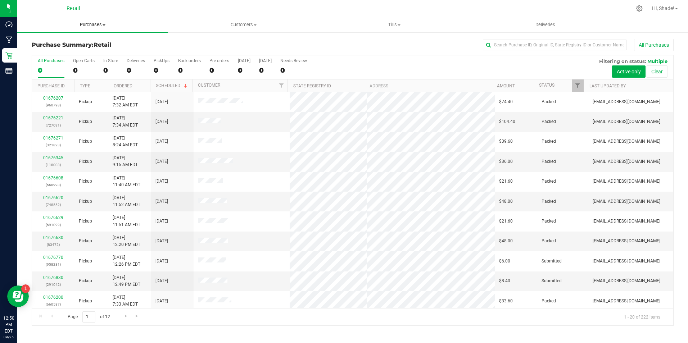
click at [89, 25] on span "Purchases" at bounding box center [92, 25] width 151 height 6
click at [93, 24] on span "Purchases" at bounding box center [92, 25] width 151 height 6
click at [91, 24] on span "Purchases" at bounding box center [92, 25] width 151 height 6
click at [46, 49] on span "Fulfillment" at bounding box center [39, 52] width 45 height 6
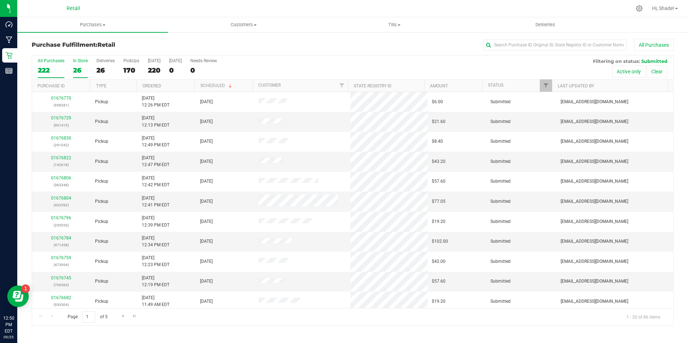
click at [73, 71] on div "26" at bounding box center [80, 70] width 15 height 8
click at [0, 0] on input "In Store 26" at bounding box center [0, 0] width 0 height 0
click at [502, 44] on input "text" at bounding box center [555, 45] width 144 height 11
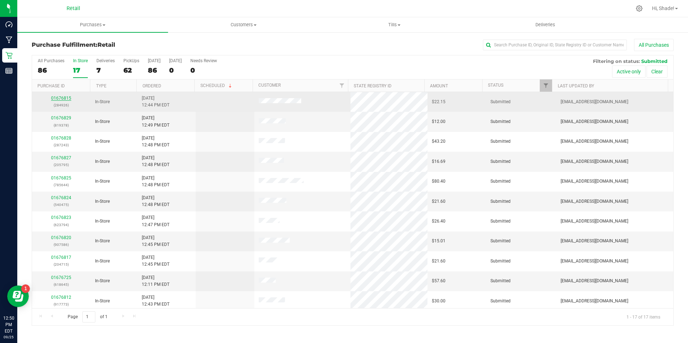
click at [65, 97] on link "01676815" at bounding box center [61, 98] width 20 height 5
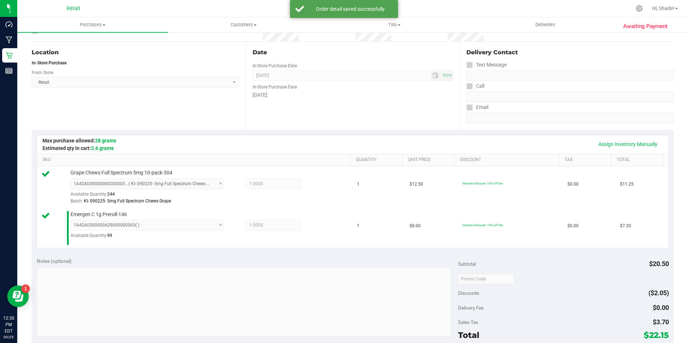
scroll to position [216, 0]
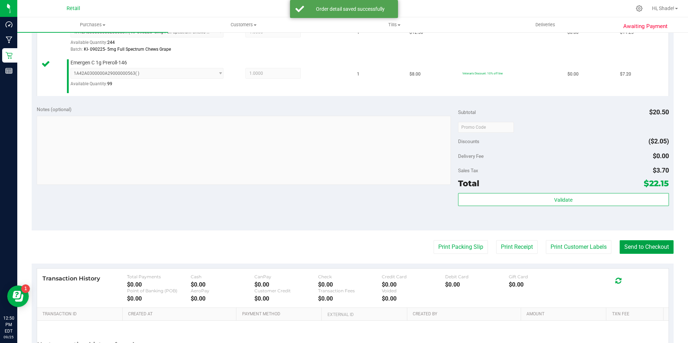
click at [634, 246] on button "Send to Checkout" at bounding box center [646, 247] width 54 height 14
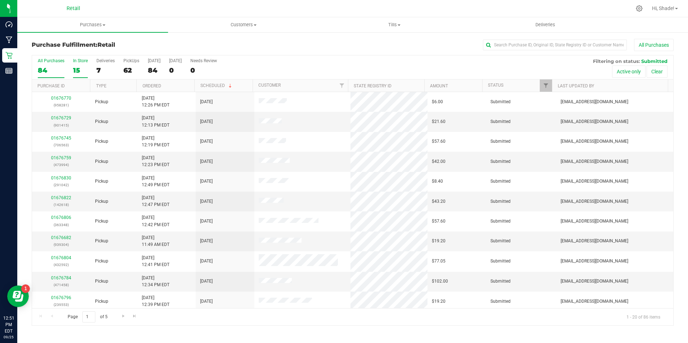
click at [77, 71] on div "15" at bounding box center [80, 70] width 15 height 8
click at [0, 0] on input "In Store 15" at bounding box center [0, 0] width 0 height 0
click at [520, 46] on input "text" at bounding box center [555, 45] width 144 height 11
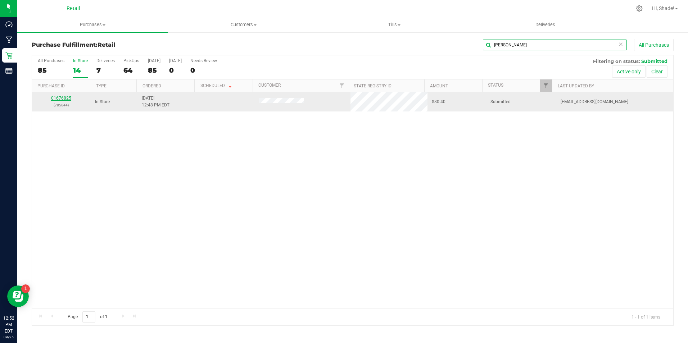
type input "[PERSON_NAME]"
click at [55, 100] on link "01676825" at bounding box center [61, 98] width 20 height 5
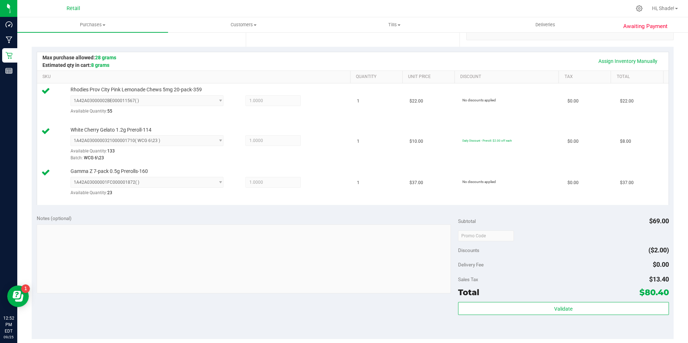
scroll to position [180, 0]
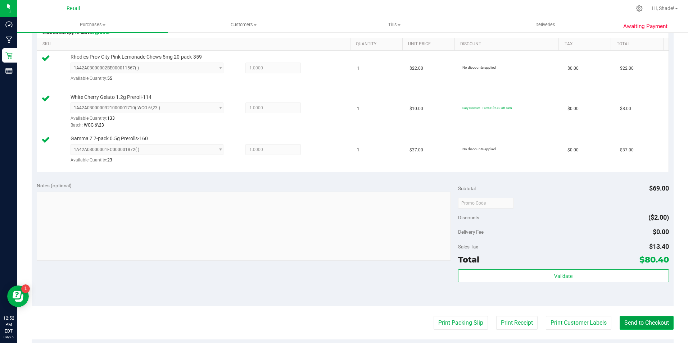
click at [648, 320] on button "Send to Checkout" at bounding box center [646, 323] width 54 height 14
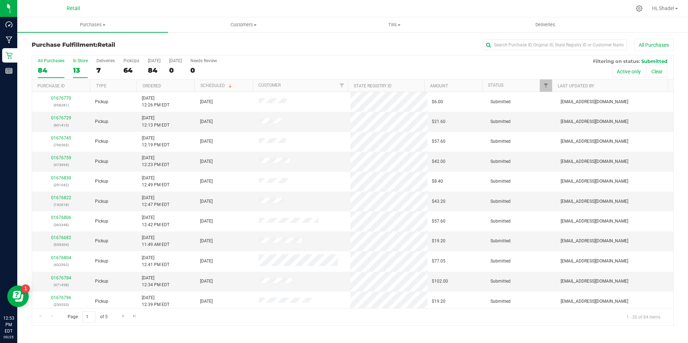
click at [85, 69] on div "13" at bounding box center [80, 70] width 15 height 8
click at [0, 0] on input "In Store 13" at bounding box center [0, 0] width 0 height 0
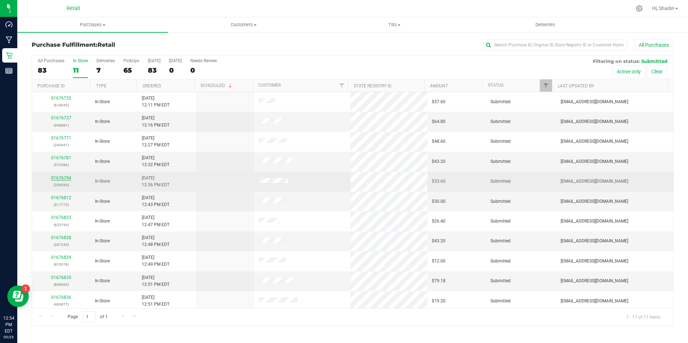
click at [55, 177] on link "01676794" at bounding box center [61, 177] width 20 height 5
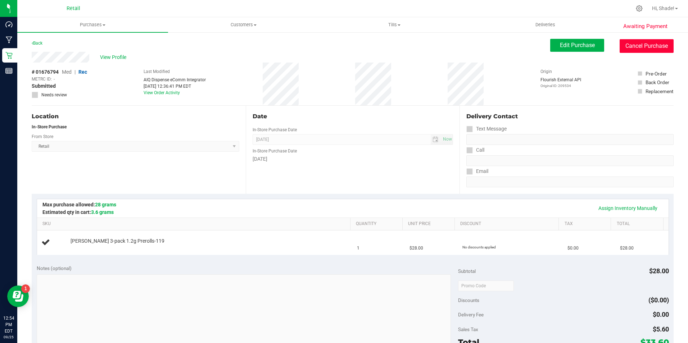
click at [622, 44] on button "Cancel Purchase" at bounding box center [646, 46] width 54 height 14
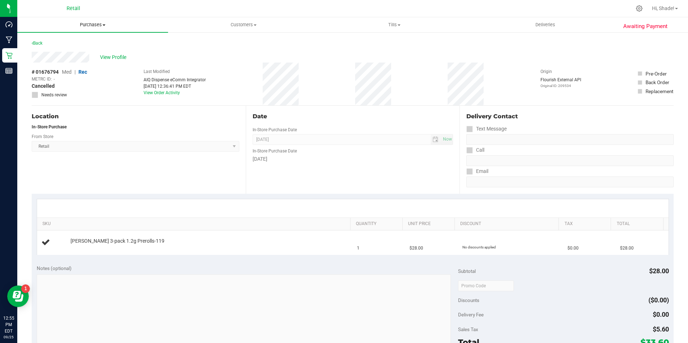
click at [90, 23] on span "Purchases" at bounding box center [92, 25] width 151 height 6
click at [71, 46] on span "Summary of purchases" at bounding box center [54, 43] width 74 height 6
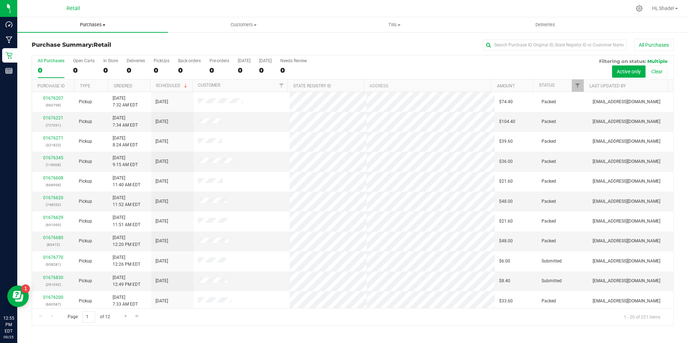
click at [90, 25] on span "Purchases" at bounding box center [92, 25] width 151 height 6
click at [60, 51] on span "Fulfillment" at bounding box center [39, 52] width 45 height 6
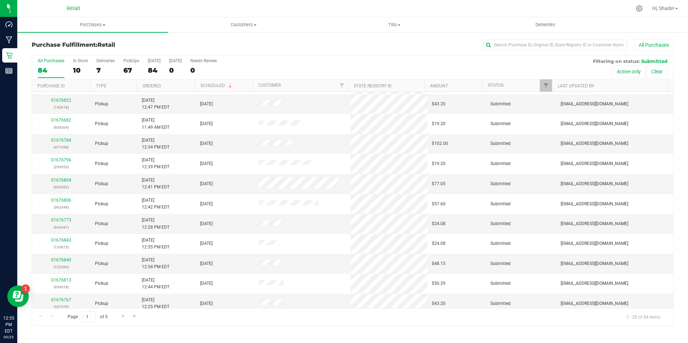
scroll to position [2, 0]
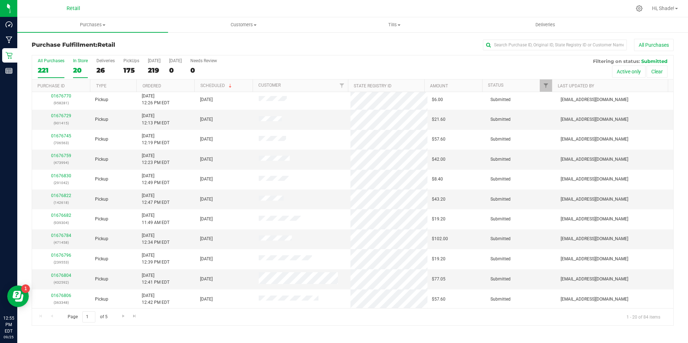
click at [85, 74] on label "In Store 20" at bounding box center [80, 68] width 15 height 20
click at [0, 0] on input "In Store 20" at bounding box center [0, 0] width 0 height 0
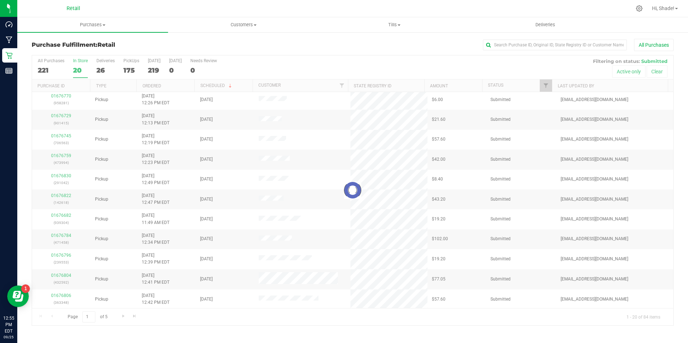
scroll to position [0, 0]
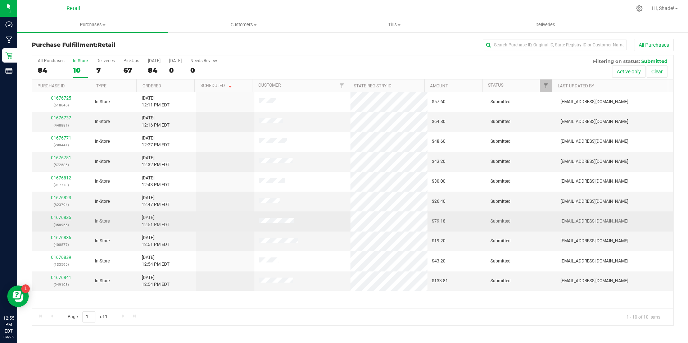
click at [62, 218] on link "01676835" at bounding box center [61, 217] width 20 height 5
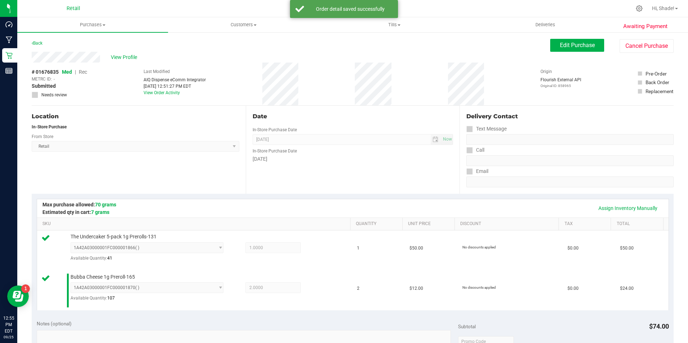
scroll to position [180, 0]
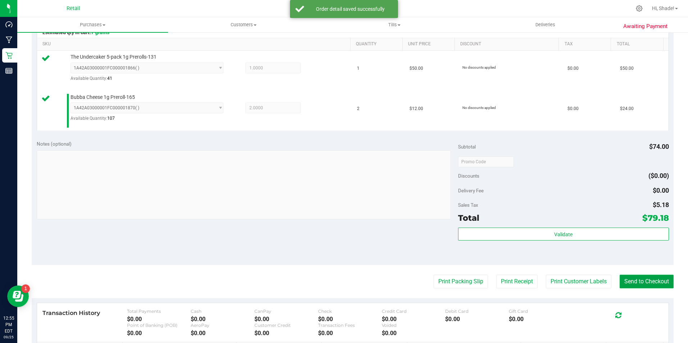
click at [642, 284] on button "Send to Checkout" at bounding box center [646, 282] width 54 height 14
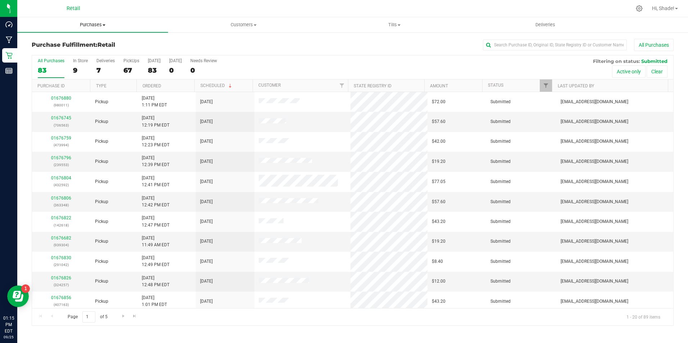
click at [92, 22] on span "Purchases" at bounding box center [92, 25] width 151 height 6
click at [72, 43] on span "Summary of purchases" at bounding box center [54, 43] width 74 height 6
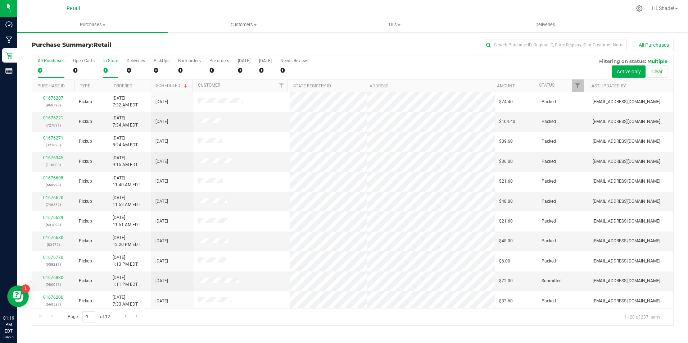
click at [106, 70] on div "0" at bounding box center [110, 70] width 15 height 8
click at [0, 0] on input "In Store 0" at bounding box center [0, 0] width 0 height 0
click at [105, 72] on div "26" at bounding box center [110, 70] width 15 height 8
click at [0, 0] on input "In Store 26" at bounding box center [0, 0] width 0 height 0
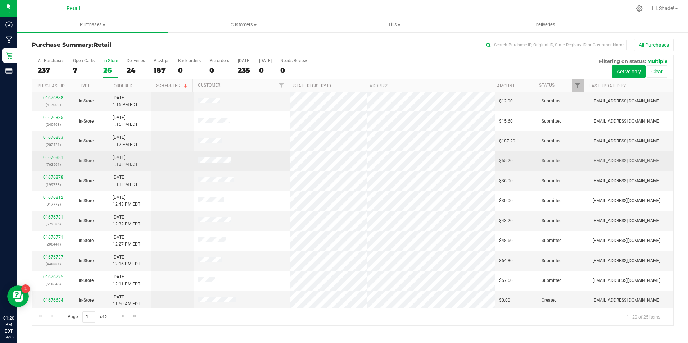
click at [56, 158] on link "01676881" at bounding box center [53, 157] width 20 height 5
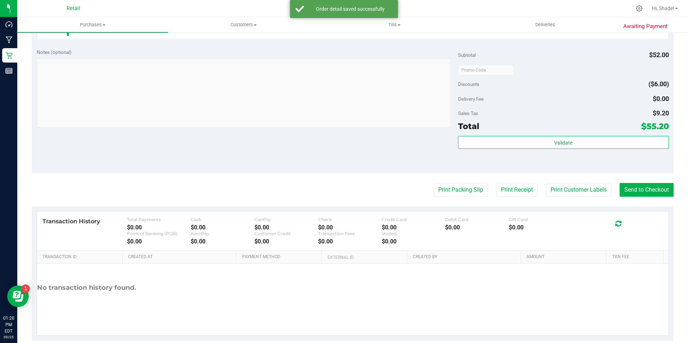
scroll to position [285, 0]
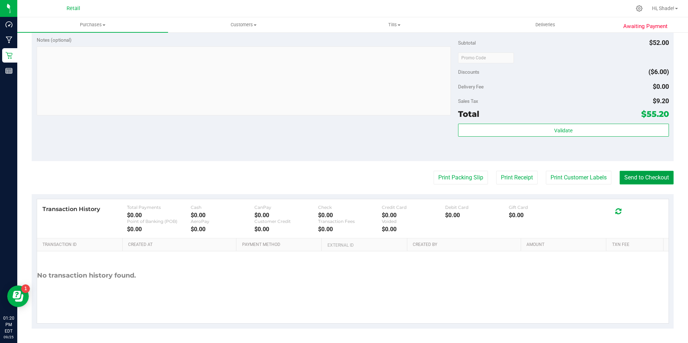
click at [651, 178] on button "Send to Checkout" at bounding box center [646, 178] width 54 height 14
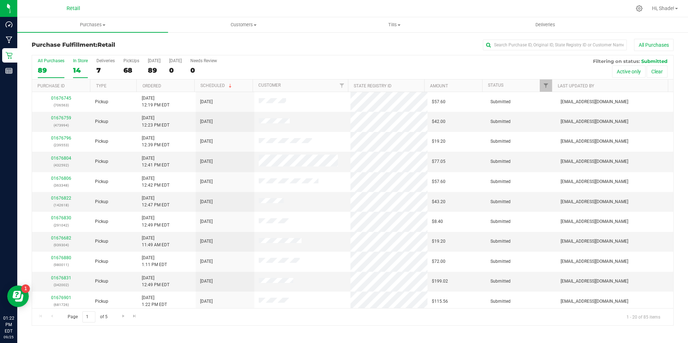
click at [77, 69] on div "14" at bounding box center [80, 70] width 15 height 8
click at [0, 0] on input "In Store 14" at bounding box center [0, 0] width 0 height 0
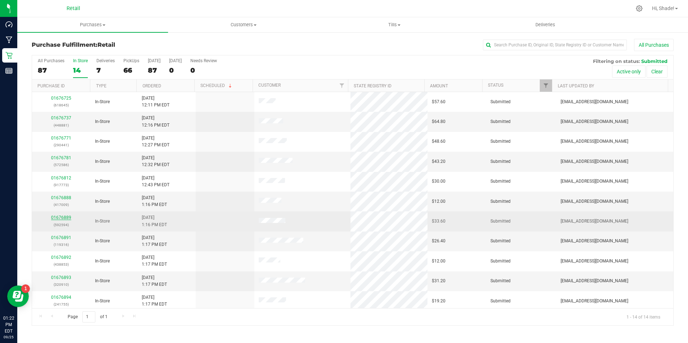
click at [65, 218] on link "01676889" at bounding box center [61, 217] width 20 height 5
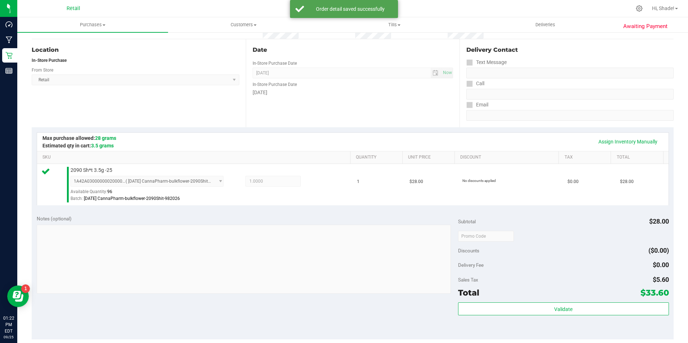
scroll to position [180, 0]
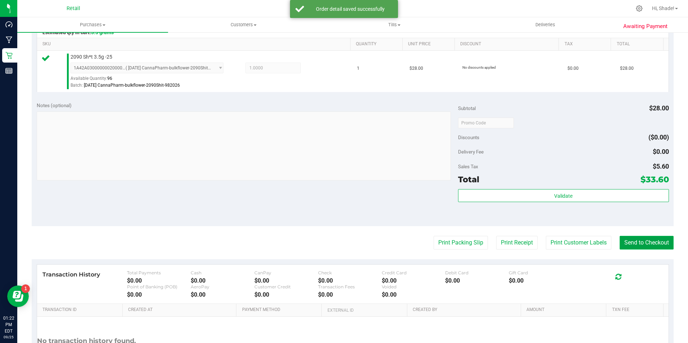
click at [652, 242] on button "Send to Checkout" at bounding box center [646, 243] width 54 height 14
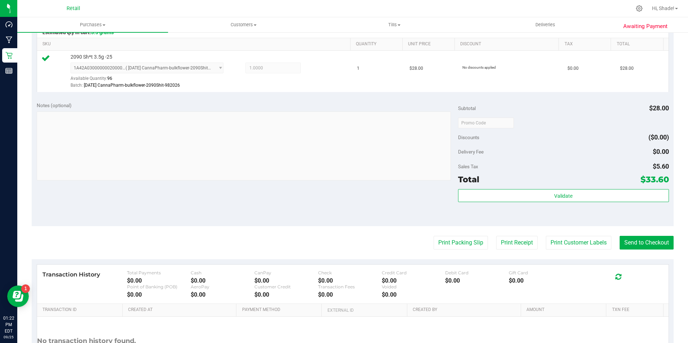
click at [635, 163] on div "Purchases Summary of purchases Fulfillment All purchases Customers All customer…" at bounding box center [352, 0] width 670 height 326
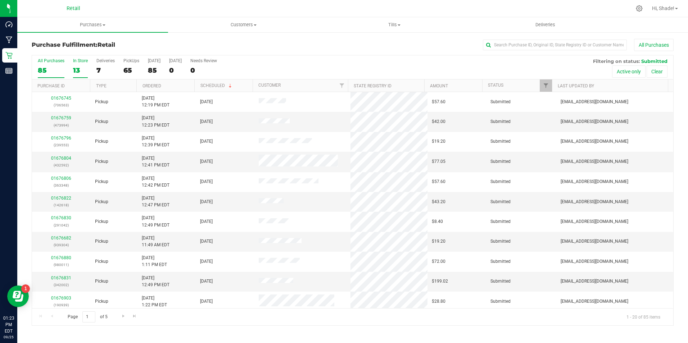
click at [78, 76] on label "In Store 13" at bounding box center [80, 68] width 15 height 20
click at [0, 0] on input "In Store 13" at bounding box center [0, 0] width 0 height 0
click at [62, 195] on link "01676892" at bounding box center [61, 197] width 20 height 5
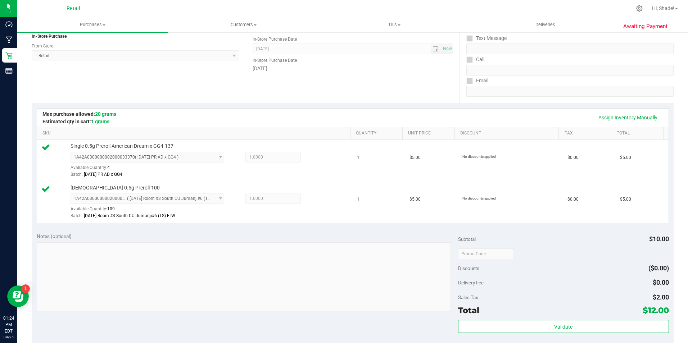
scroll to position [180, 0]
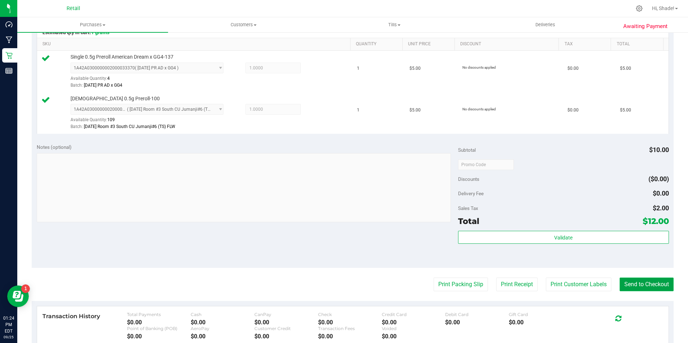
click at [640, 283] on button "Send to Checkout" at bounding box center [646, 285] width 54 height 14
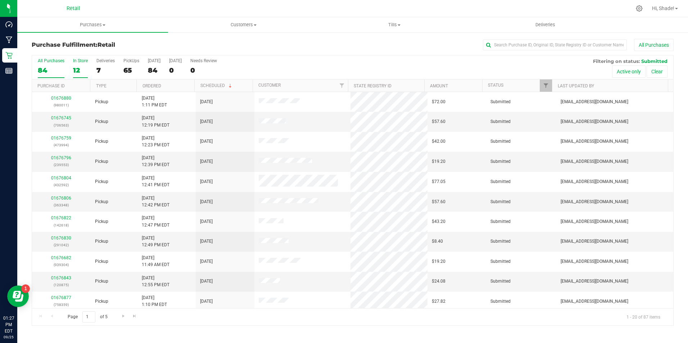
click at [81, 67] on div "12" at bounding box center [80, 70] width 15 height 8
click at [0, 0] on input "In Store 12" at bounding box center [0, 0] width 0 height 0
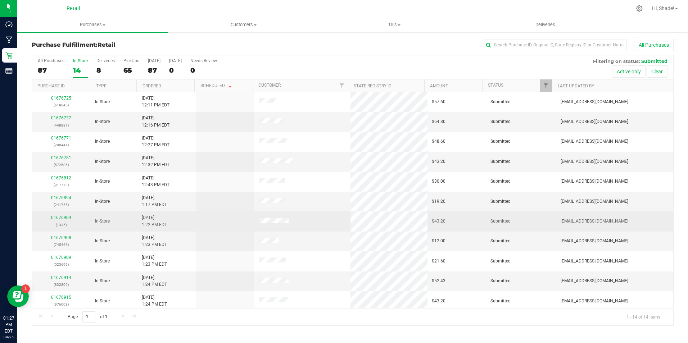
click at [65, 219] on link "01676904" at bounding box center [61, 217] width 20 height 5
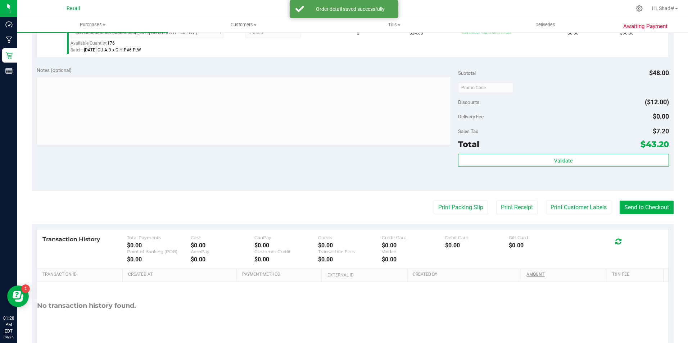
scroll to position [216, 0]
click at [633, 209] on button "Send to Checkout" at bounding box center [646, 207] width 54 height 14
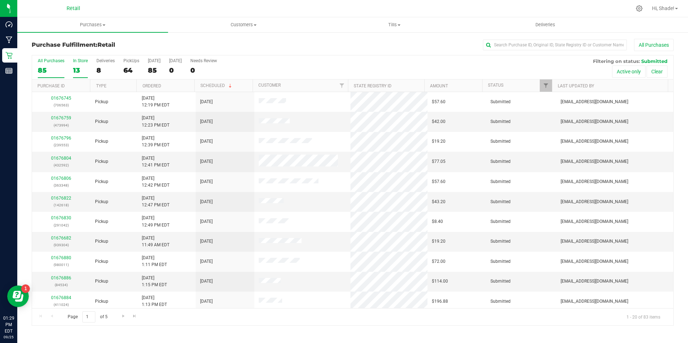
click at [78, 72] on div "13" at bounding box center [80, 70] width 15 height 8
click at [0, 0] on input "In Store 13" at bounding box center [0, 0] width 0 height 0
click at [65, 238] on link "01676914" at bounding box center [61, 237] width 20 height 5
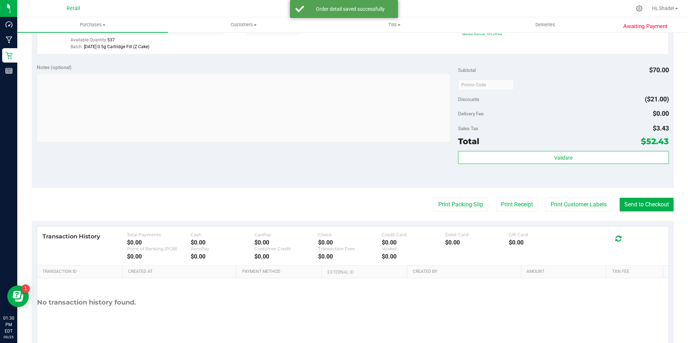
scroll to position [287, 0]
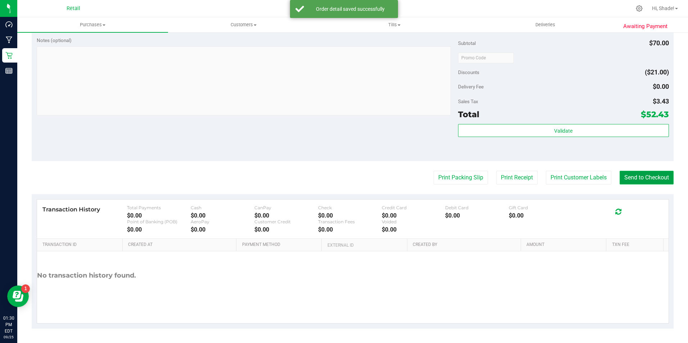
click at [649, 172] on button "Send to Checkout" at bounding box center [646, 178] width 54 height 14
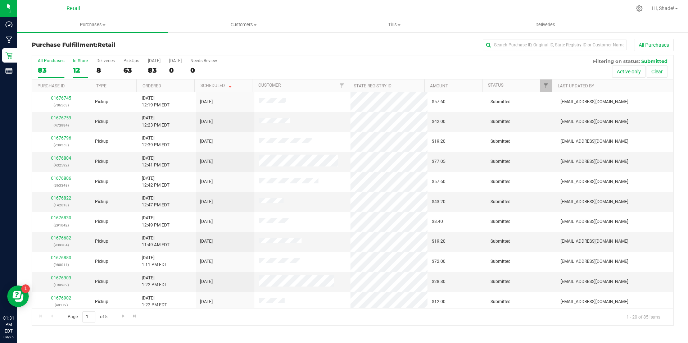
click at [77, 71] on div "12" at bounding box center [80, 70] width 15 height 8
click at [0, 0] on input "In Store 12" at bounding box center [0, 0] width 0 height 0
click at [67, 193] on td "01676894 (241755)" at bounding box center [61, 202] width 59 height 20
click at [66, 196] on link "01676894" at bounding box center [61, 197] width 20 height 5
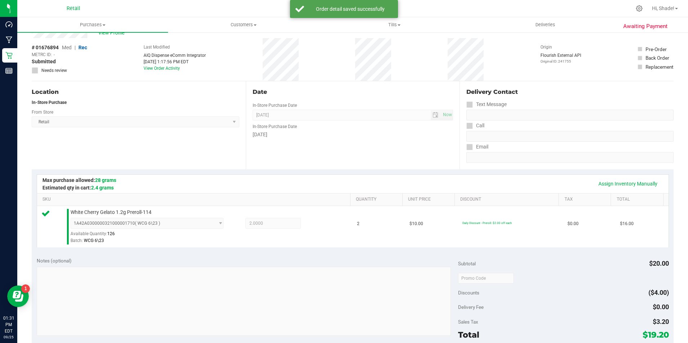
scroll to position [108, 0]
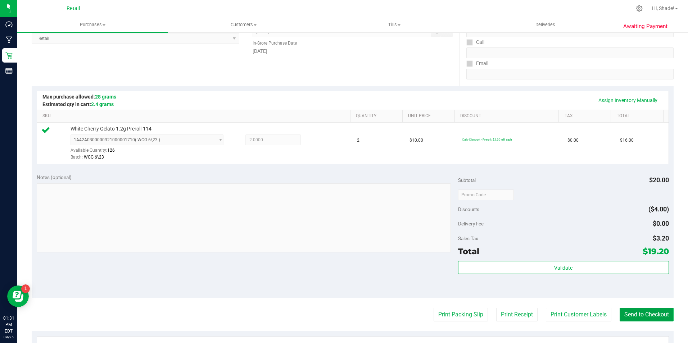
click at [642, 315] on button "Send to Checkout" at bounding box center [646, 315] width 54 height 14
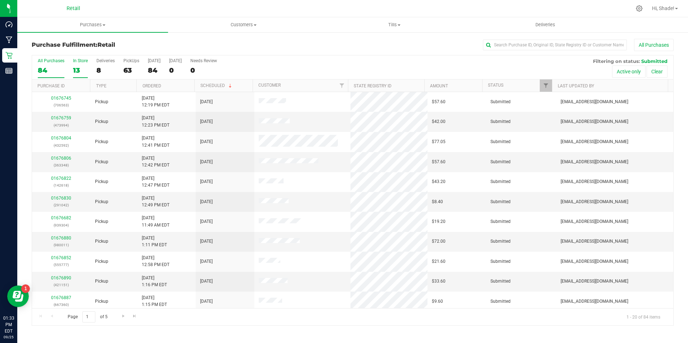
click at [84, 72] on div "13" at bounding box center [80, 70] width 15 height 8
click at [0, 0] on input "In Store 13" at bounding box center [0, 0] width 0 height 0
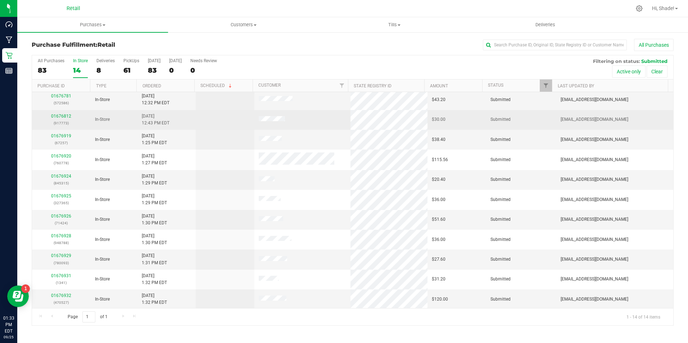
scroll to position [63, 0]
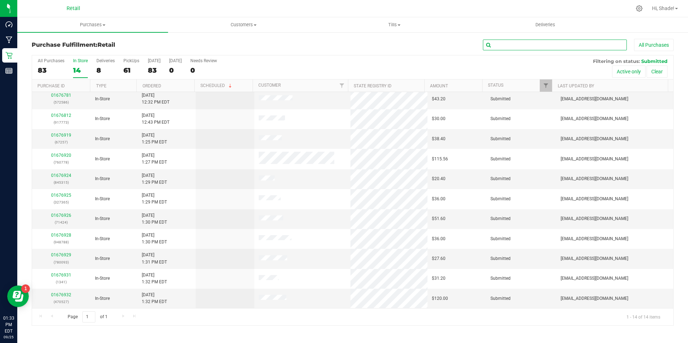
click at [518, 44] on input "text" at bounding box center [555, 45] width 144 height 11
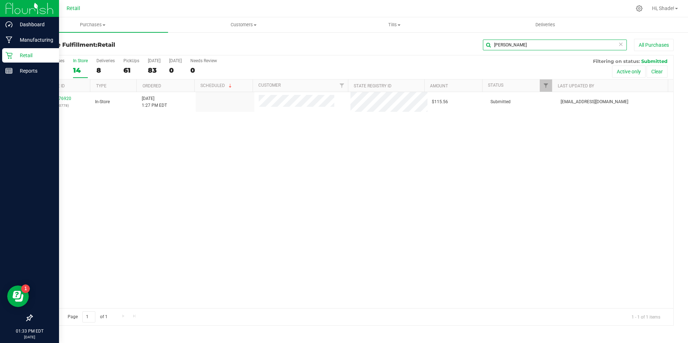
scroll to position [0, 0]
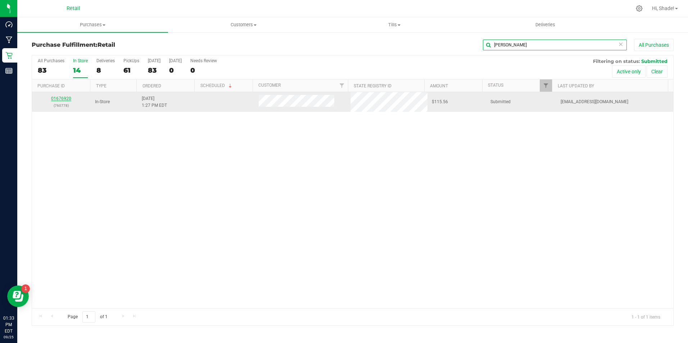
type input "[PERSON_NAME]"
click at [68, 97] on link "01676920" at bounding box center [61, 98] width 20 height 5
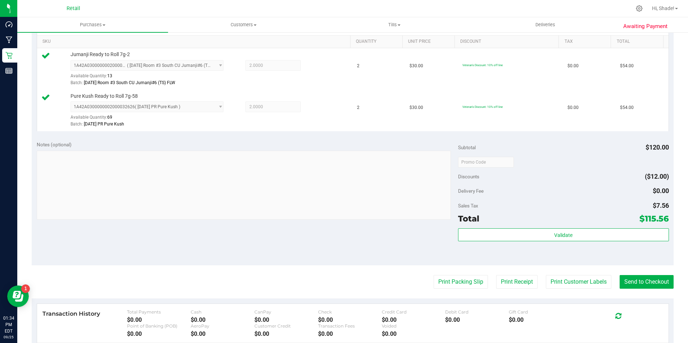
scroll to position [252, 0]
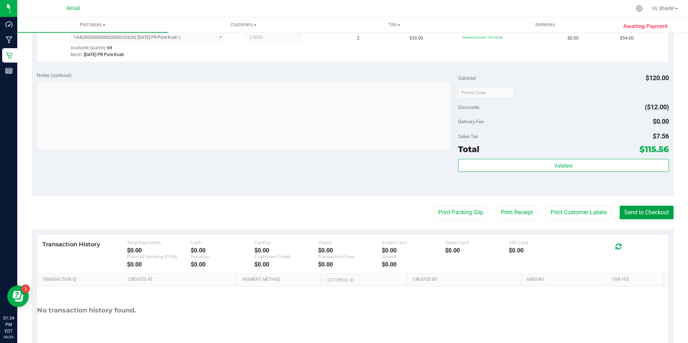
click at [638, 211] on button "Send to Checkout" at bounding box center [646, 213] width 54 height 14
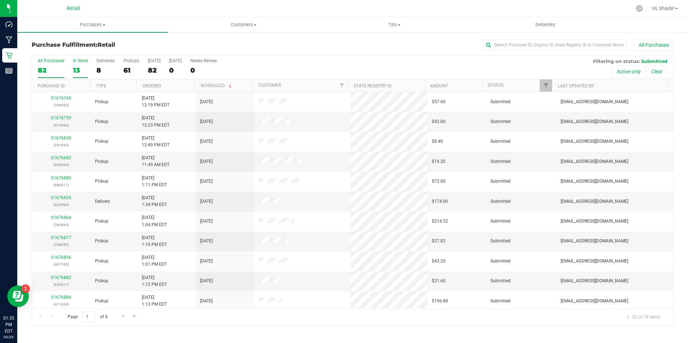
click at [76, 72] on div "13" at bounding box center [80, 70] width 15 height 8
click at [0, 0] on input "In Store 13" at bounding box center [0, 0] width 0 height 0
click at [62, 118] on link "01676737" at bounding box center [61, 117] width 20 height 5
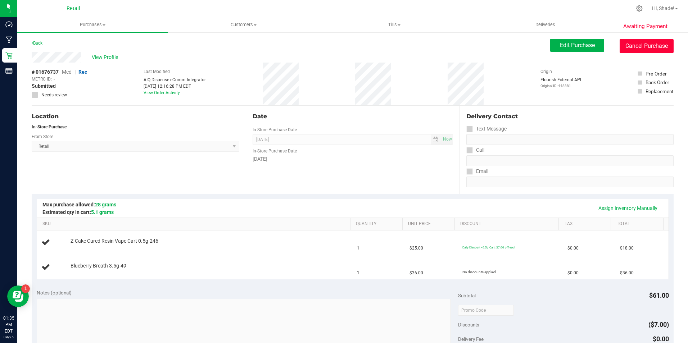
click at [627, 50] on button "Cancel Purchase" at bounding box center [646, 46] width 54 height 14
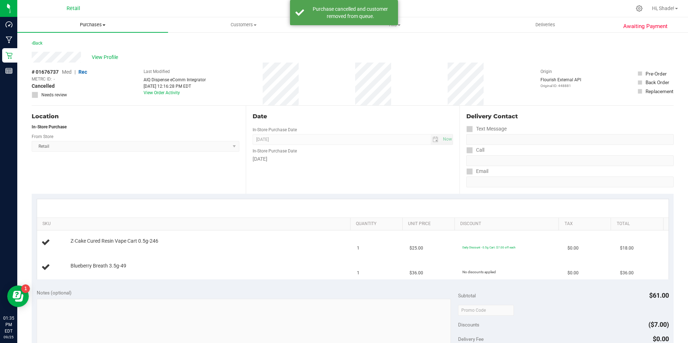
click at [92, 21] on uib-tab-heading "Purchases Summary of purchases Fulfillment All purchases" at bounding box center [92, 24] width 151 height 15
click at [73, 44] on span "Summary of purchases" at bounding box center [54, 43] width 74 height 6
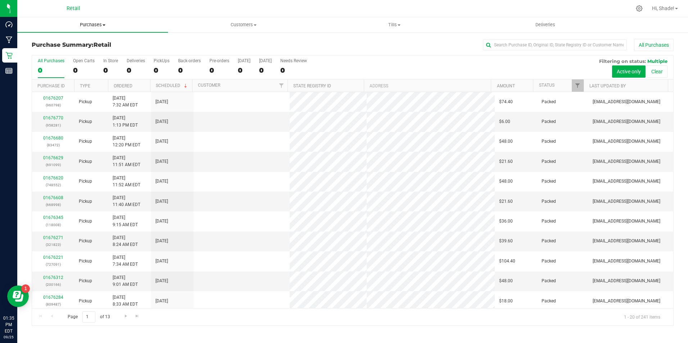
click at [90, 21] on uib-tab-heading "Purchases Summary of purchases Fulfillment All purchases" at bounding box center [92, 24] width 151 height 15
click at [89, 26] on span "Purchases" at bounding box center [92, 25] width 151 height 6
click at [69, 53] on li "Fulfillment" at bounding box center [92, 52] width 151 height 9
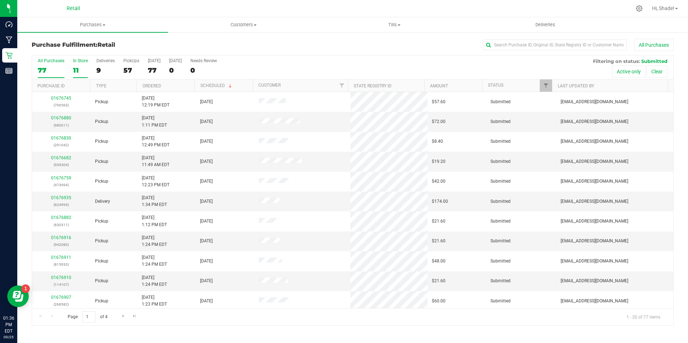
click at [75, 67] on div "11" at bounding box center [80, 70] width 15 height 8
click at [0, 0] on input "In Store 11" at bounding box center [0, 0] width 0 height 0
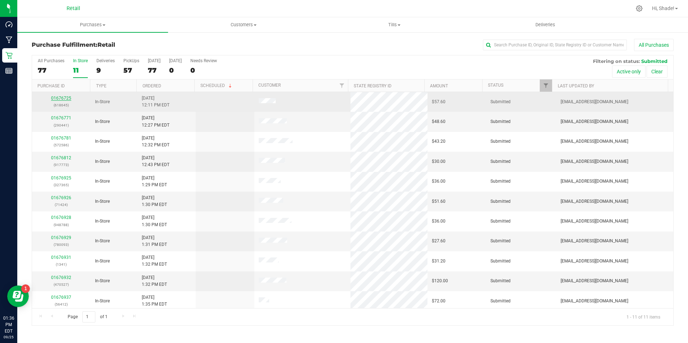
click at [66, 96] on link "01676725" at bounding box center [61, 98] width 20 height 5
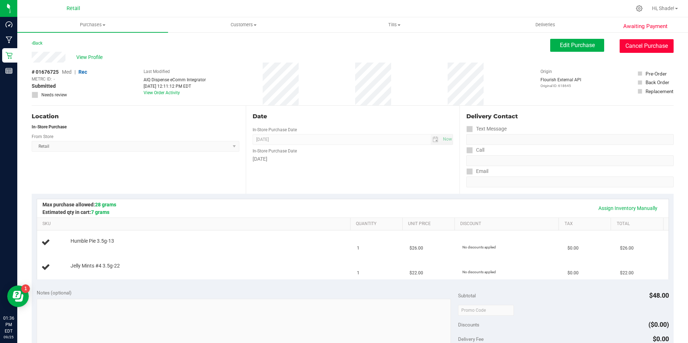
click at [632, 47] on button "Cancel Purchase" at bounding box center [646, 46] width 54 height 14
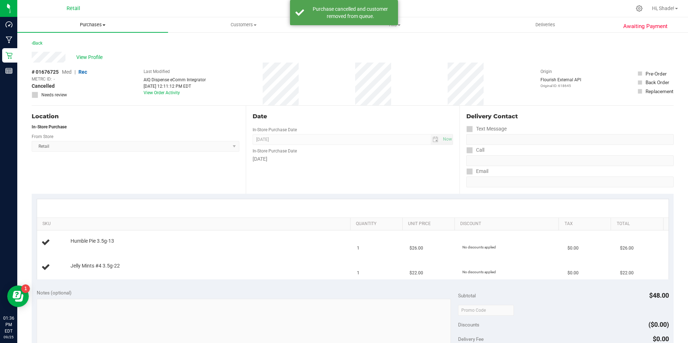
click at [92, 27] on span "Purchases" at bounding box center [92, 25] width 151 height 6
click at [85, 44] on span "Summary of purchases" at bounding box center [54, 43] width 74 height 6
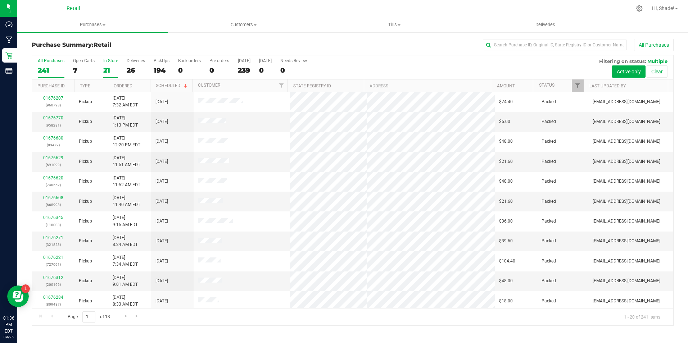
click at [113, 71] on div "21" at bounding box center [110, 70] width 15 height 8
click at [0, 0] on input "In Store 21" at bounding box center [0, 0] width 0 height 0
click at [97, 24] on span "Purchases" at bounding box center [92, 25] width 151 height 6
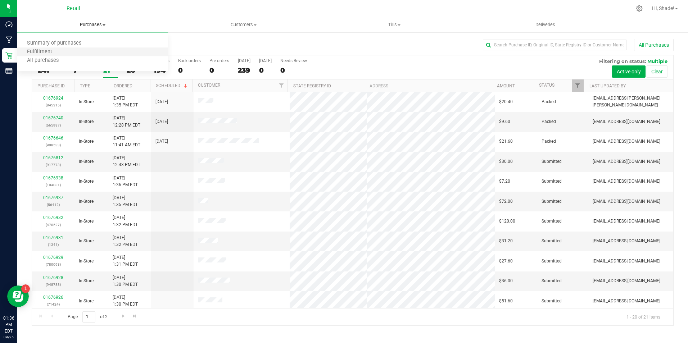
click at [69, 52] on li "Fulfillment" at bounding box center [92, 52] width 151 height 9
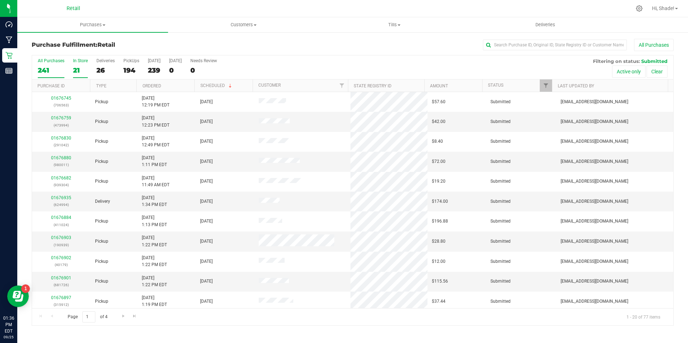
click at [77, 69] on div "21" at bounding box center [80, 70] width 15 height 8
click at [0, 0] on input "In Store 21" at bounding box center [0, 0] width 0 height 0
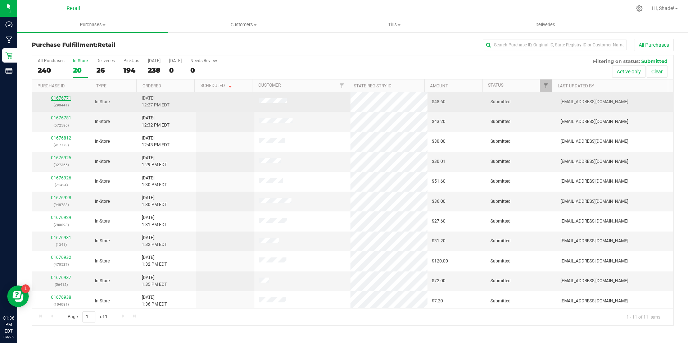
click at [65, 98] on link "01676771" at bounding box center [61, 98] width 20 height 5
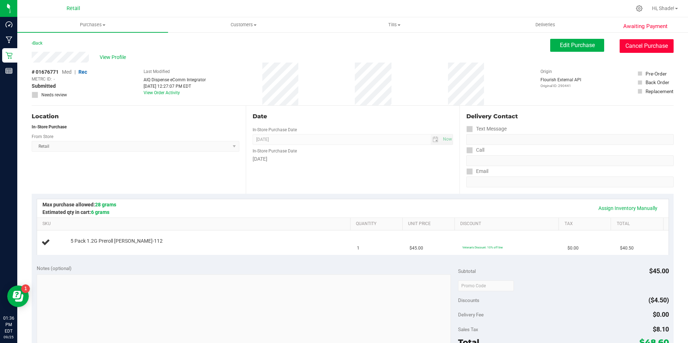
click at [624, 45] on button "Cancel Purchase" at bounding box center [646, 46] width 54 height 14
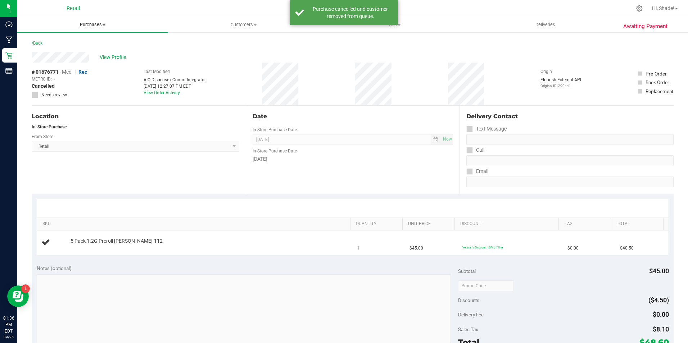
click at [93, 25] on span "Purchases" at bounding box center [92, 25] width 151 height 6
click at [68, 52] on li "Fulfillment" at bounding box center [92, 52] width 151 height 9
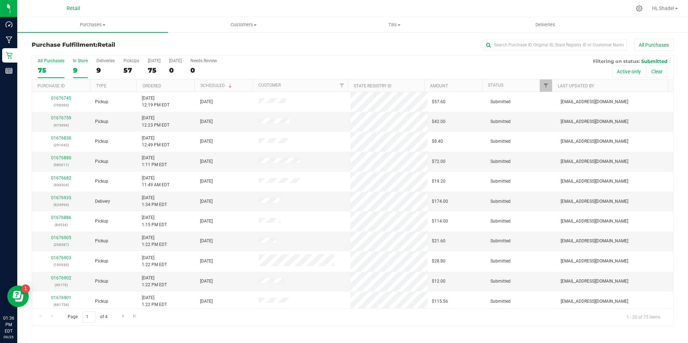
click at [76, 70] on div "9" at bounding box center [80, 70] width 15 height 8
click at [0, 0] on input "In Store 9" at bounding box center [0, 0] width 0 height 0
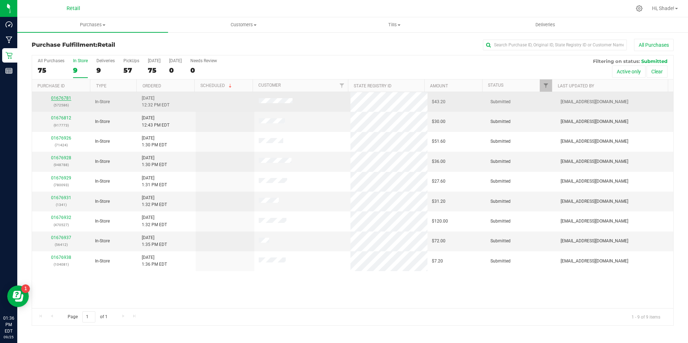
click at [60, 96] on link "01676781" at bounding box center [61, 98] width 20 height 5
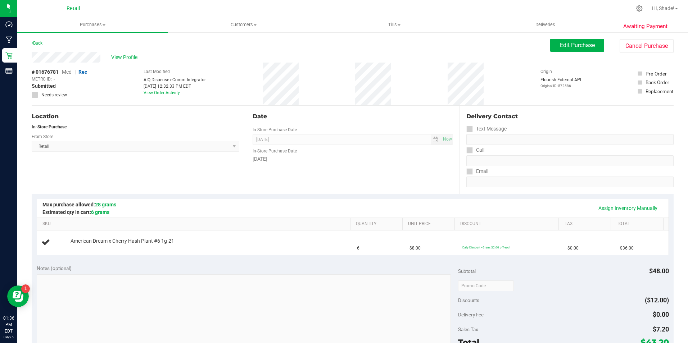
click at [128, 56] on span "View Profile" at bounding box center [125, 58] width 29 height 8
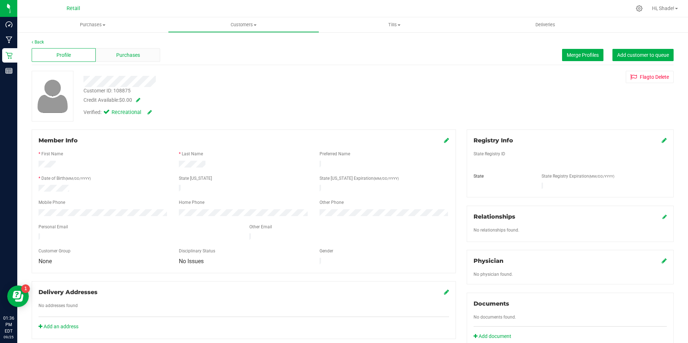
click at [134, 52] on span "Purchases" at bounding box center [128, 55] width 24 height 8
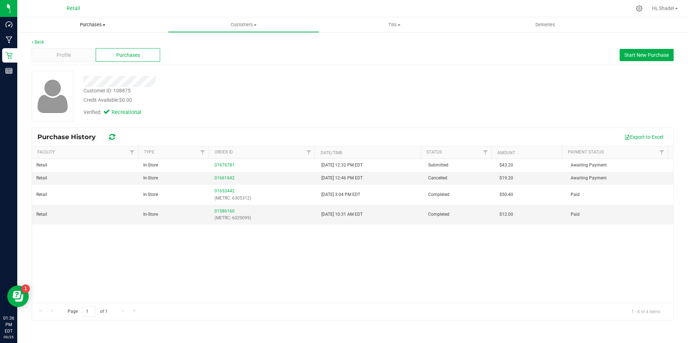
click at [91, 26] on span "Purchases" at bounding box center [92, 25] width 151 height 6
click at [73, 44] on span "Summary of purchases" at bounding box center [54, 43] width 74 height 6
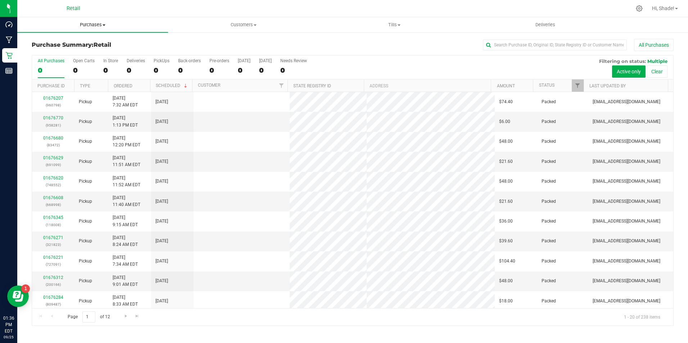
click at [91, 23] on span "Purchases" at bounding box center [92, 25] width 151 height 6
click at [54, 51] on span "Fulfillment" at bounding box center [39, 52] width 45 height 6
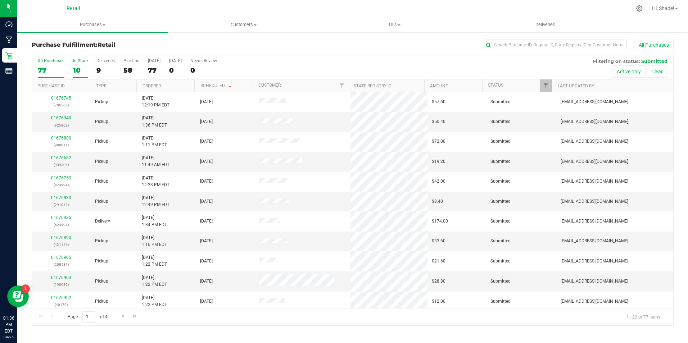
click at [78, 69] on div "10" at bounding box center [80, 70] width 15 height 8
click at [0, 0] on input "In Store 10" at bounding box center [0, 0] width 0 height 0
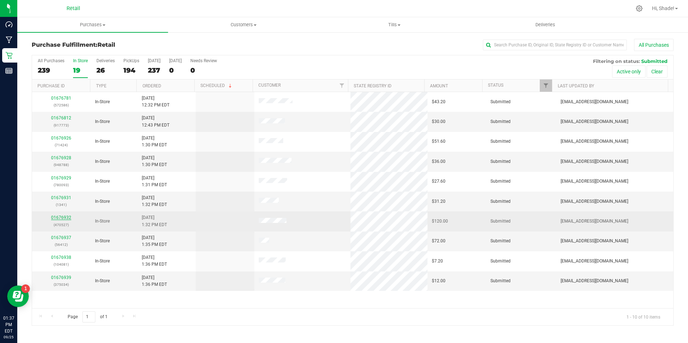
click at [68, 215] on link "01676932" at bounding box center [61, 217] width 20 height 5
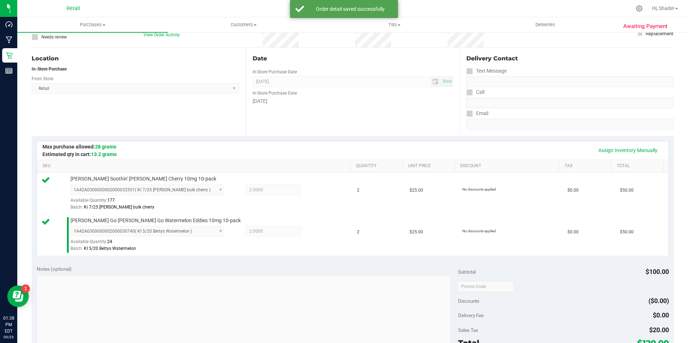
scroll to position [216, 0]
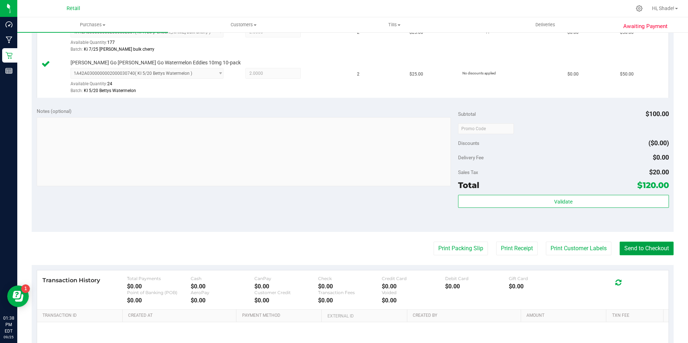
click at [645, 243] on button "Send to Checkout" at bounding box center [646, 249] width 54 height 14
